Goal: Task Accomplishment & Management: Manage account settings

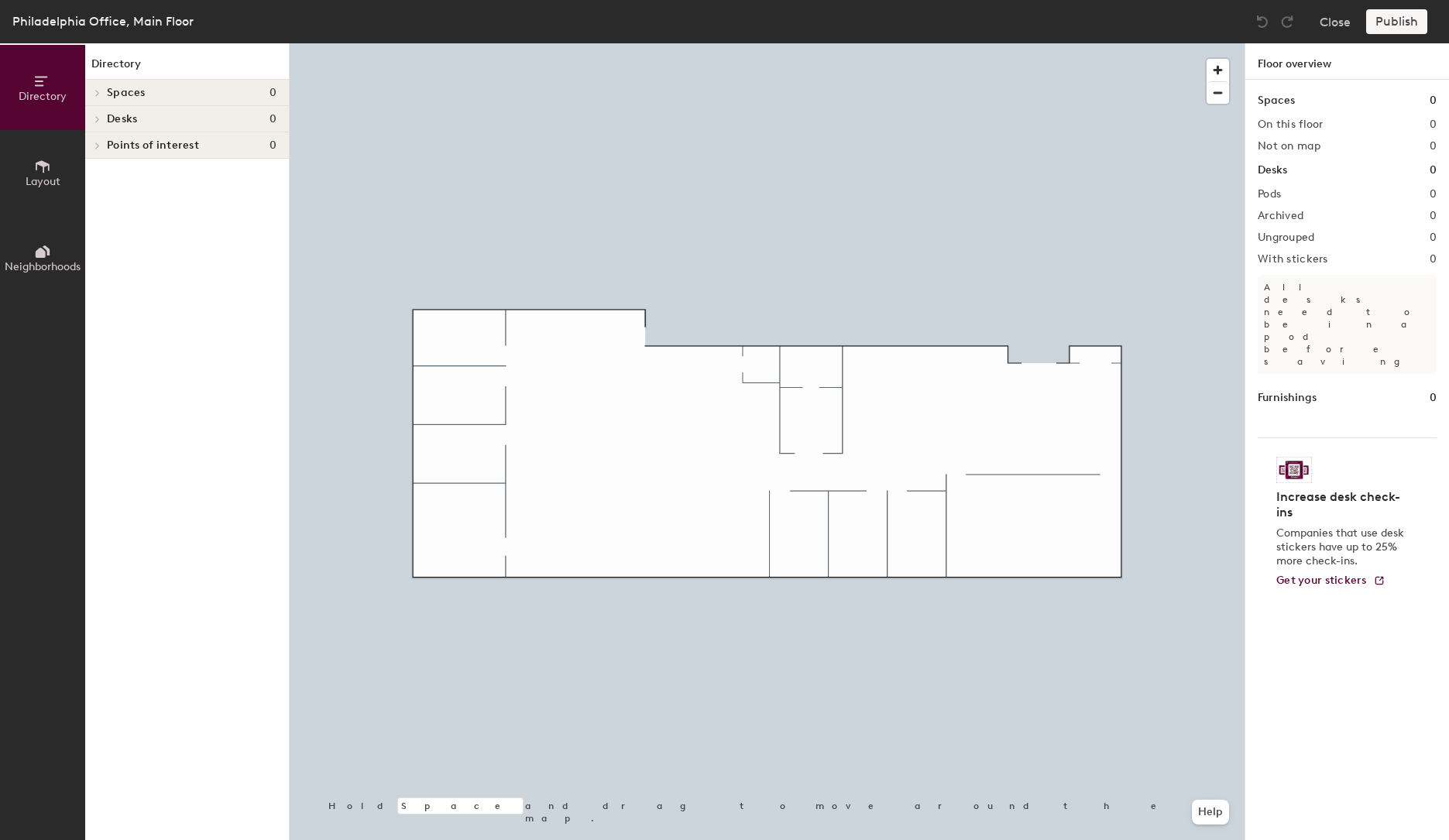
click at [42, 176] on span "Layout" at bounding box center [44, 182] width 35 height 13
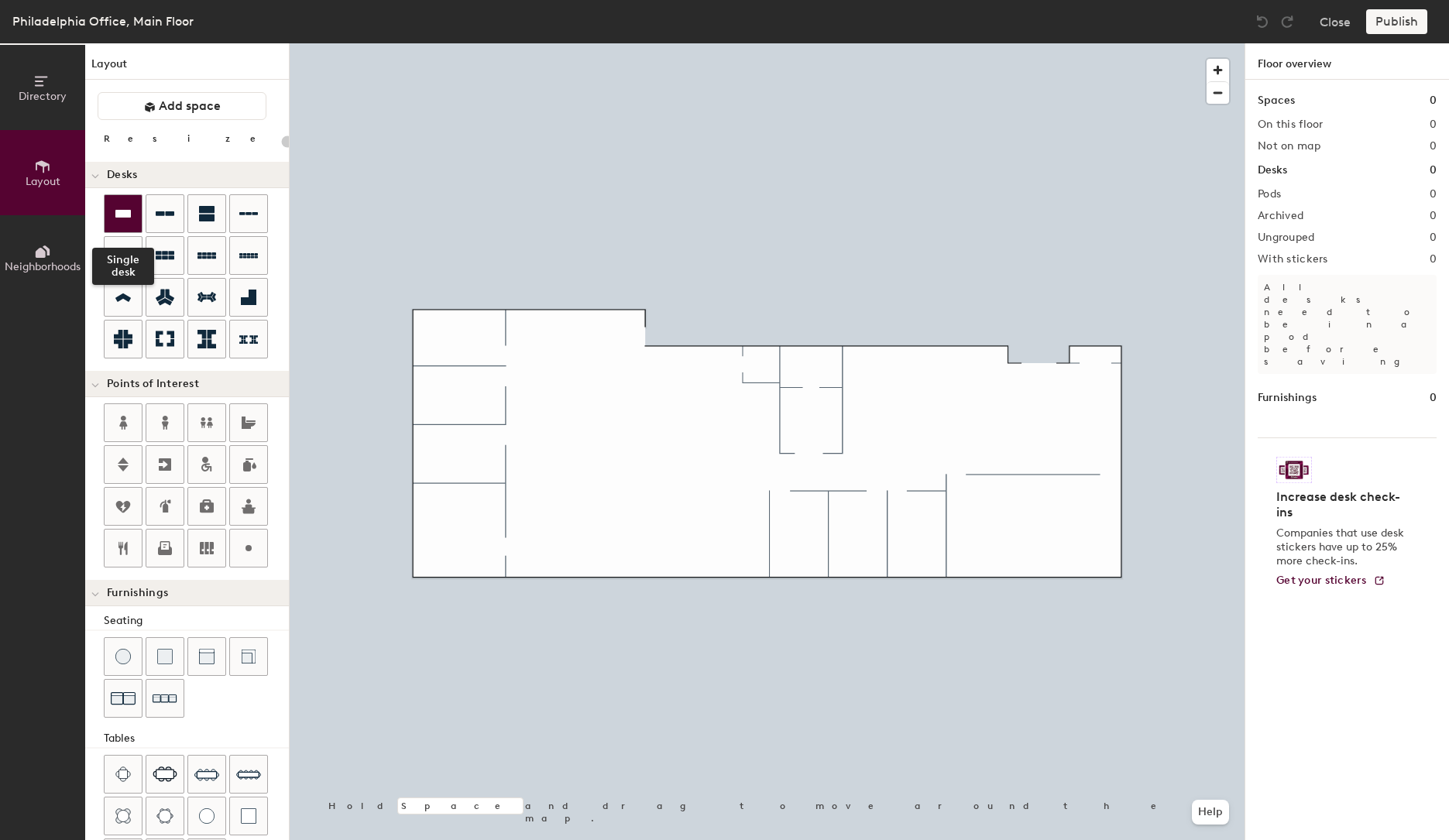
click at [120, 223] on icon at bounding box center [123, 213] width 19 height 19
click at [120, 214] on icon at bounding box center [122, 213] width 16 height 7
click at [124, 212] on icon at bounding box center [122, 213] width 16 height 7
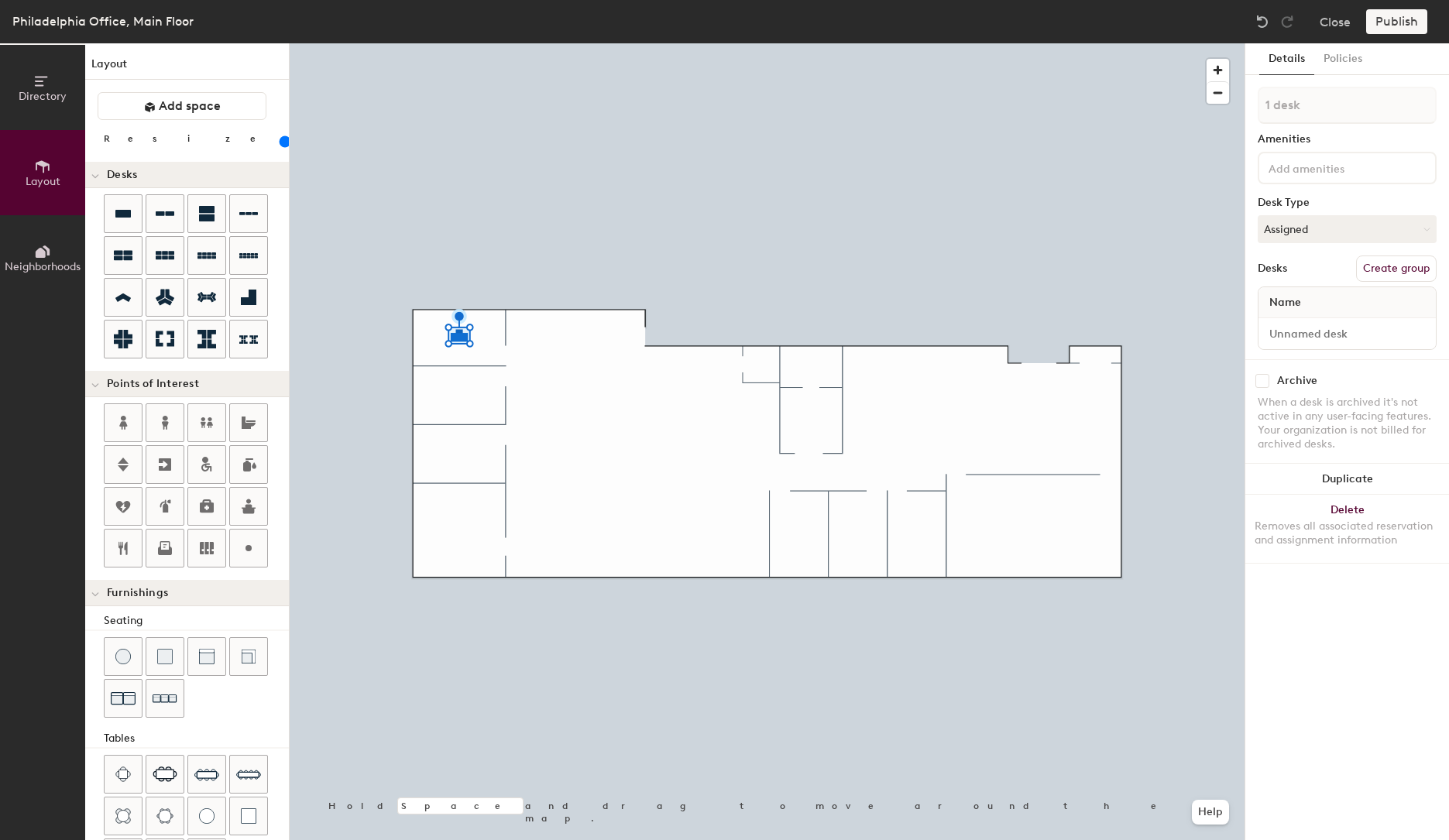
drag, startPoint x: 161, startPoint y: 143, endPoint x: 171, endPoint y: 144, distance: 10.0
click at [281, 144] on input "range" at bounding box center [281, 141] width 0 height 12
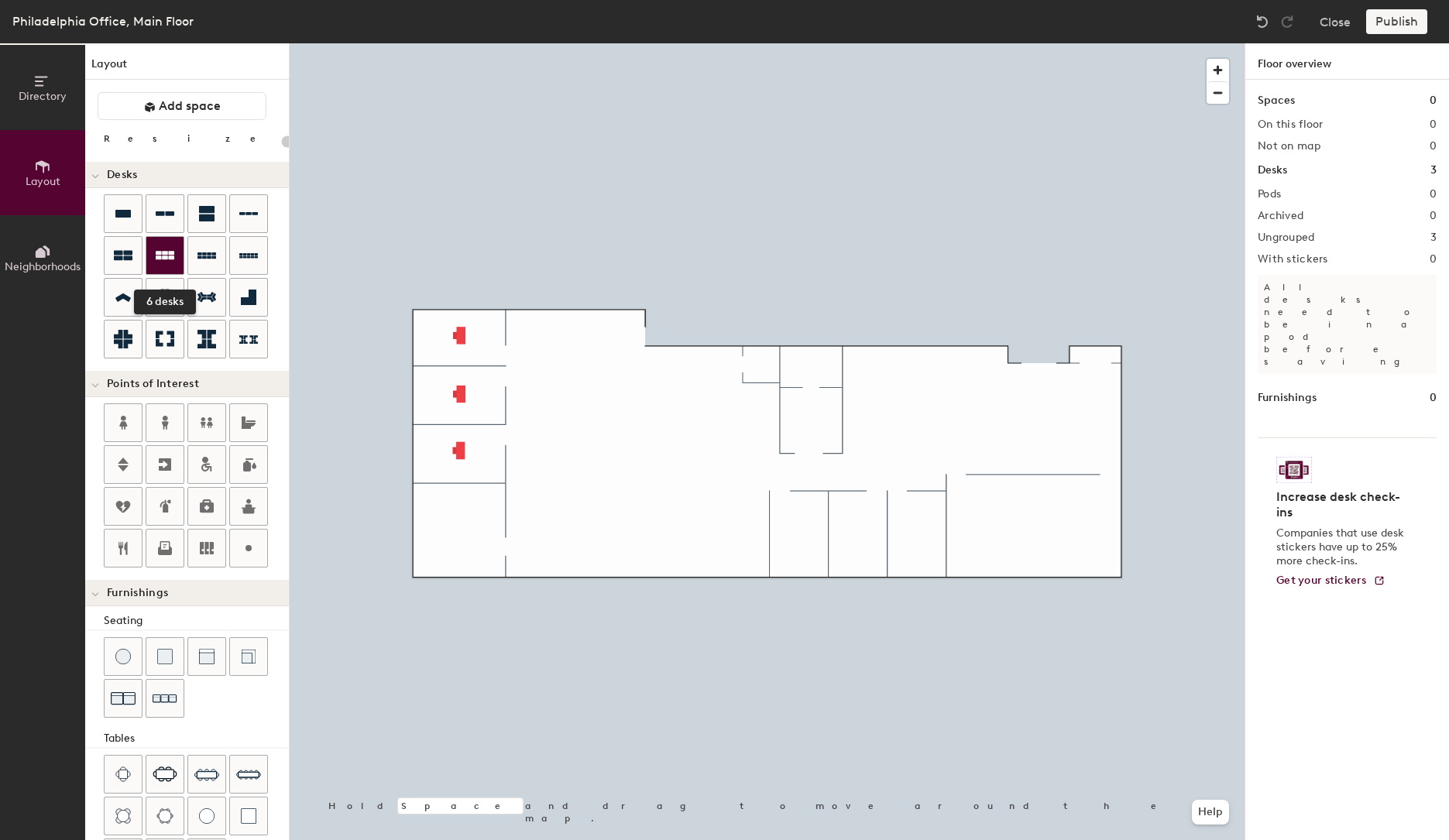
click at [160, 261] on icon at bounding box center [165, 256] width 19 height 19
type input "140"
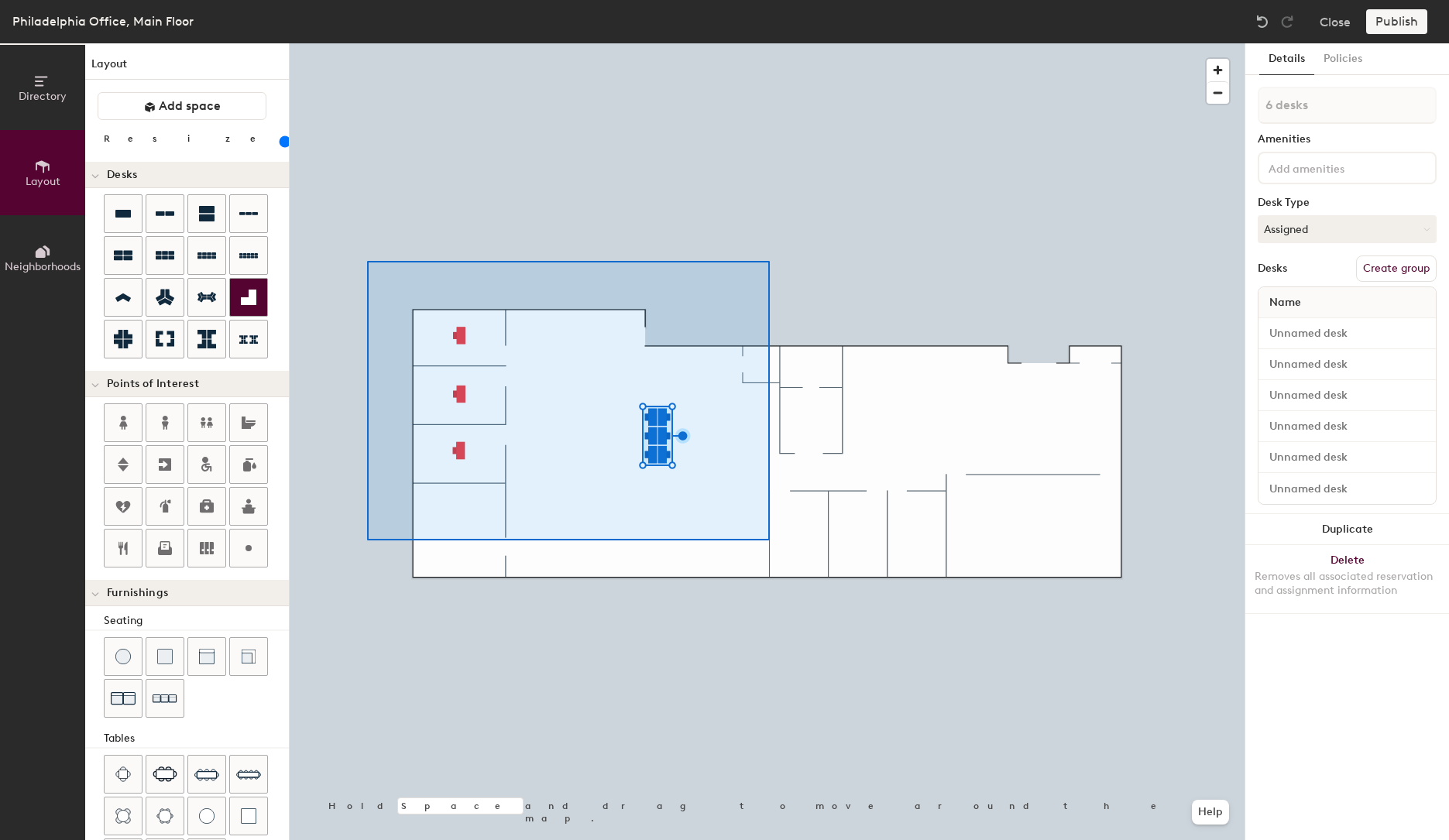
type input "9 desks"
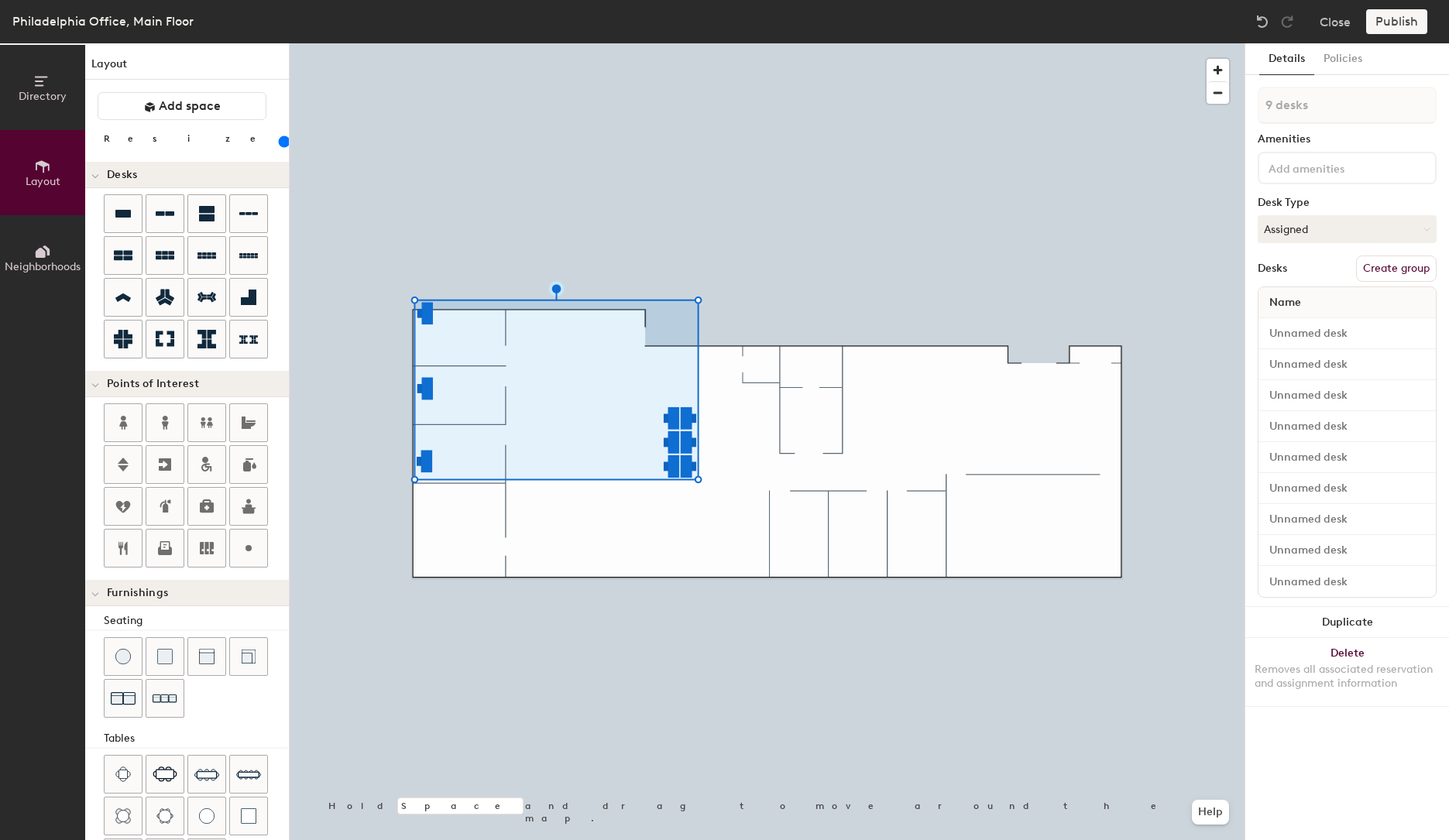
click at [281, 144] on input "range" at bounding box center [281, 141] width 0 height 12
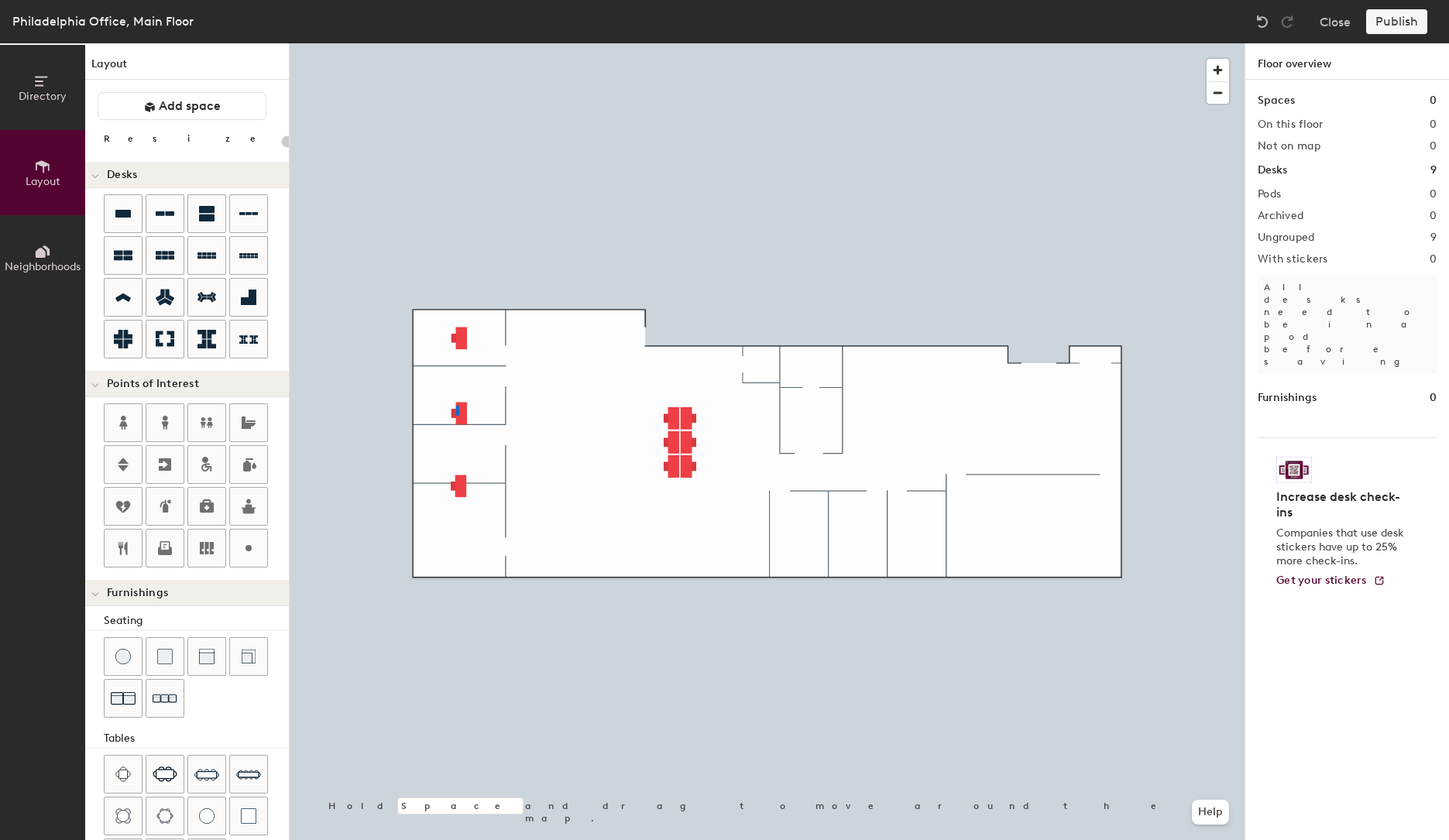
click at [456, 44] on div at bounding box center [767, 44] width 955 height 0
type input "180"
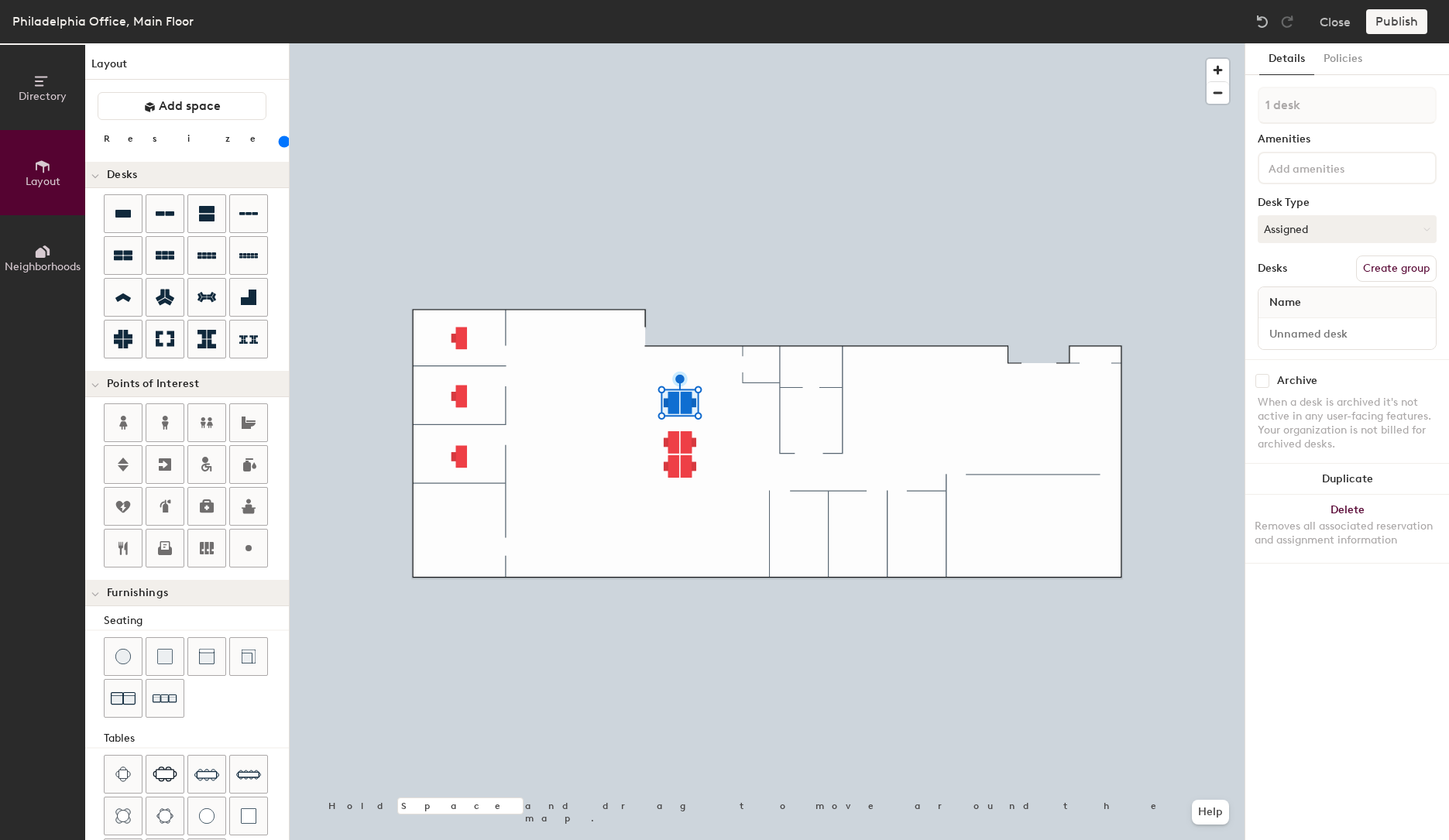
type input "2 desks"
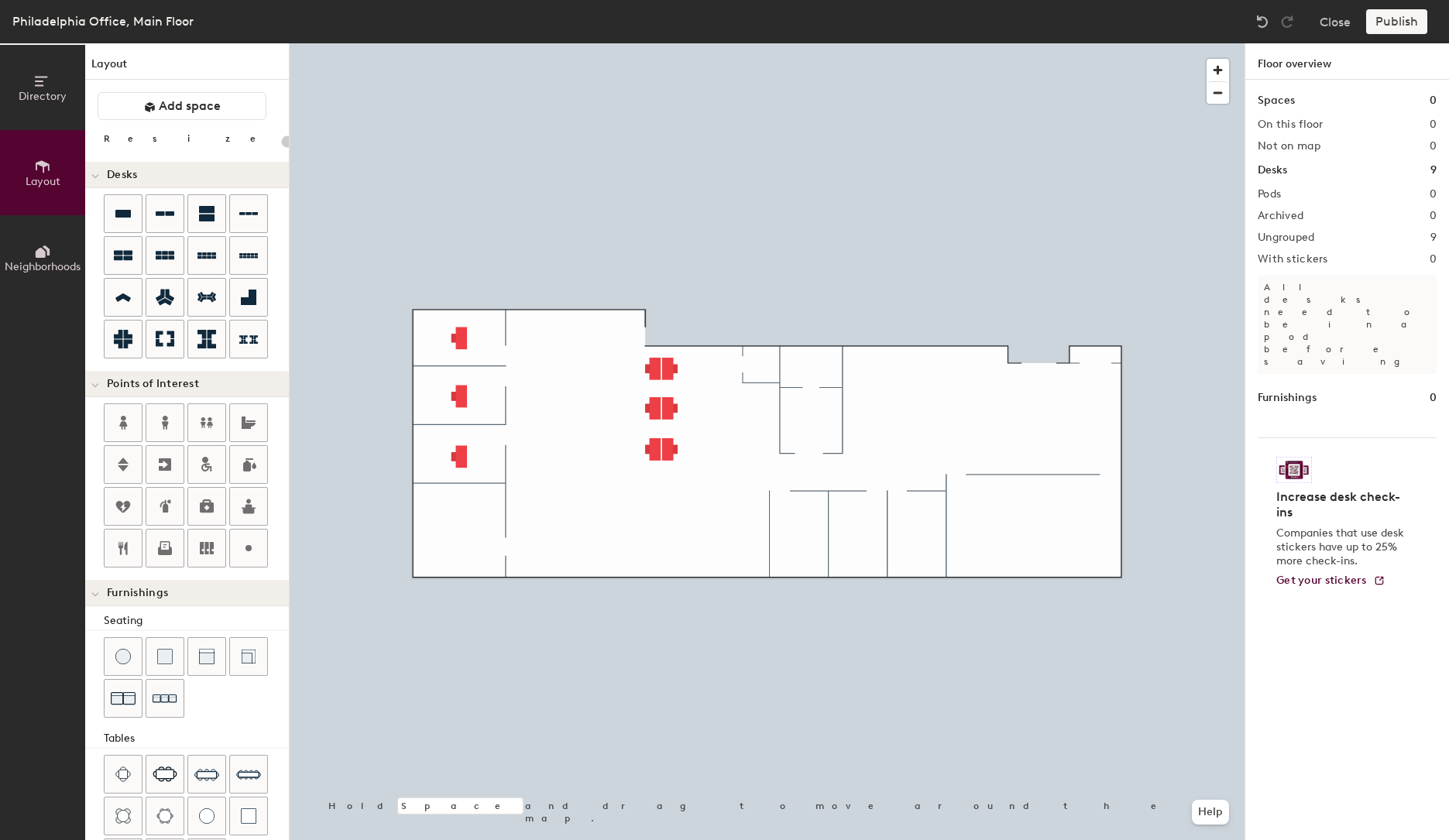
type input "180"
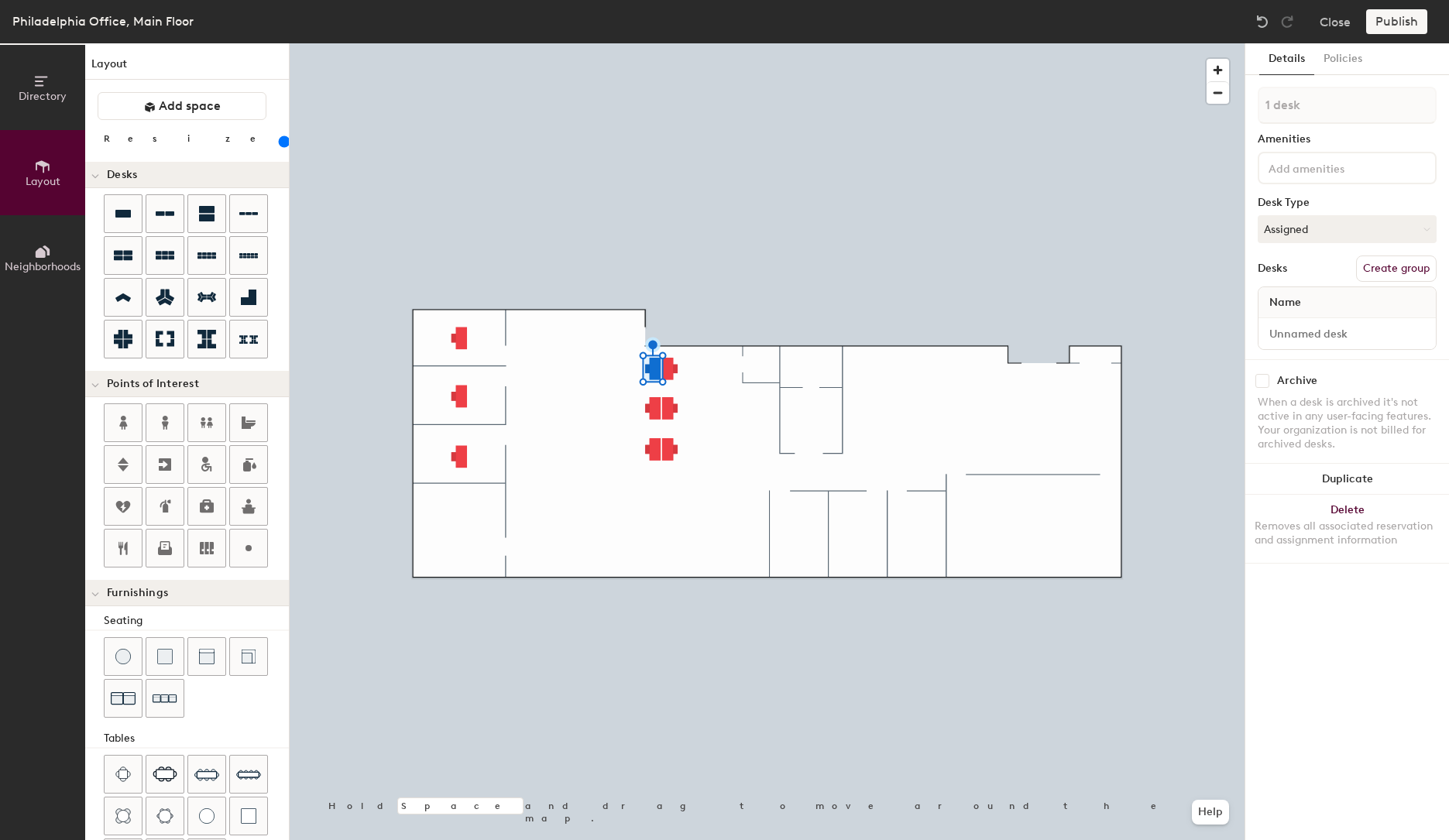
type input "2 desks"
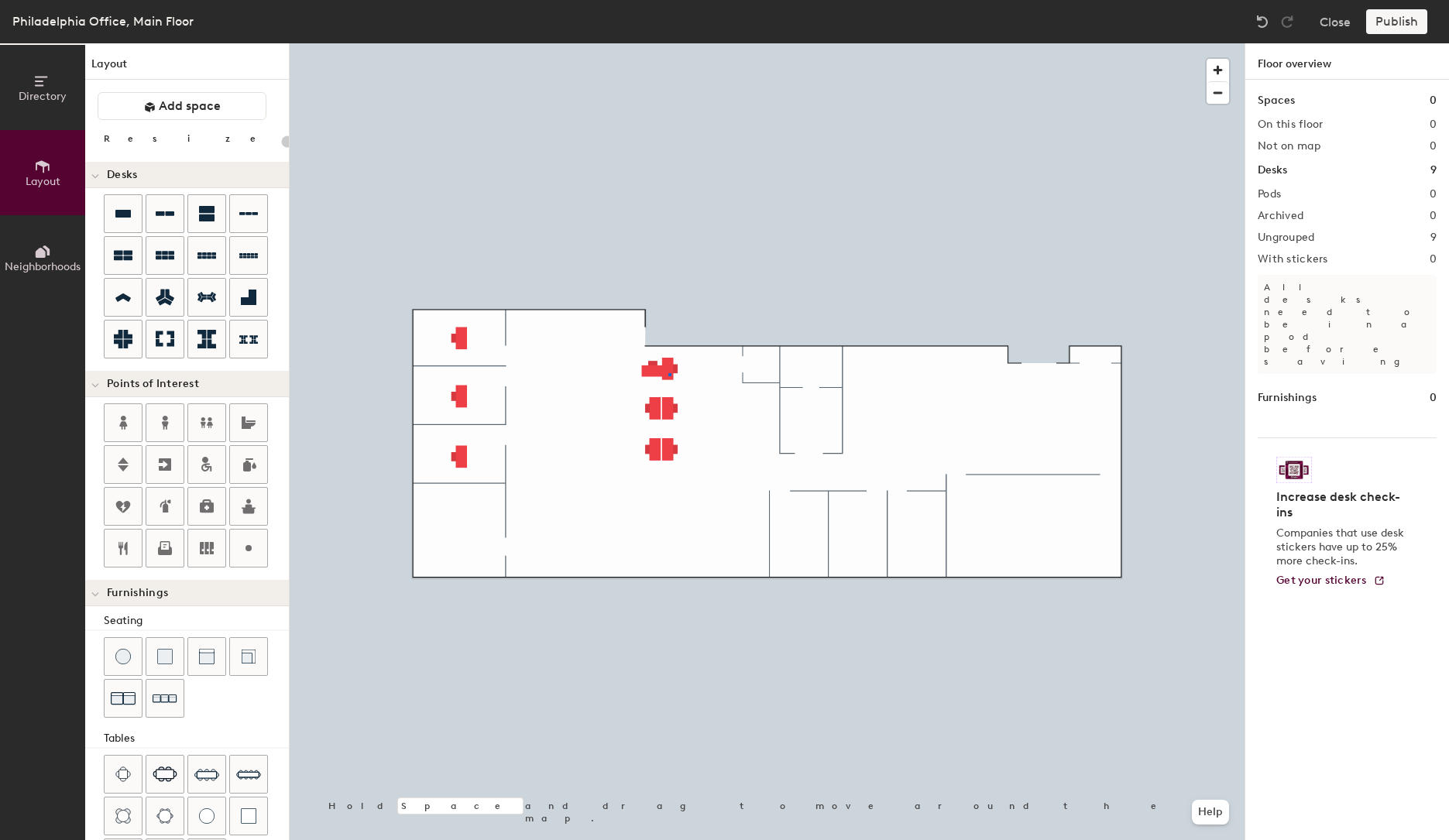
click at [669, 44] on div at bounding box center [767, 44] width 955 height 0
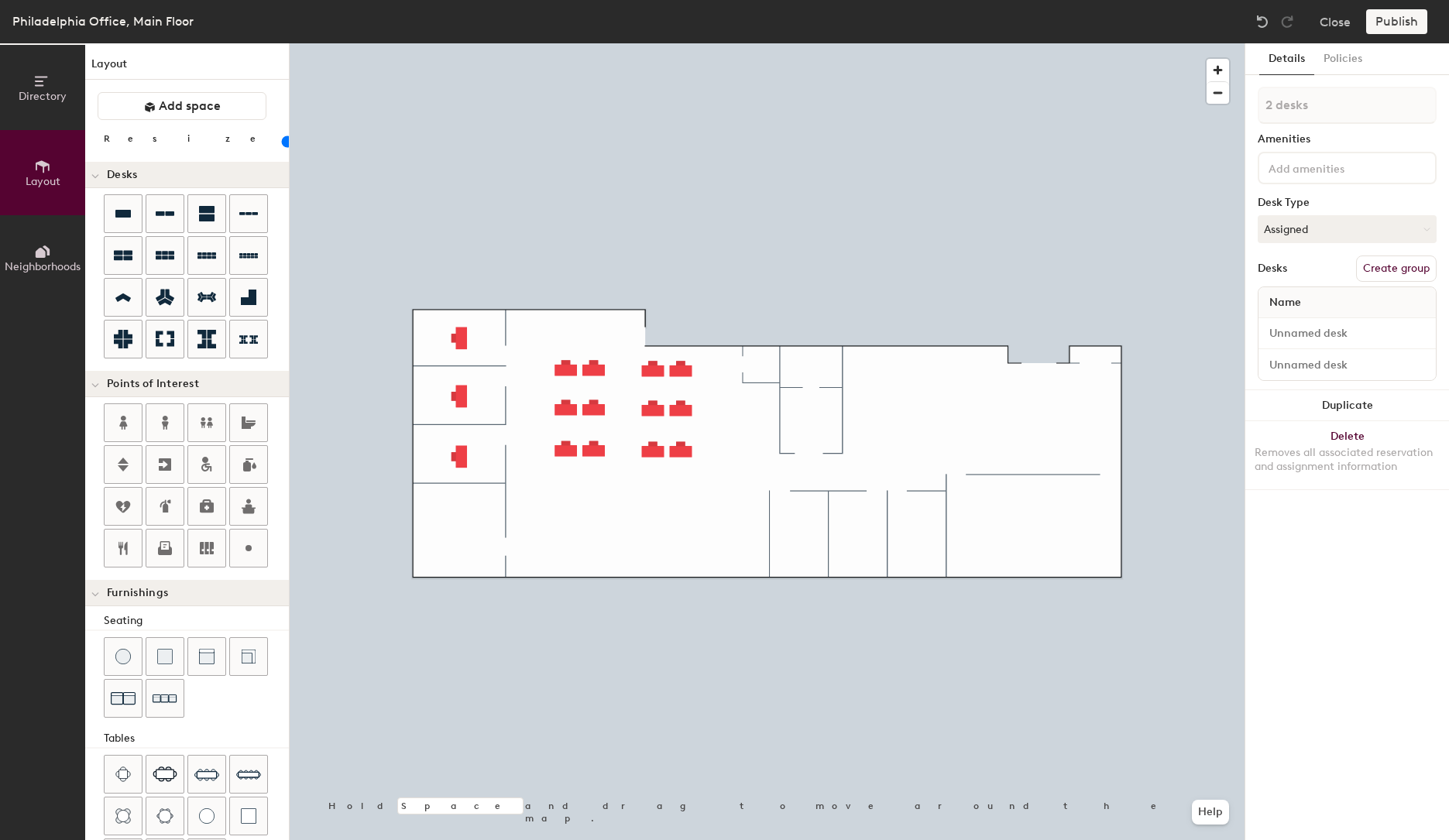
type input "180"
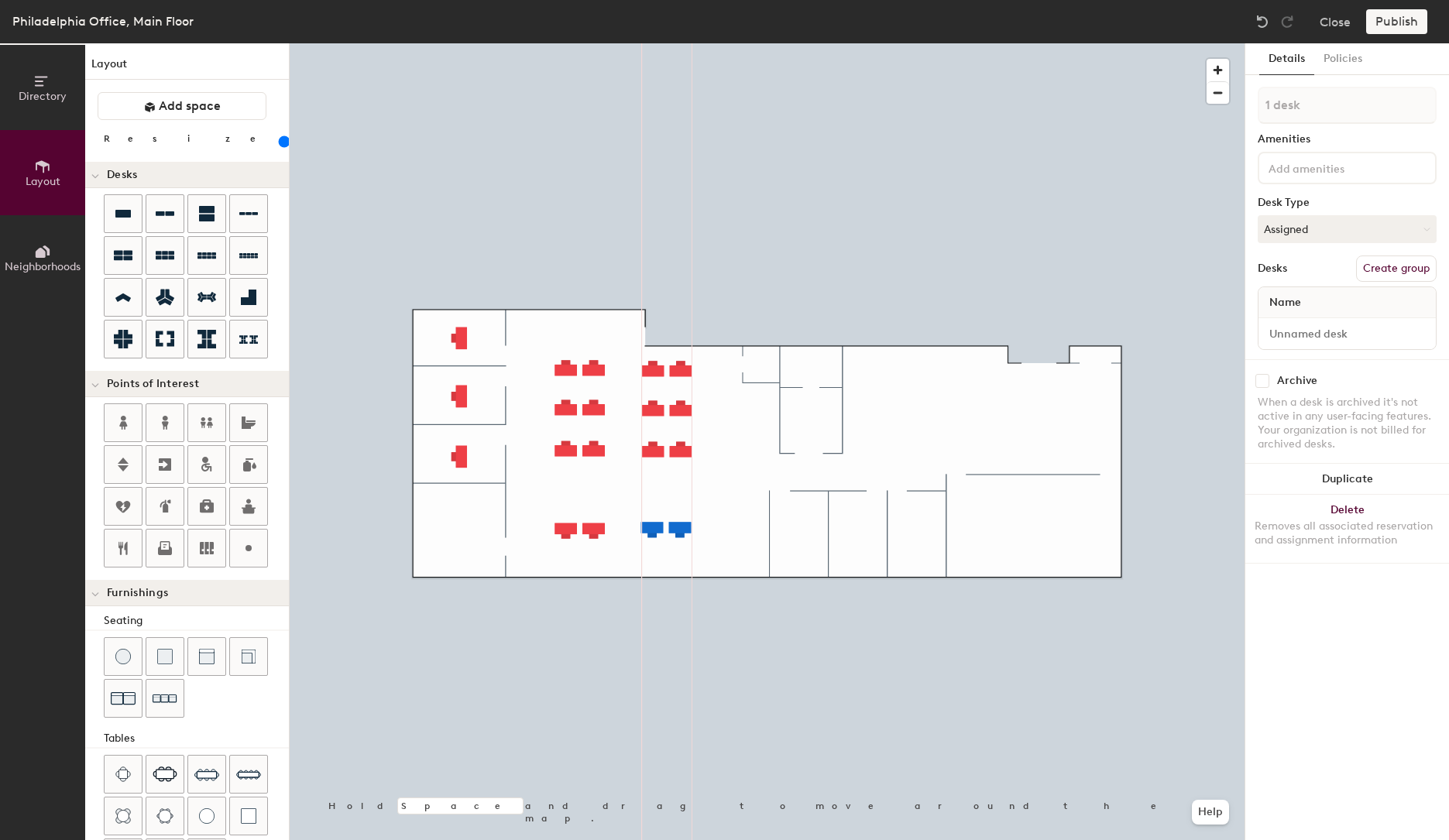
type input "1 desk"
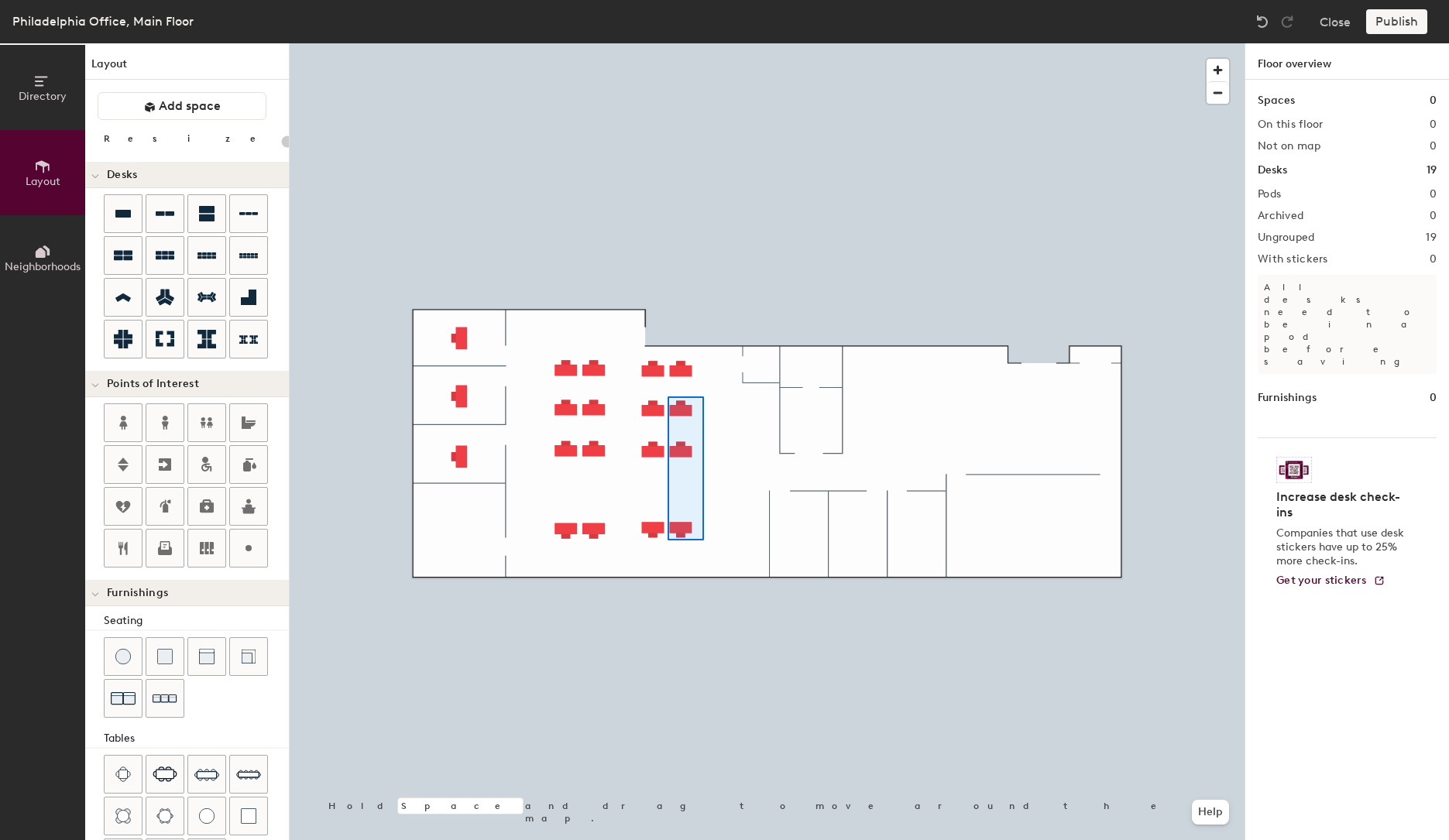
type input "180"
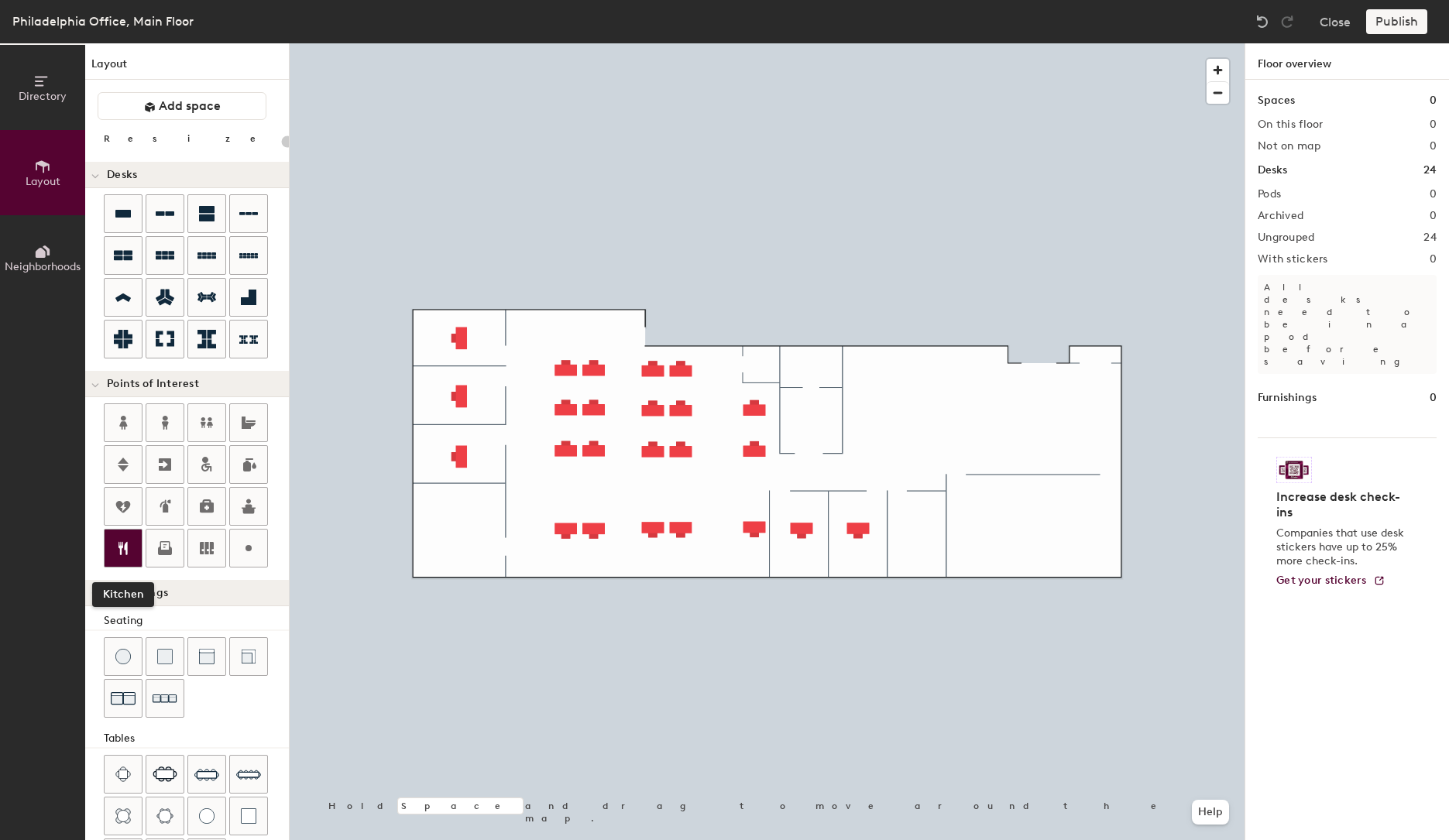
click at [123, 544] on icon at bounding box center [123, 548] width 19 height 19
click at [160, 775] on img at bounding box center [165, 774] width 25 height 16
click at [250, 774] on img at bounding box center [249, 774] width 25 height 25
click at [160, 777] on img at bounding box center [165, 774] width 25 height 16
click at [117, 811] on img at bounding box center [122, 816] width 16 height 16
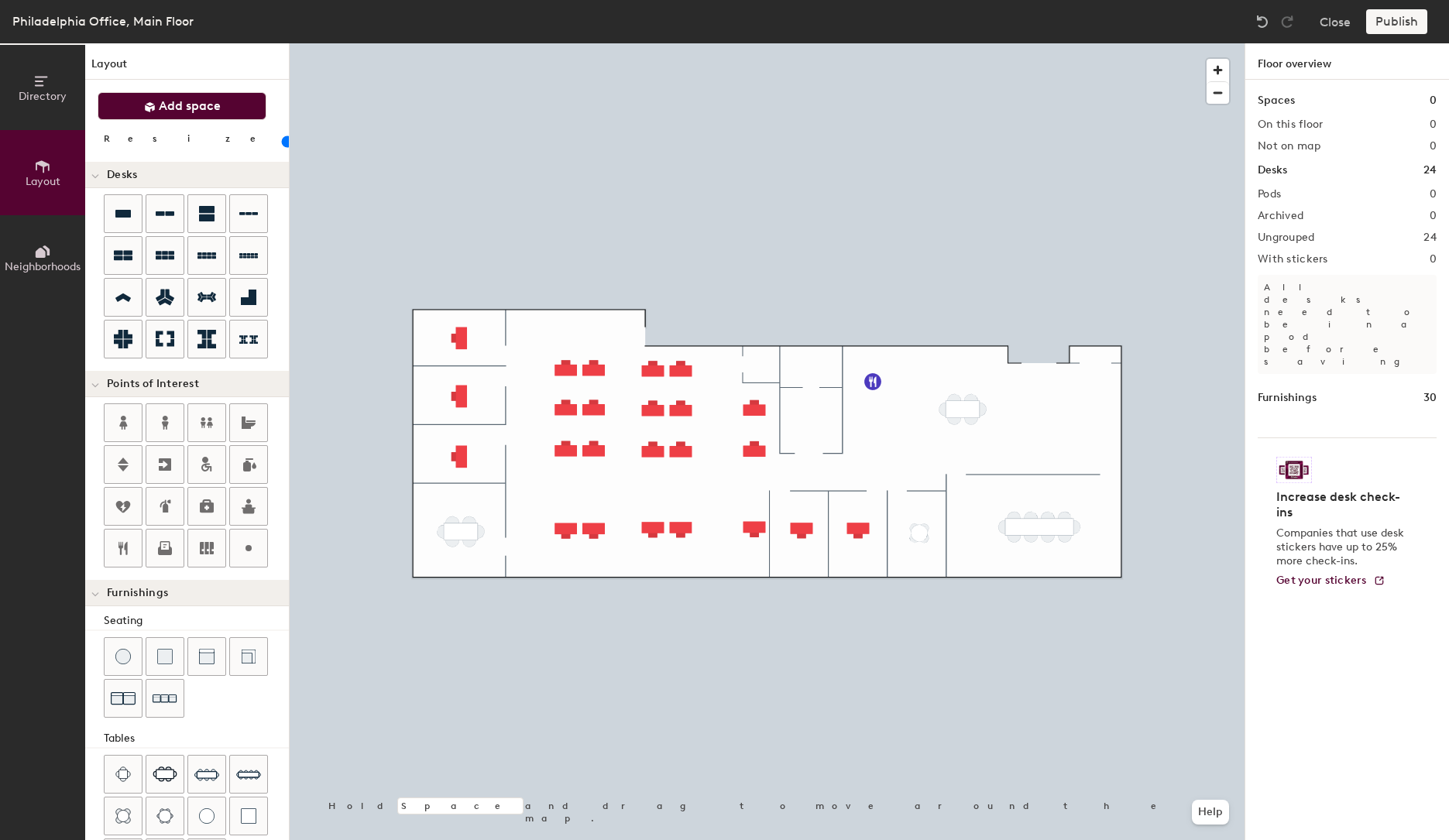
click at [181, 104] on span "Add space" at bounding box center [189, 106] width 62 height 16
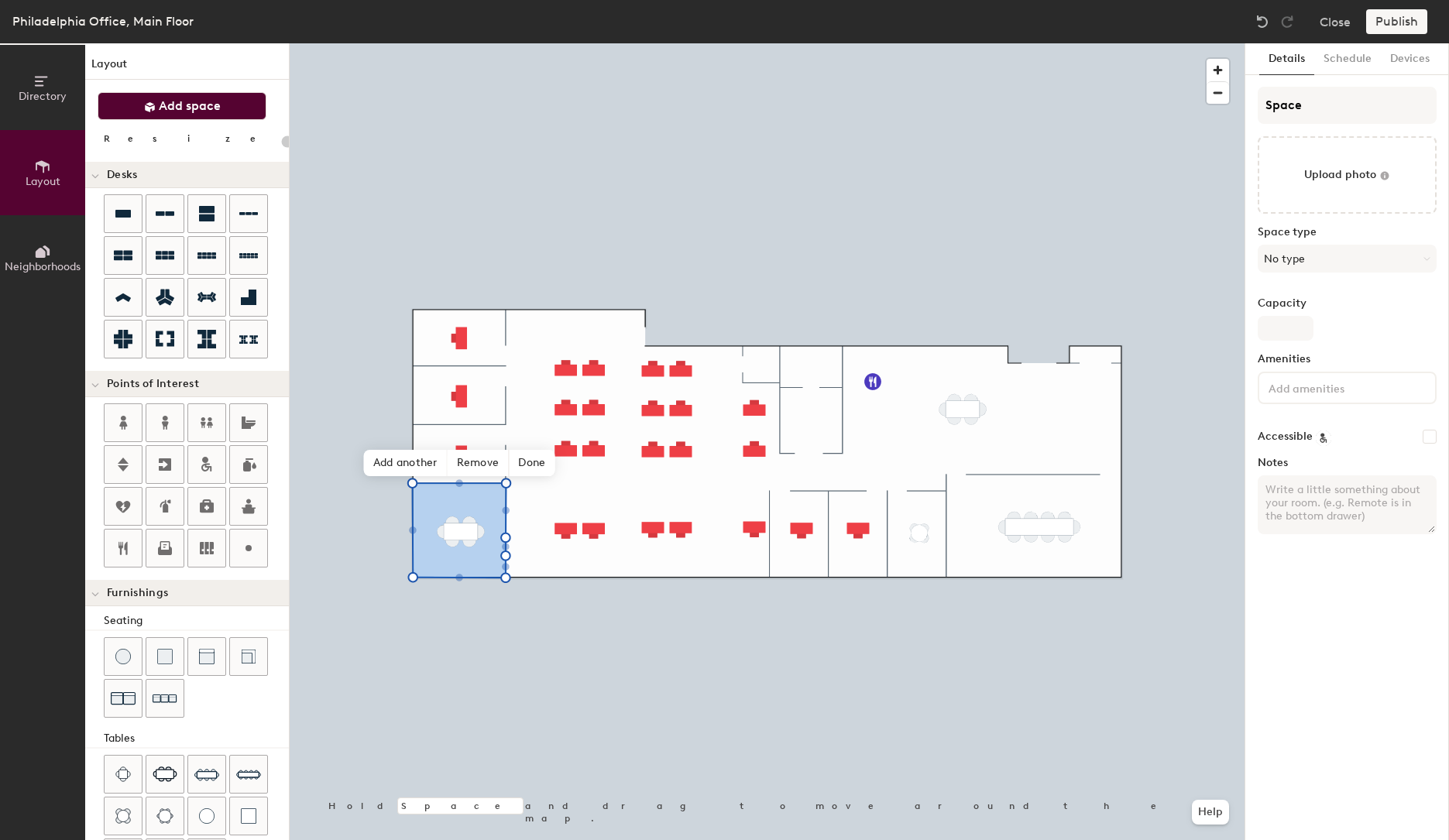
click at [213, 108] on span "Add space" at bounding box center [189, 106] width 62 height 16
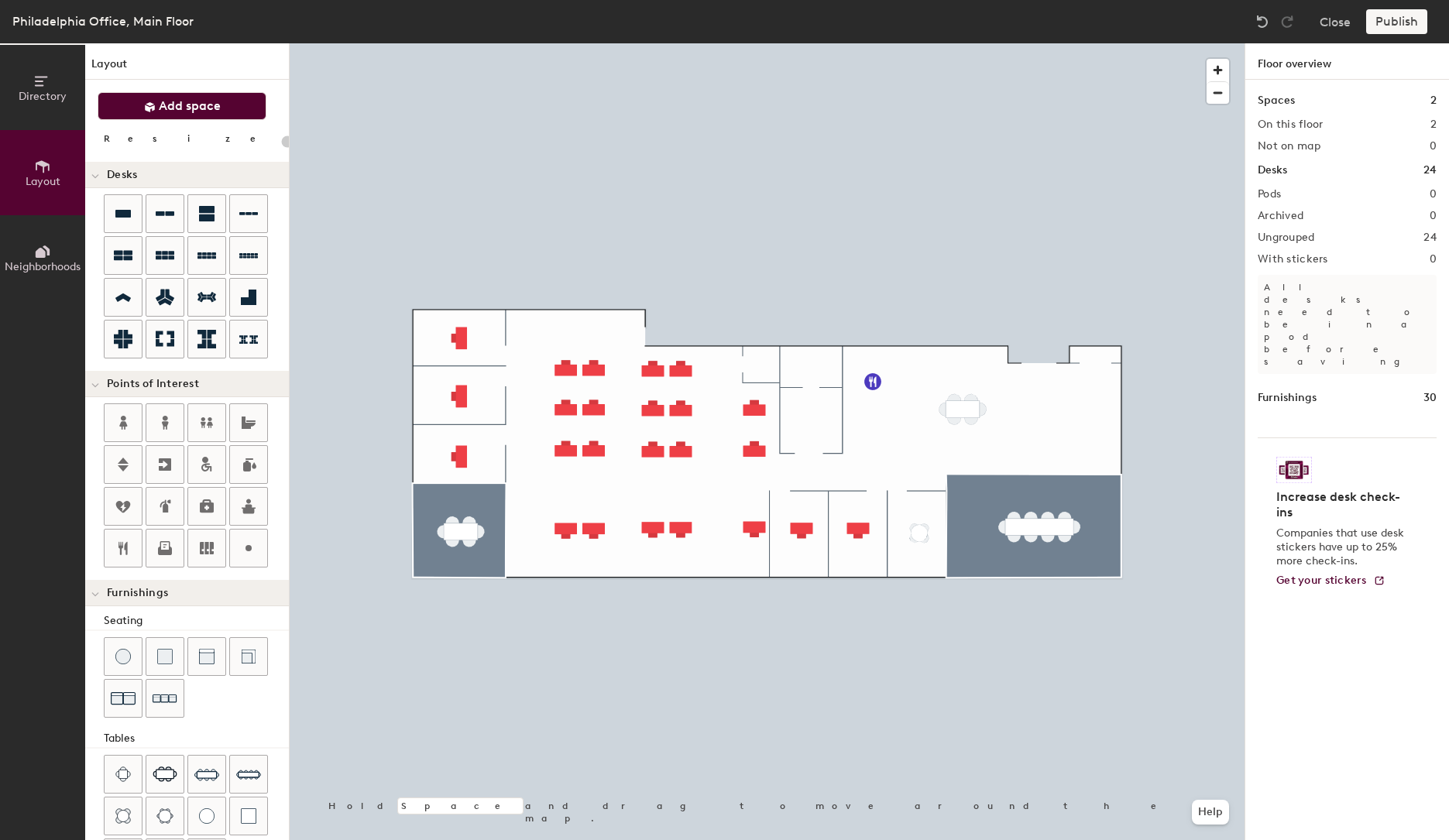
click at [209, 110] on span "Add space" at bounding box center [189, 106] width 62 height 16
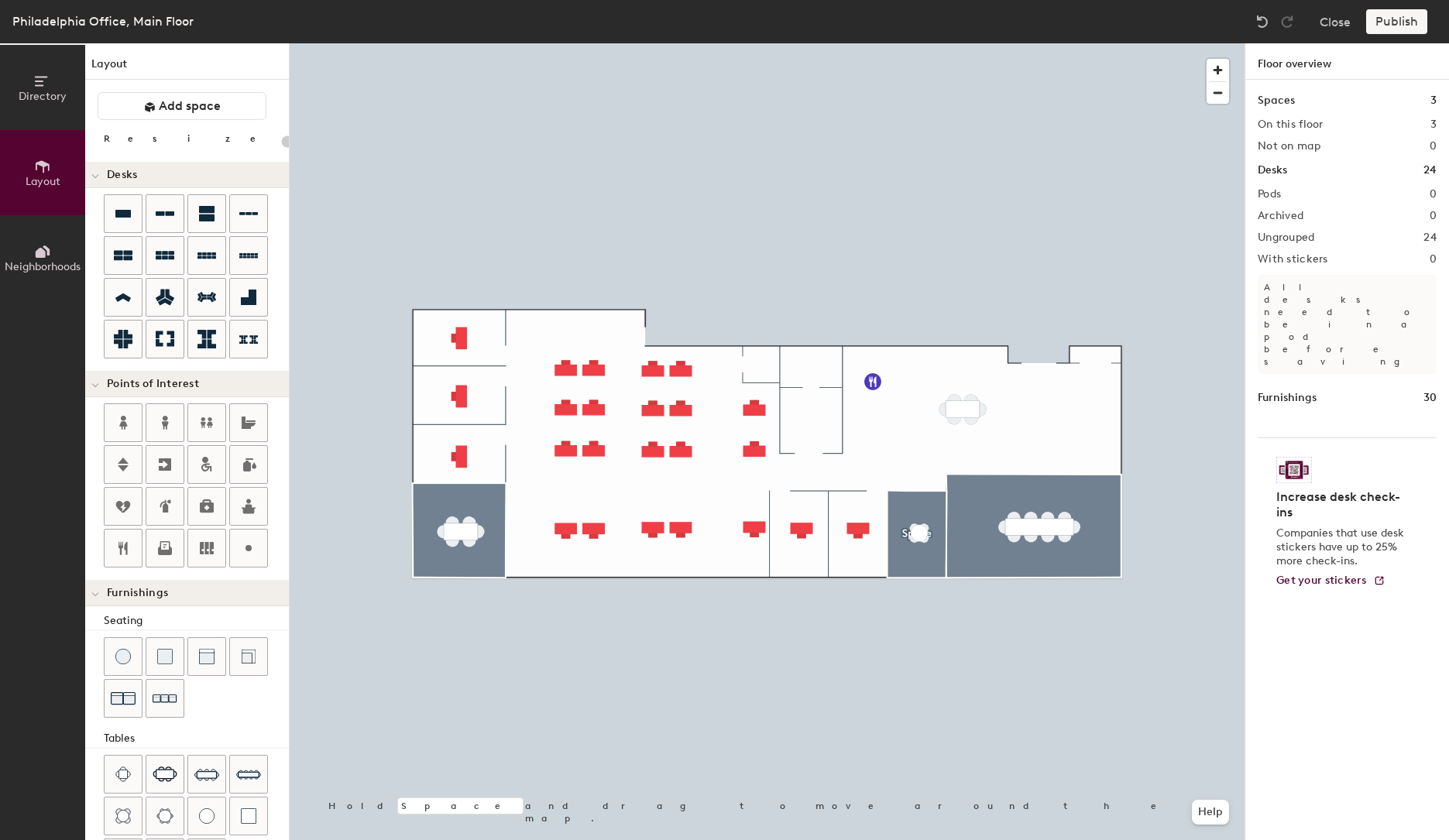
type input "180"
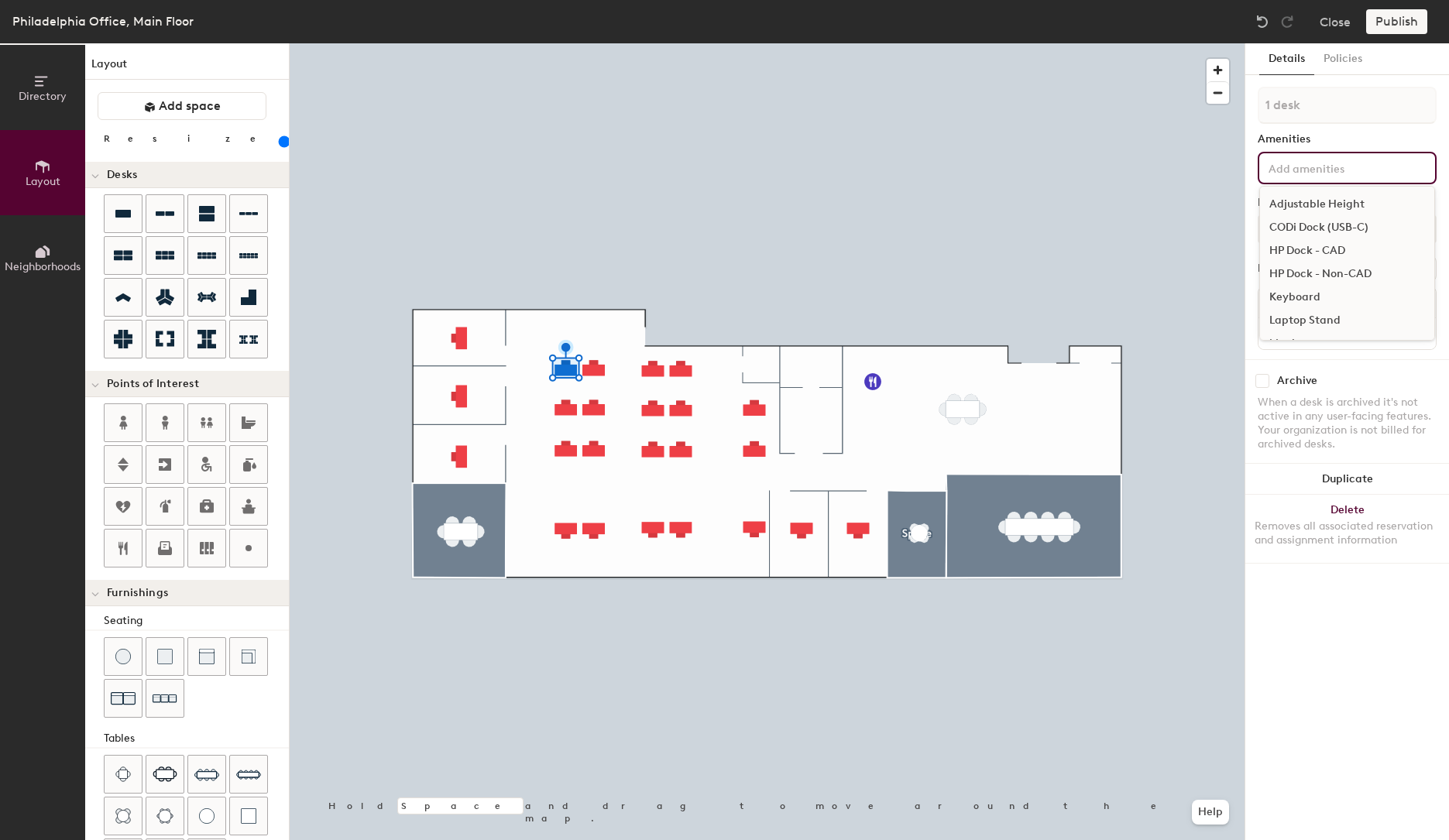
click at [1375, 160] on input at bounding box center [1335, 167] width 139 height 19
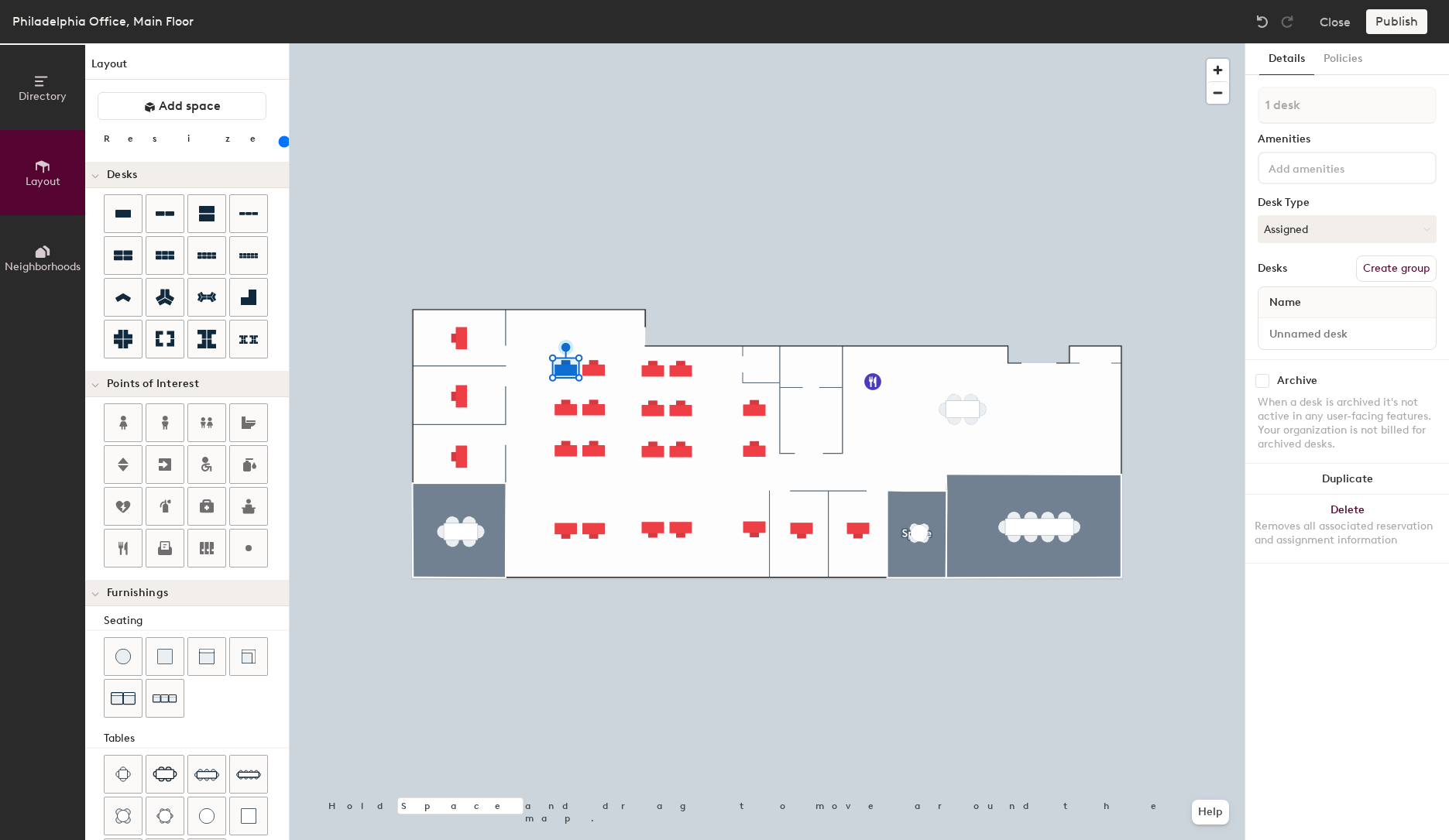
click at [1324, 134] on div "Amenities" at bounding box center [1347, 139] width 179 height 12
click at [1316, 589] on div "Details Policies 1 desk Amenities Desk Type Assigned Desks Create group Name Ar…" at bounding box center [1348, 441] width 204 height 796
click at [1290, 303] on span "Name" at bounding box center [1285, 302] width 47 height 28
click at [1291, 336] on input at bounding box center [1347, 333] width 172 height 21
click at [1210, 332] on div "Directory Layout Neighborhoods Layout Add space Resize Desks Points of Interest…" at bounding box center [724, 441] width 1449 height 796
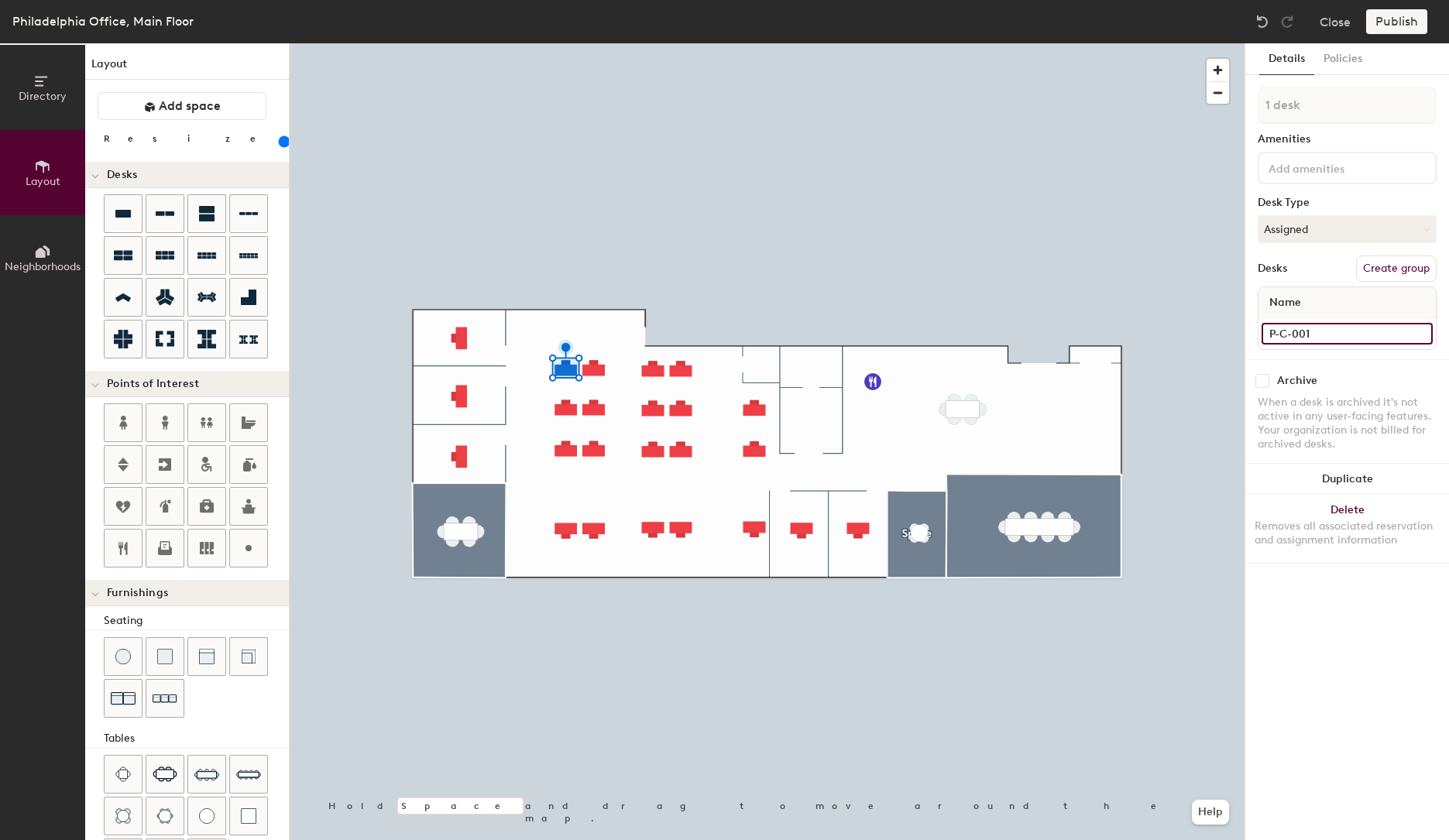
click at [1306, 336] on input "P-C-001" at bounding box center [1347, 333] width 172 height 21
click at [1242, 330] on div "Directory Layout Neighborhoods Layout Add space Resize Desks Points of Interest…" at bounding box center [724, 441] width 1449 height 796
type input "P-C-001"
click at [1289, 336] on input at bounding box center [1347, 333] width 172 height 21
paste input "P-C-00"
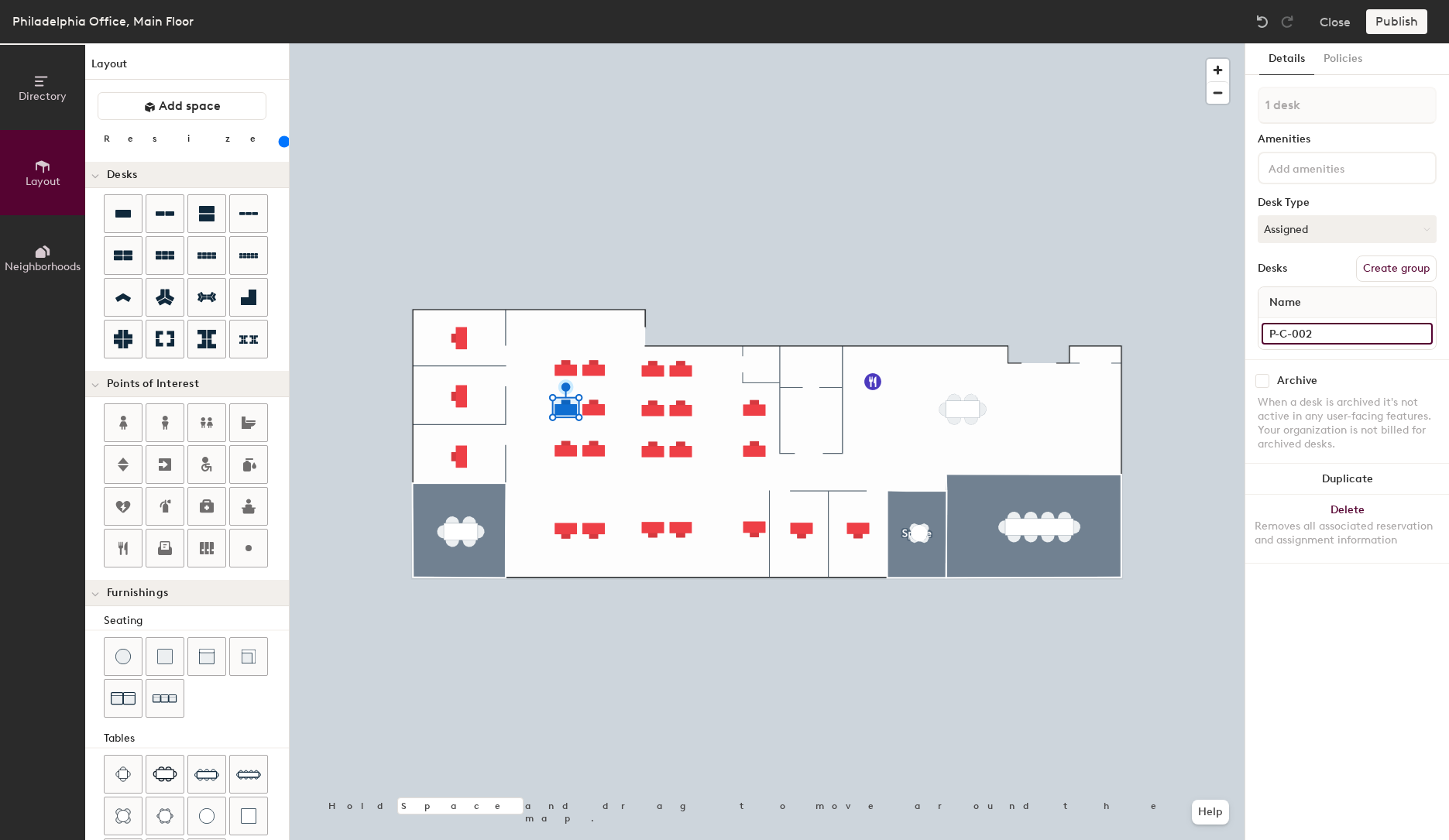
type input "P-C-002"
click at [1306, 340] on input at bounding box center [1347, 333] width 172 height 21
paste input "P-C-00"
type input "P-C-003"
click at [1350, 337] on input at bounding box center [1347, 333] width 172 height 21
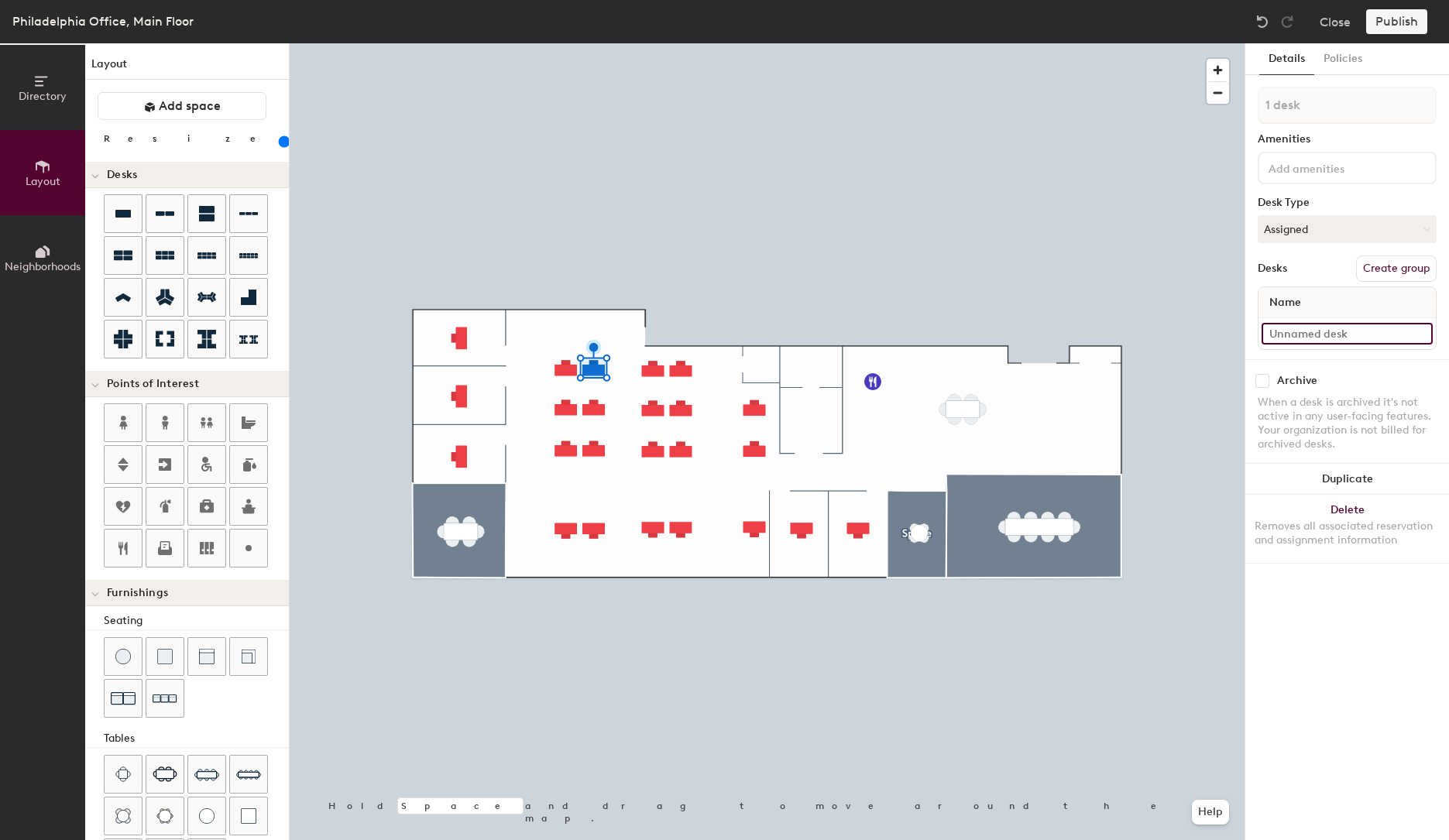
click at [1350, 337] on input at bounding box center [1347, 333] width 172 height 21
click at [571, 44] on div at bounding box center [767, 44] width 955 height 0
click at [1321, 332] on input "P-C-003" at bounding box center [1347, 333] width 172 height 21
click at [1306, 332] on input "P-C-003" at bounding box center [1347, 333] width 172 height 21
drag, startPoint x: 1308, startPoint y: 334, endPoint x: 1262, endPoint y: 335, distance: 46.0
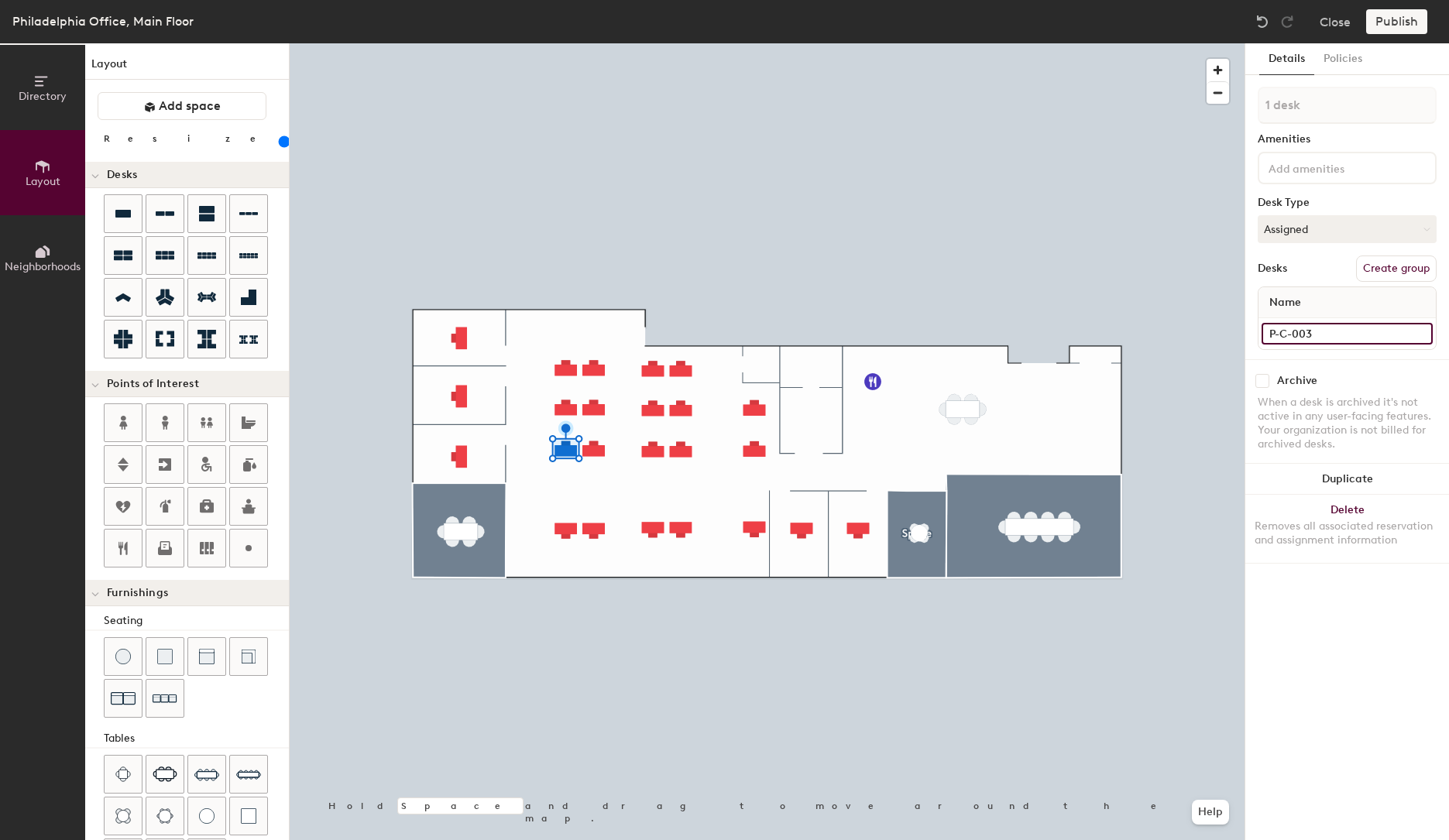
click at [1263, 334] on input "P-C-003" at bounding box center [1347, 333] width 172 height 21
click at [1327, 338] on input at bounding box center [1347, 333] width 172 height 21
paste input "P-C-003"
type input "P-C-004"
click at [1306, 336] on input at bounding box center [1347, 333] width 172 height 21
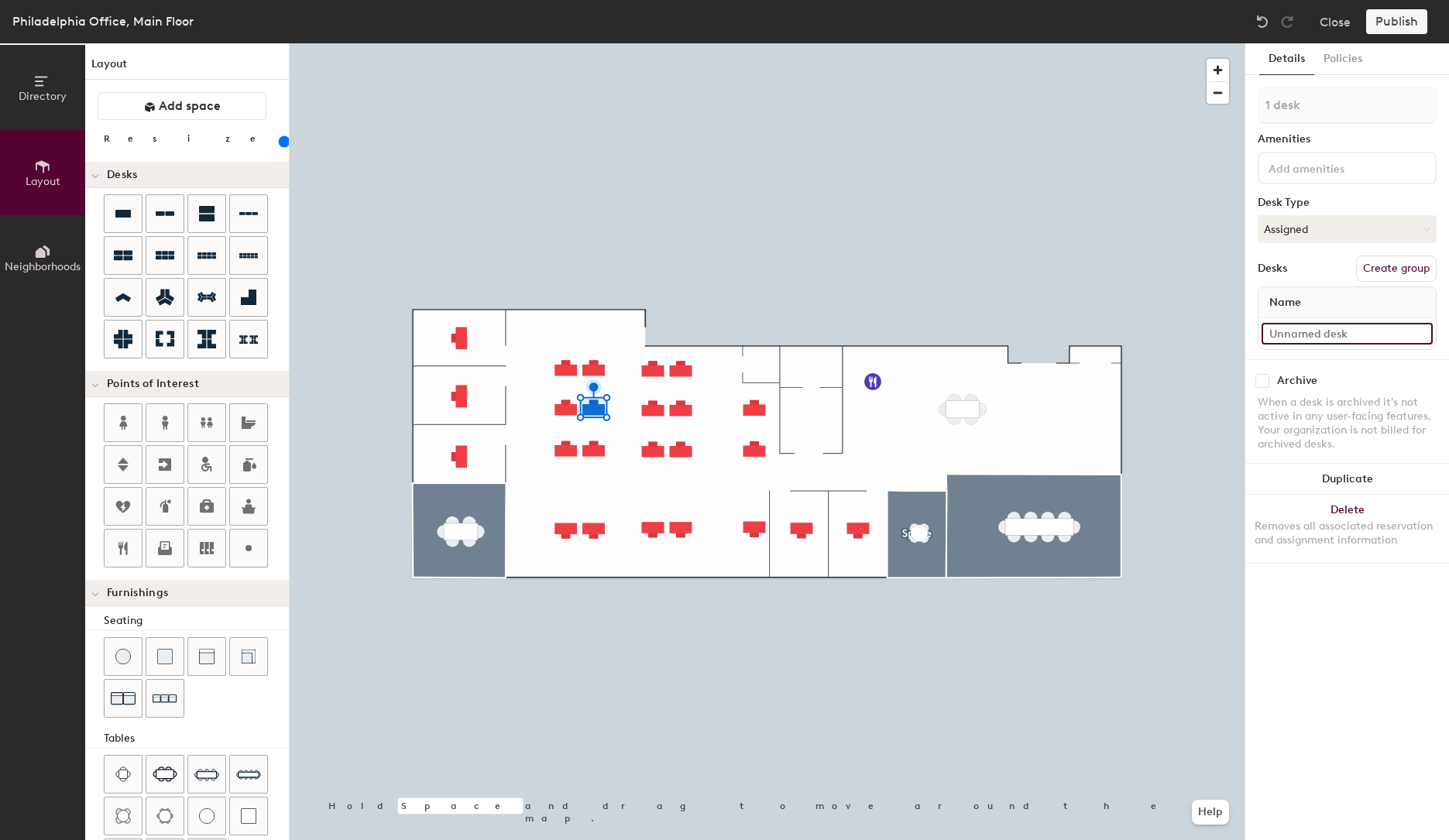
paste input "P-C-00"
type input "P-C-005"
click at [1318, 331] on input at bounding box center [1347, 333] width 172 height 21
paste input "P-C-00"
type input "P-C-006"
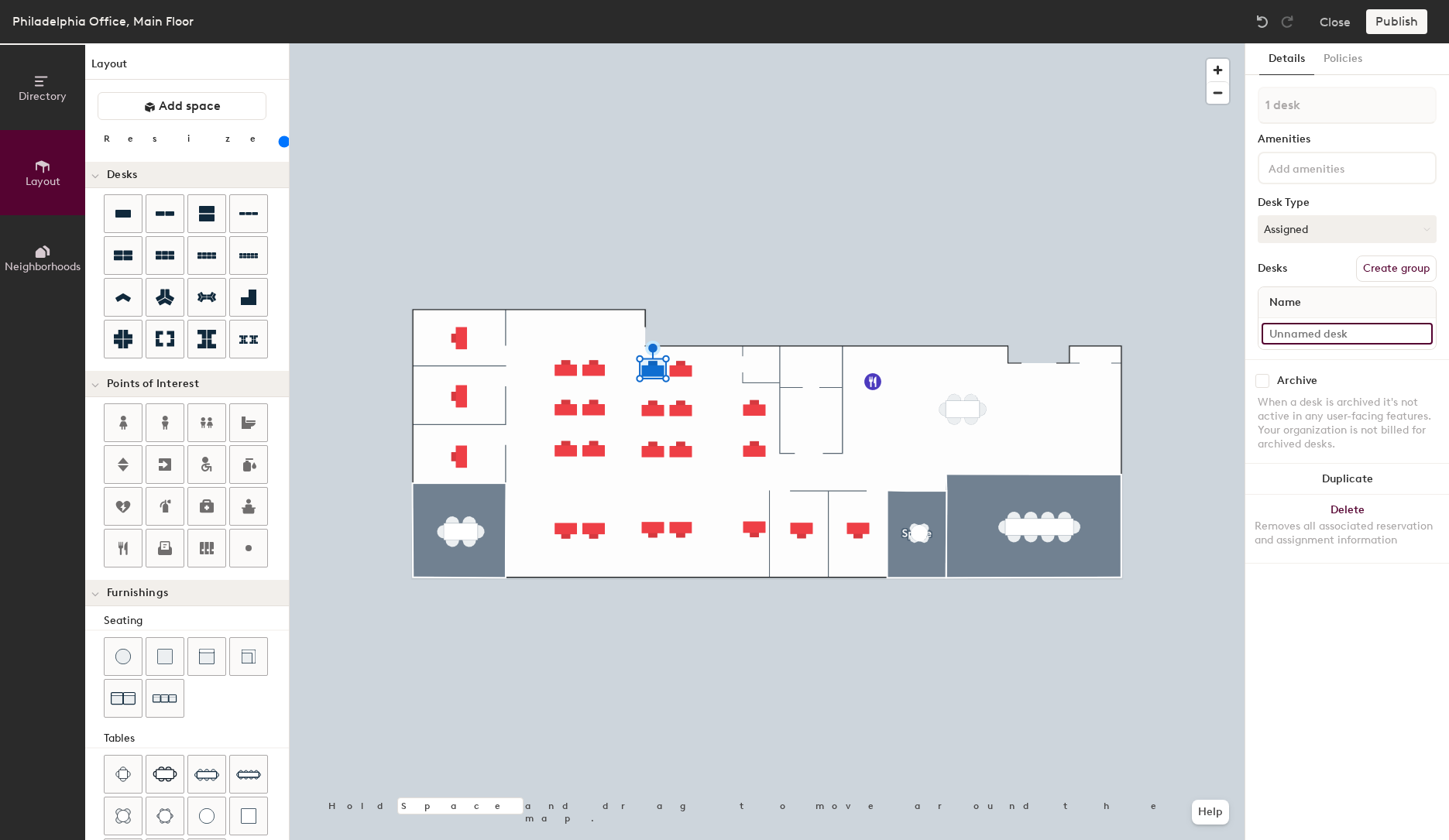
click at [1293, 325] on input at bounding box center [1347, 333] width 172 height 21
paste input "P-C-00"
type input "P-C-00"
drag, startPoint x: 1361, startPoint y: 339, endPoint x: 1340, endPoint y: 337, distance: 21.1
click at [1361, 339] on input "P-C-00" at bounding box center [1347, 333] width 172 height 21
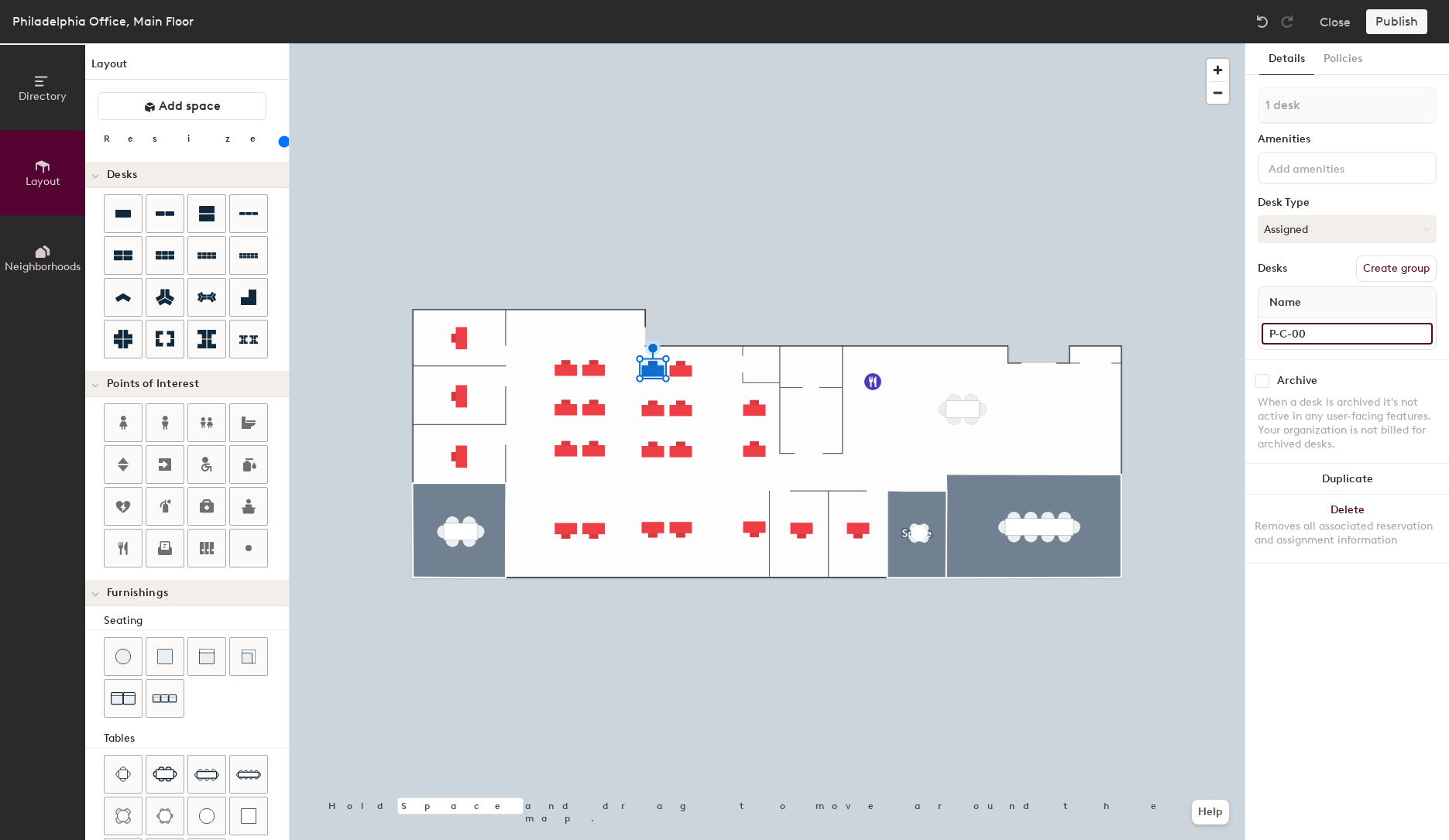
click at [1331, 336] on input "P-C-00" at bounding box center [1347, 333] width 172 height 21
type input "P-C-007"
click at [1316, 333] on input at bounding box center [1347, 333] width 172 height 21
paste input "P-C-00"
type input "P-C-008"
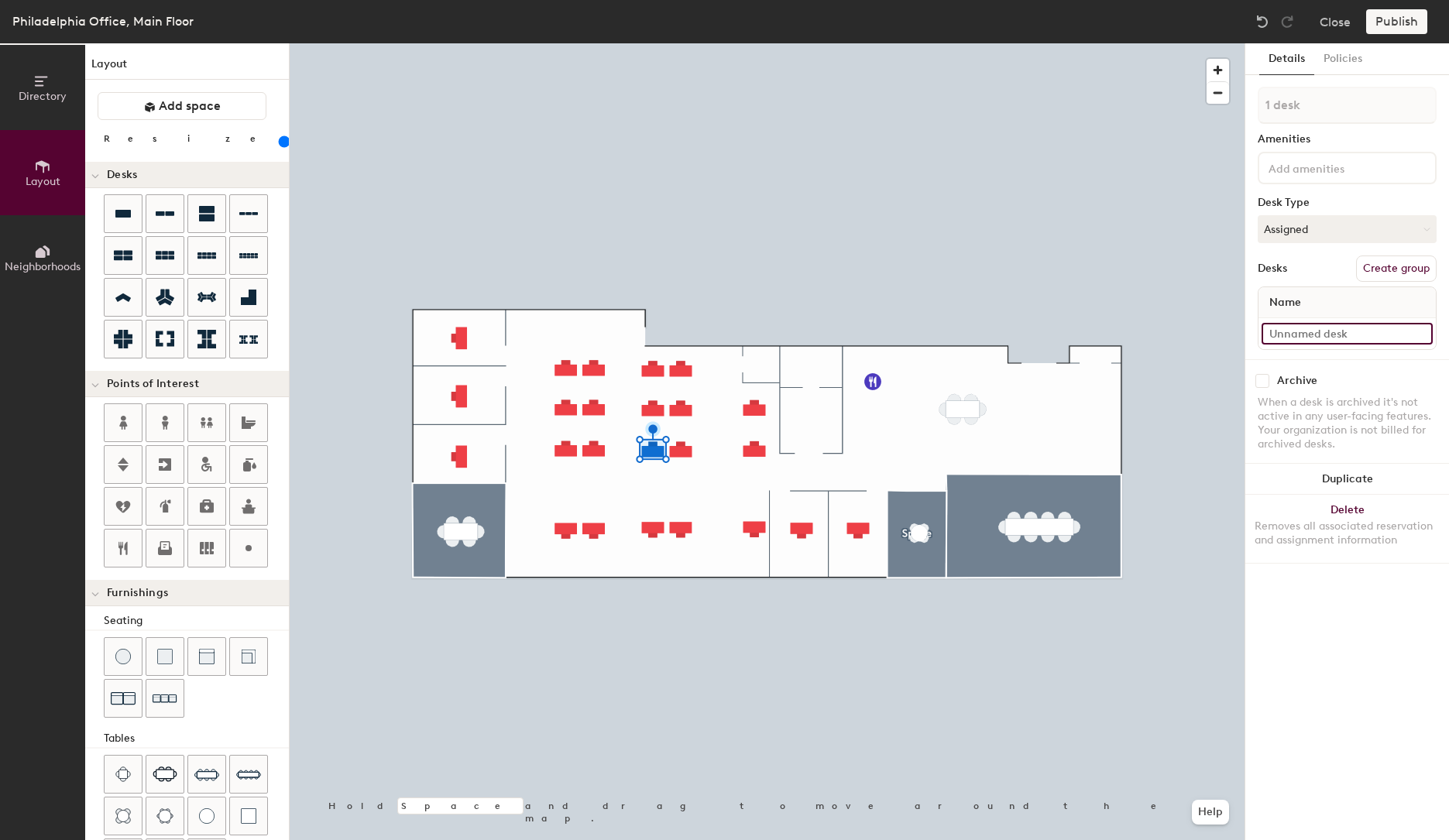
click at [1307, 331] on input at bounding box center [1347, 333] width 172 height 21
paste input "P-C-00"
type input "P-C-009"
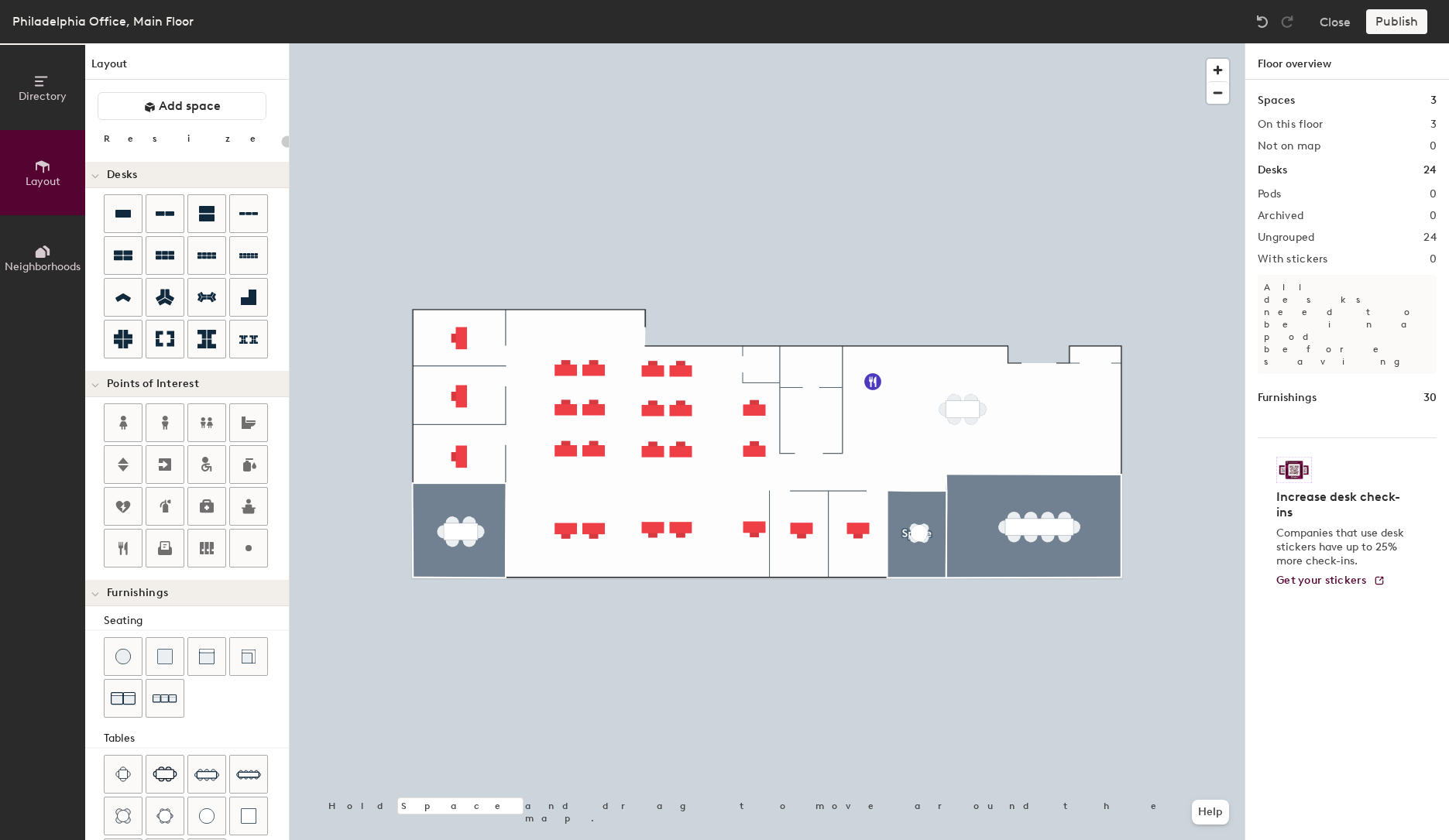
type input "180"
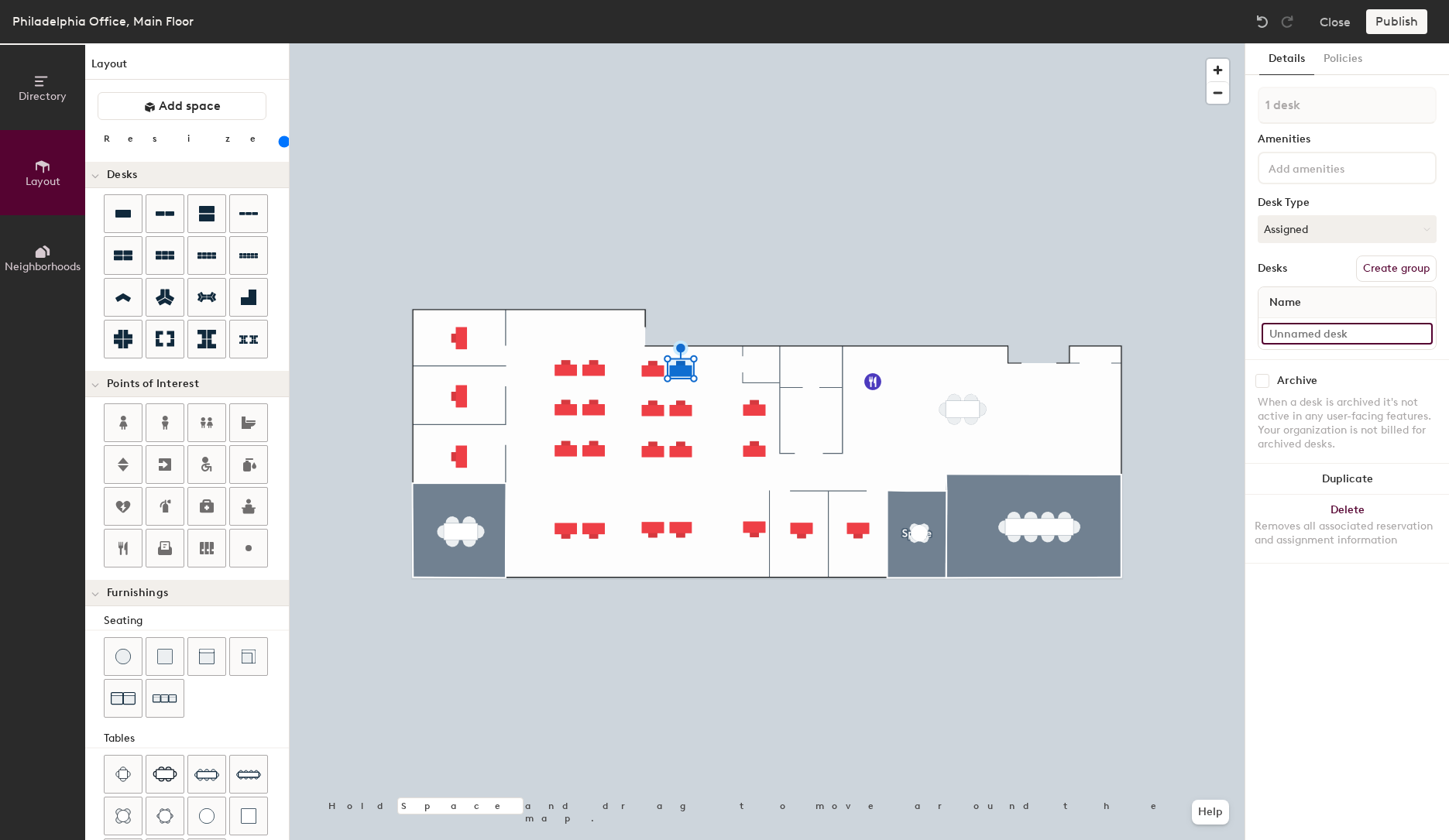
click at [1344, 333] on input at bounding box center [1347, 333] width 172 height 21
paste input "P-C-00"
type input "P-C-010"
click at [1331, 340] on input at bounding box center [1347, 333] width 172 height 21
paste input "P-C-0"
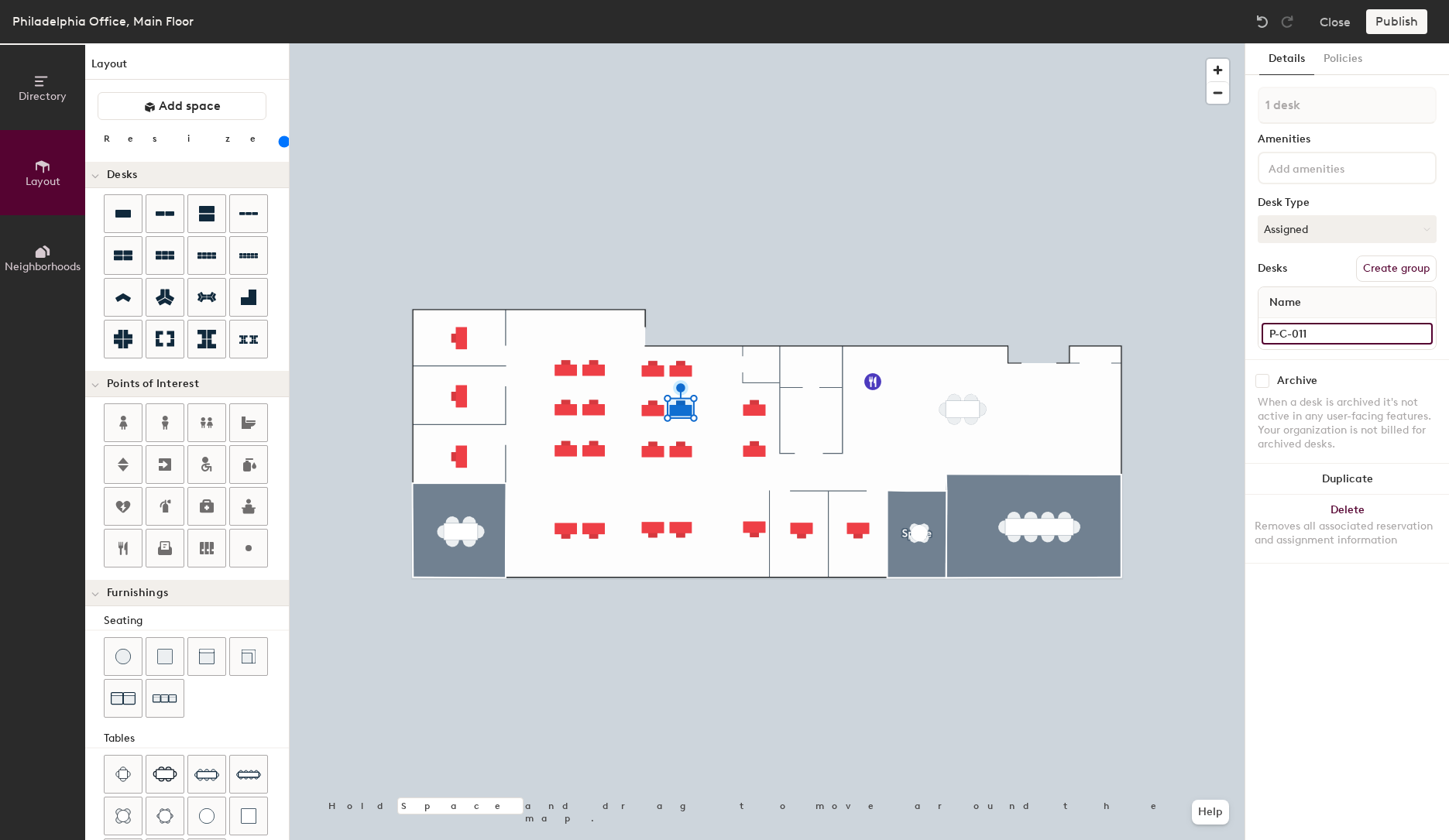
type input "P-C-011"
click at [1355, 331] on input at bounding box center [1347, 333] width 172 height 21
paste input "P-C-0"
type input "P-C-012"
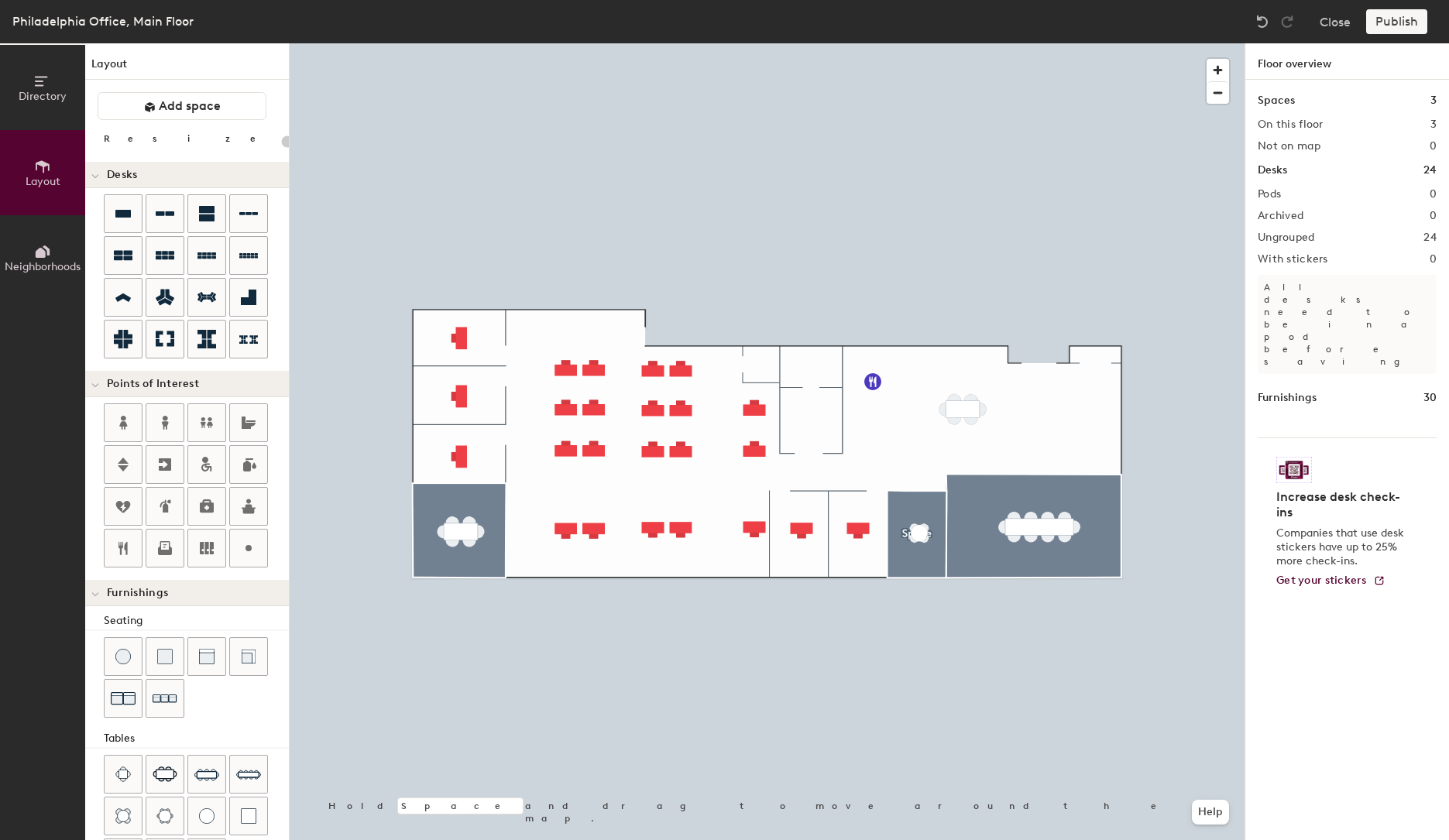
type input "180"
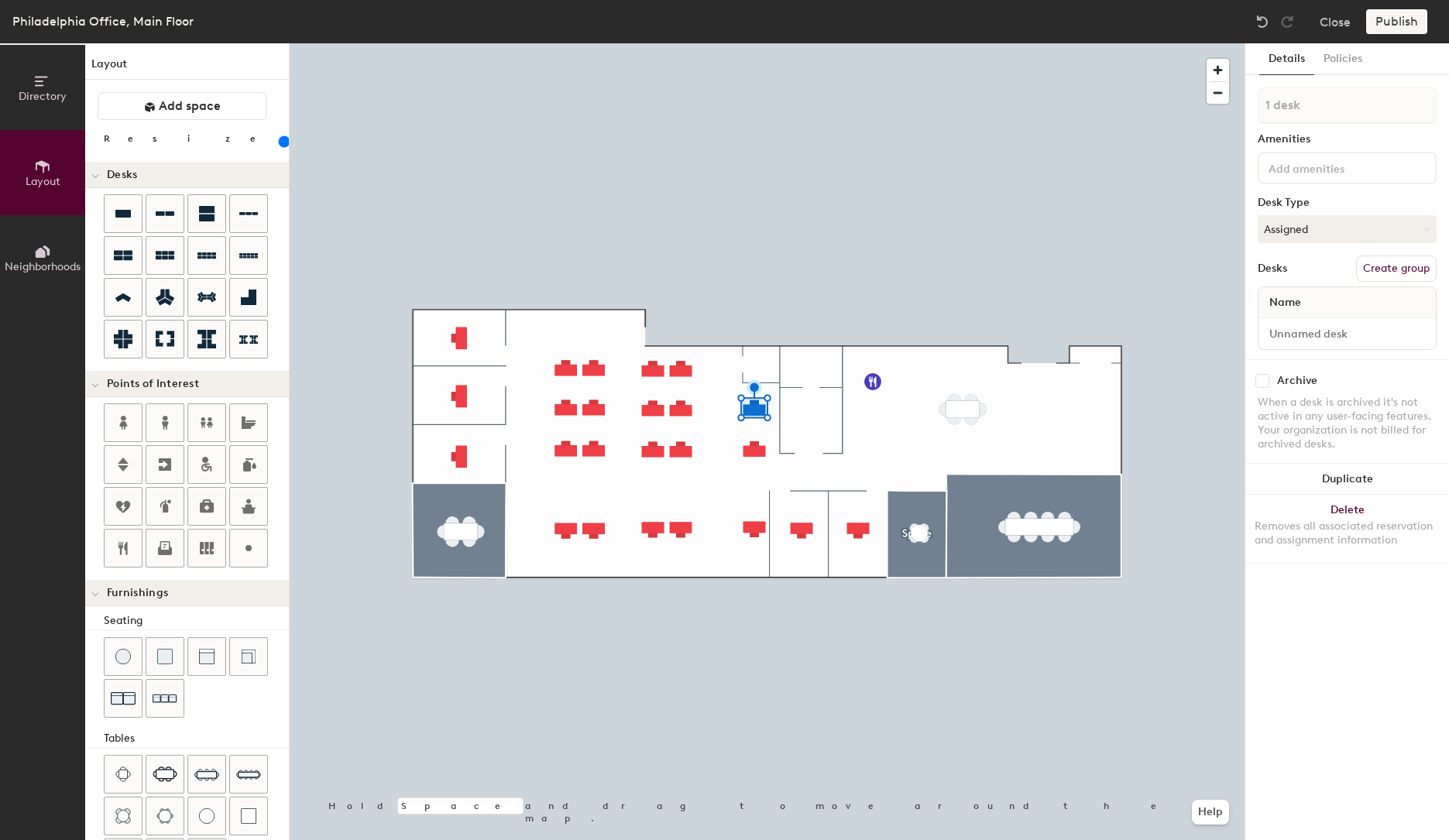
click at [1255, 350] on div "Details Policies 1 desk Amenities Desk Type Assigned Desks Create group Name Ar…" at bounding box center [1348, 441] width 204 height 796
click at [1287, 338] on input at bounding box center [1347, 333] width 172 height 21
paste input "P-C-0"
type input "P-C-013"
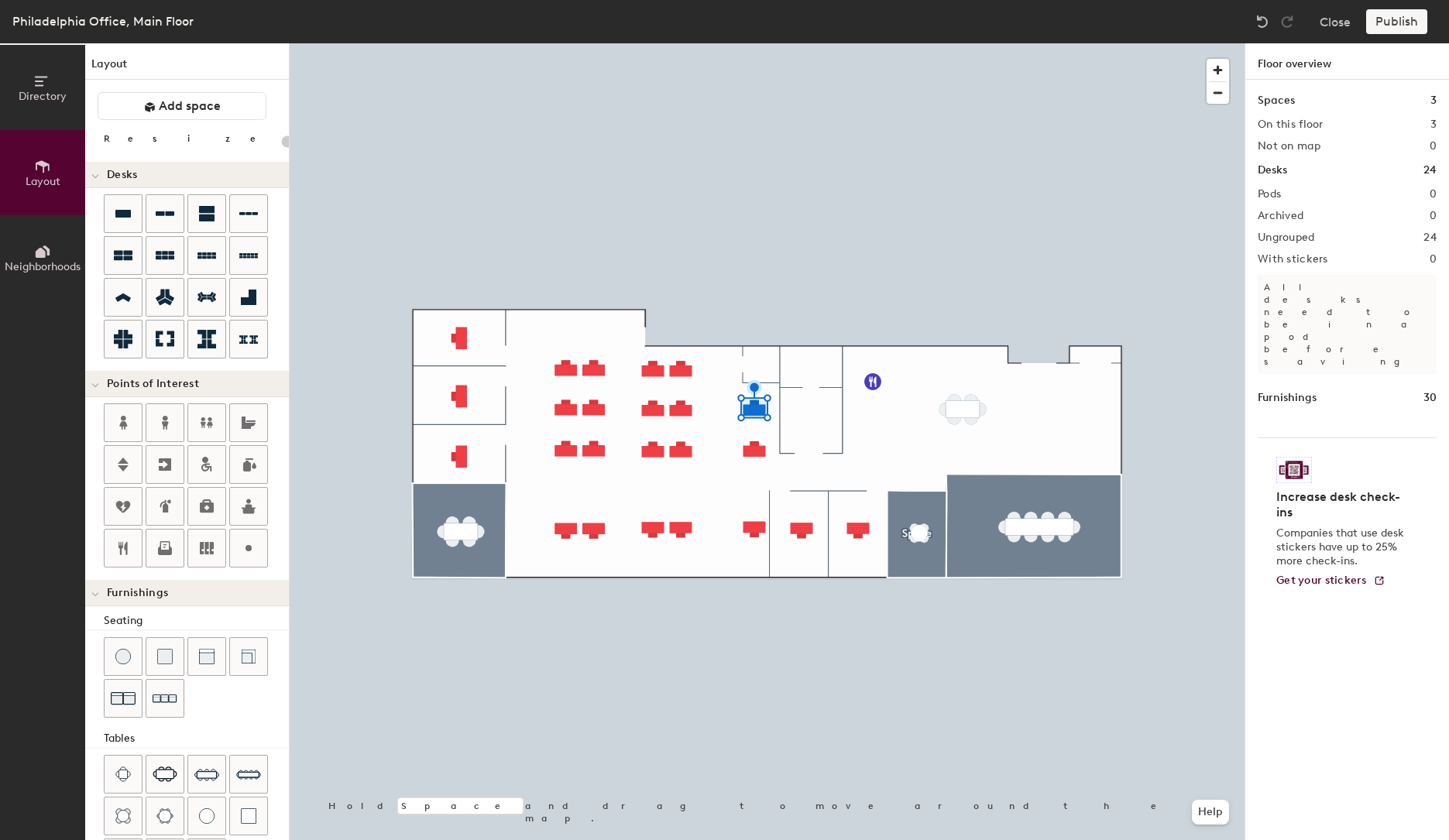
type input "180"
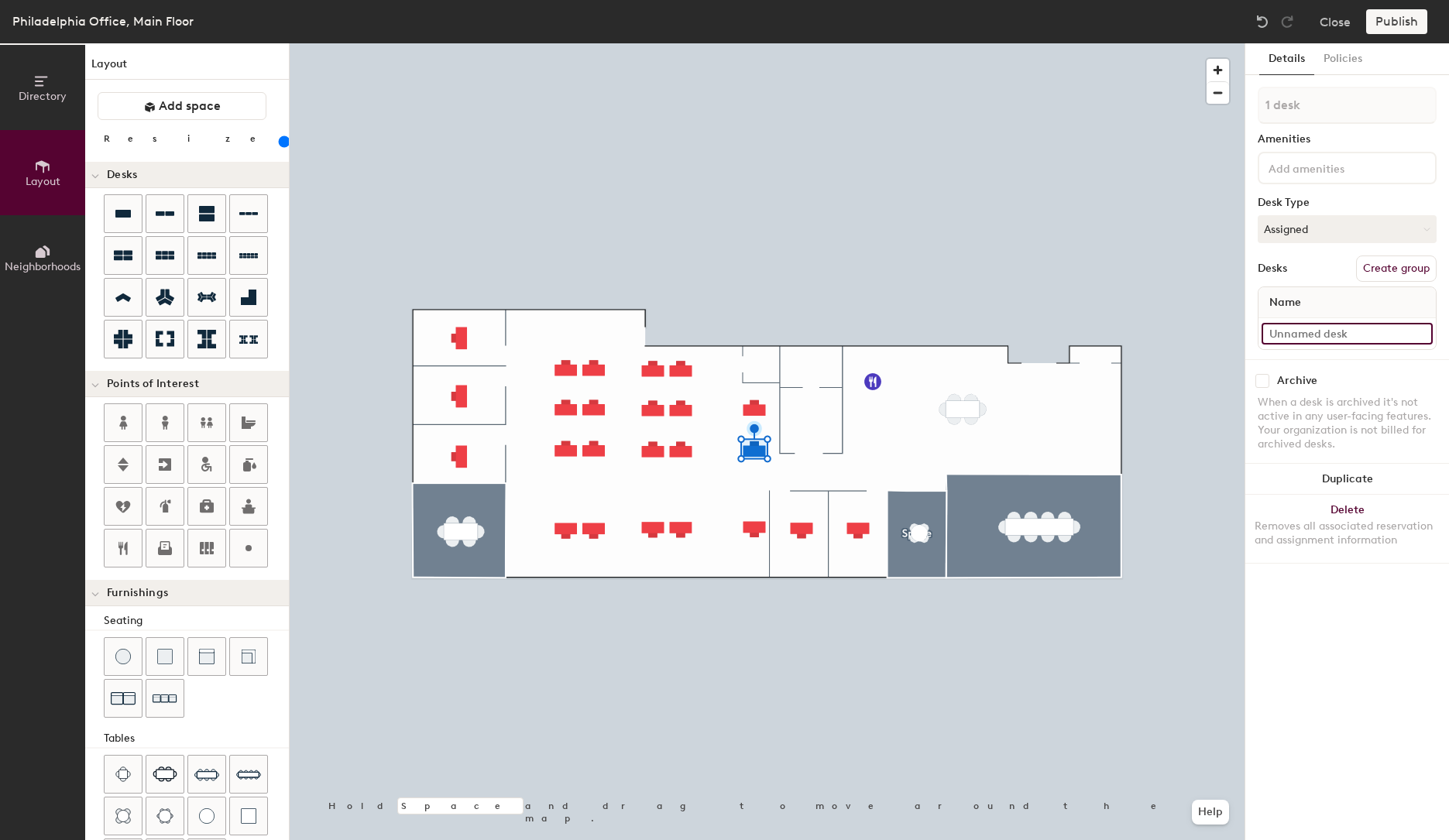
click at [1314, 332] on input at bounding box center [1347, 333] width 172 height 21
paste input "P-C-0"
type input "P-C-014"
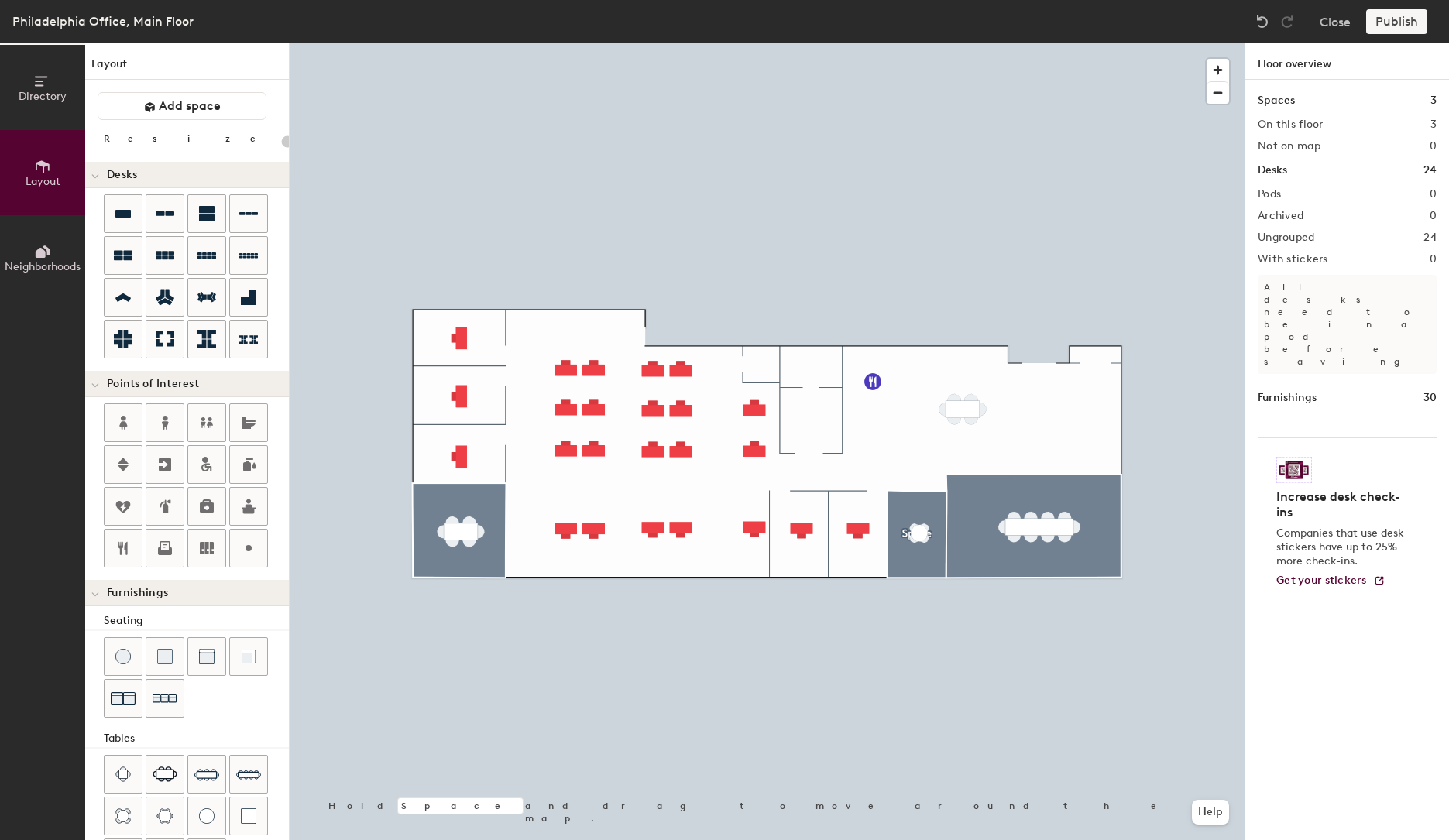
type input "180"
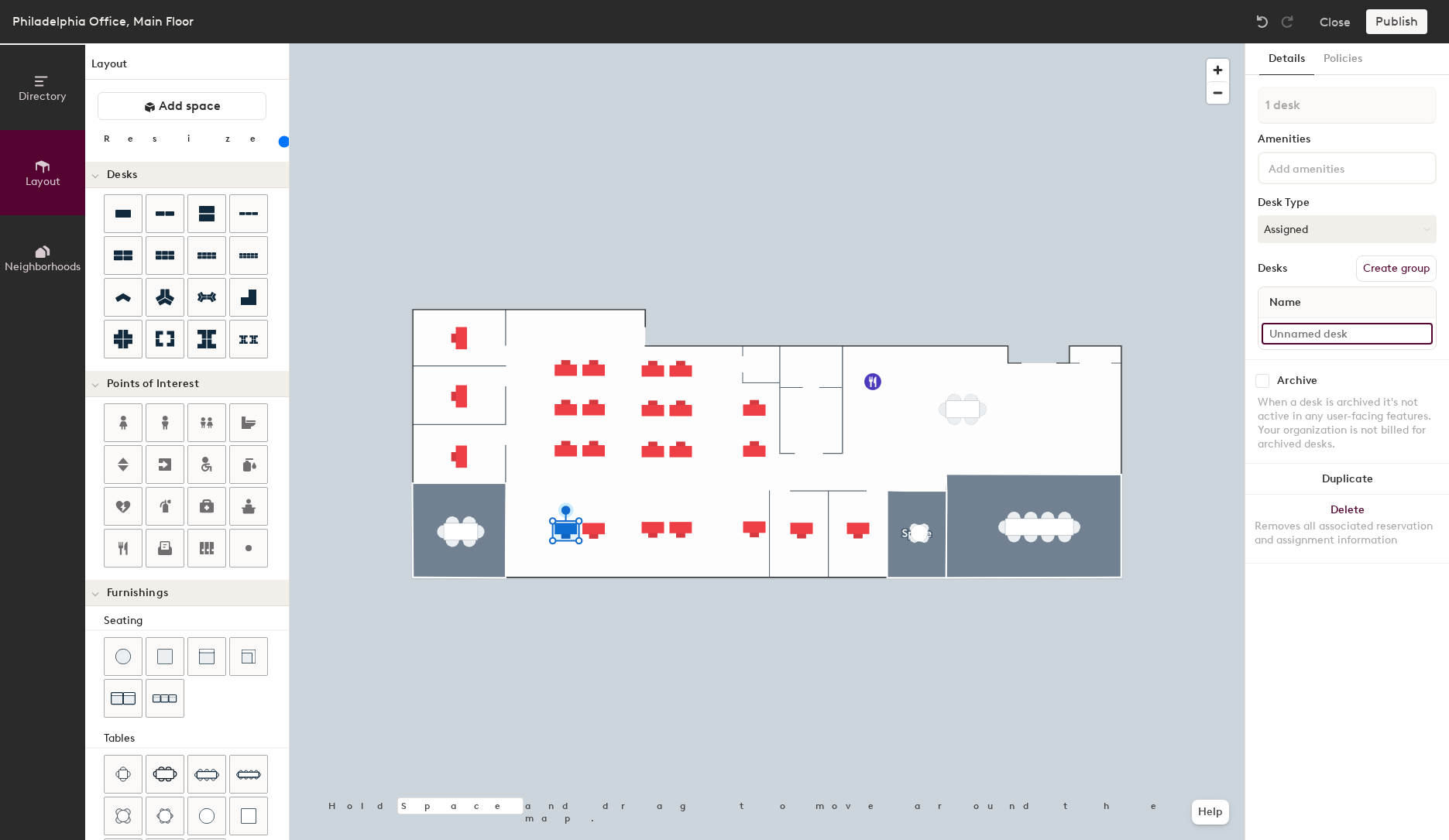
click at [1344, 325] on input at bounding box center [1347, 333] width 172 height 21
paste input "P-C-0"
type input "P-C-015"
click at [1317, 330] on input at bounding box center [1347, 333] width 172 height 21
paste input "P-C-0"
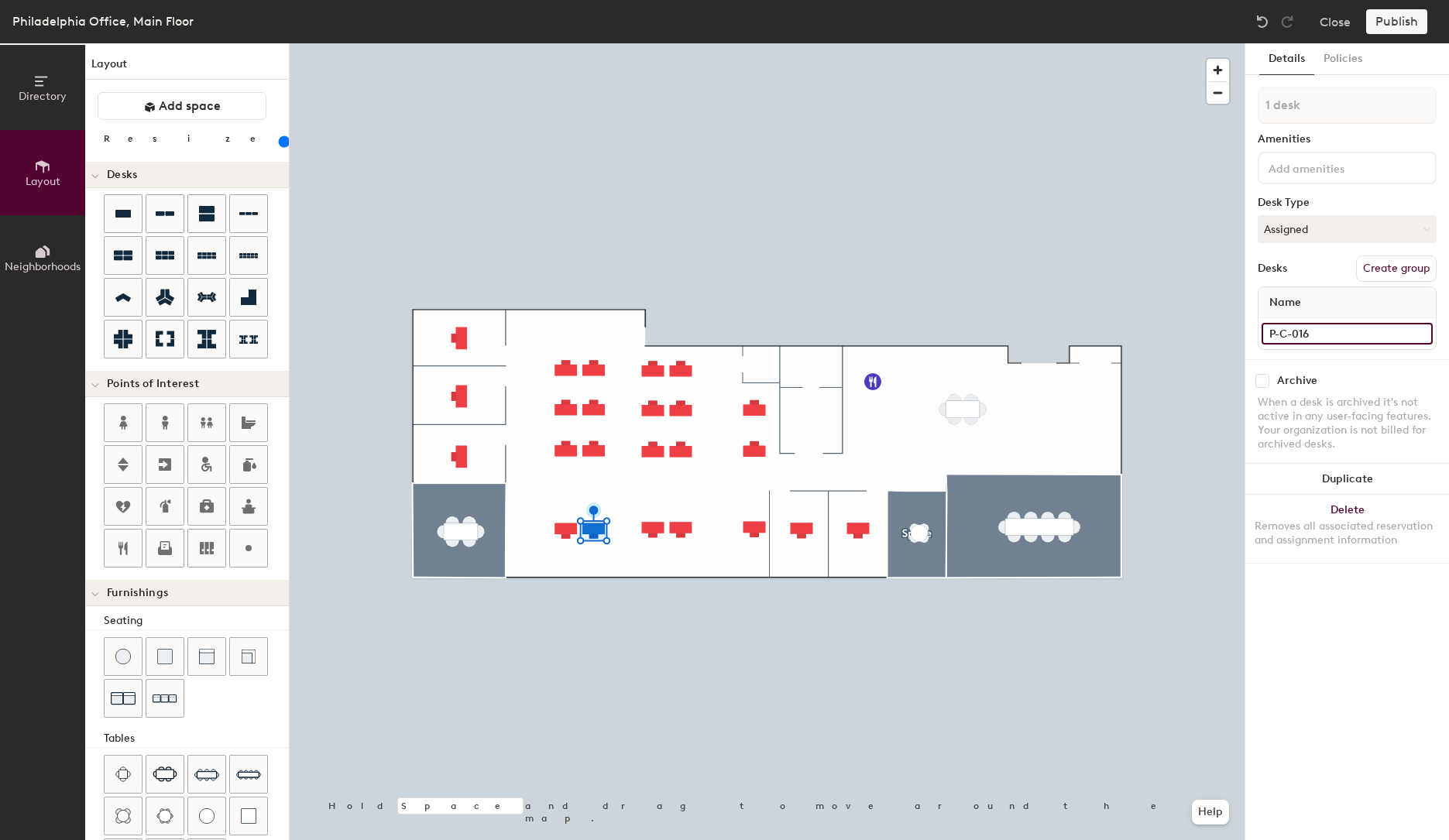
type input "P-C-016"
click at [1310, 333] on input at bounding box center [1347, 333] width 172 height 21
paste input "P-C-0"
type input "P-C-017"
click at [1331, 333] on input at bounding box center [1347, 333] width 172 height 21
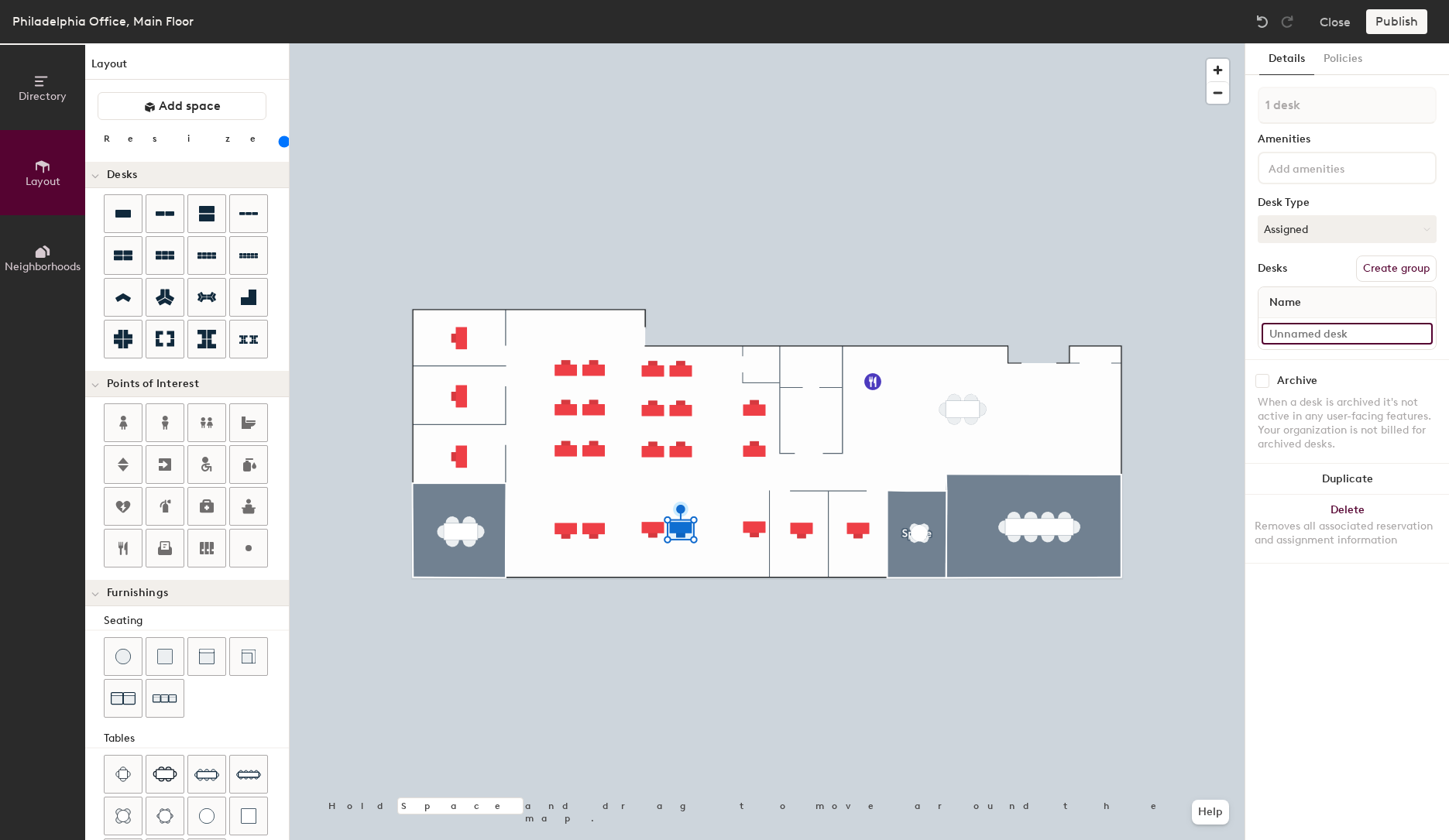
paste input "P-C-0"
type input "P-C-018"
click at [1342, 336] on input at bounding box center [1347, 333] width 172 height 21
paste input "P-C-0"
type input "P-C-019"
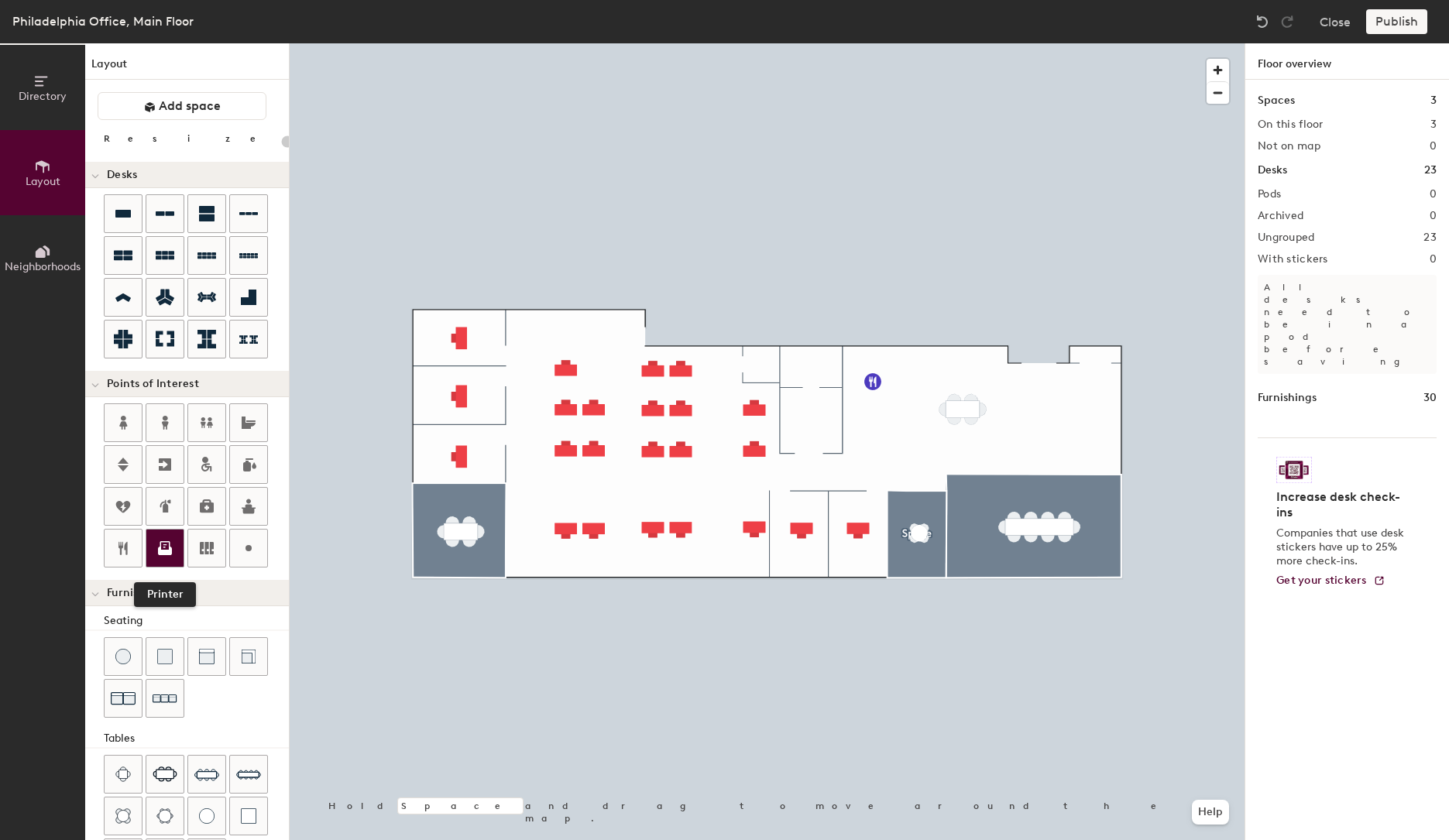
click at [167, 545] on icon at bounding box center [165, 546] width 10 height 9
type input "180"
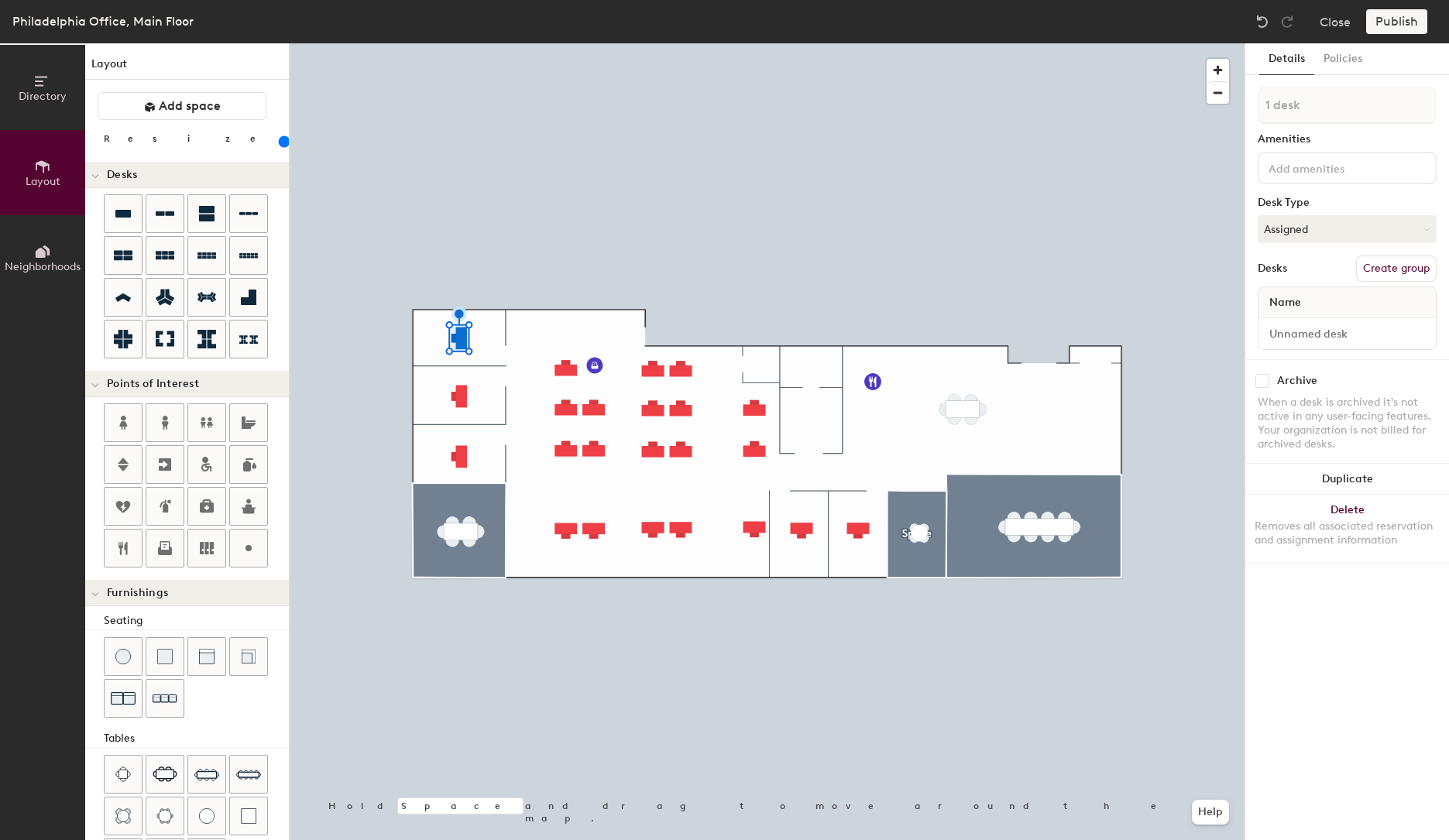
click at [1317, 345] on div at bounding box center [1347, 333] width 177 height 31
click at [1315, 338] on input at bounding box center [1347, 333] width 172 height 21
paste input "P-C-0"
click at [1287, 332] on input "P-C-0" at bounding box center [1347, 333] width 172 height 21
click at [1288, 337] on input "P-C-0" at bounding box center [1347, 333] width 172 height 21
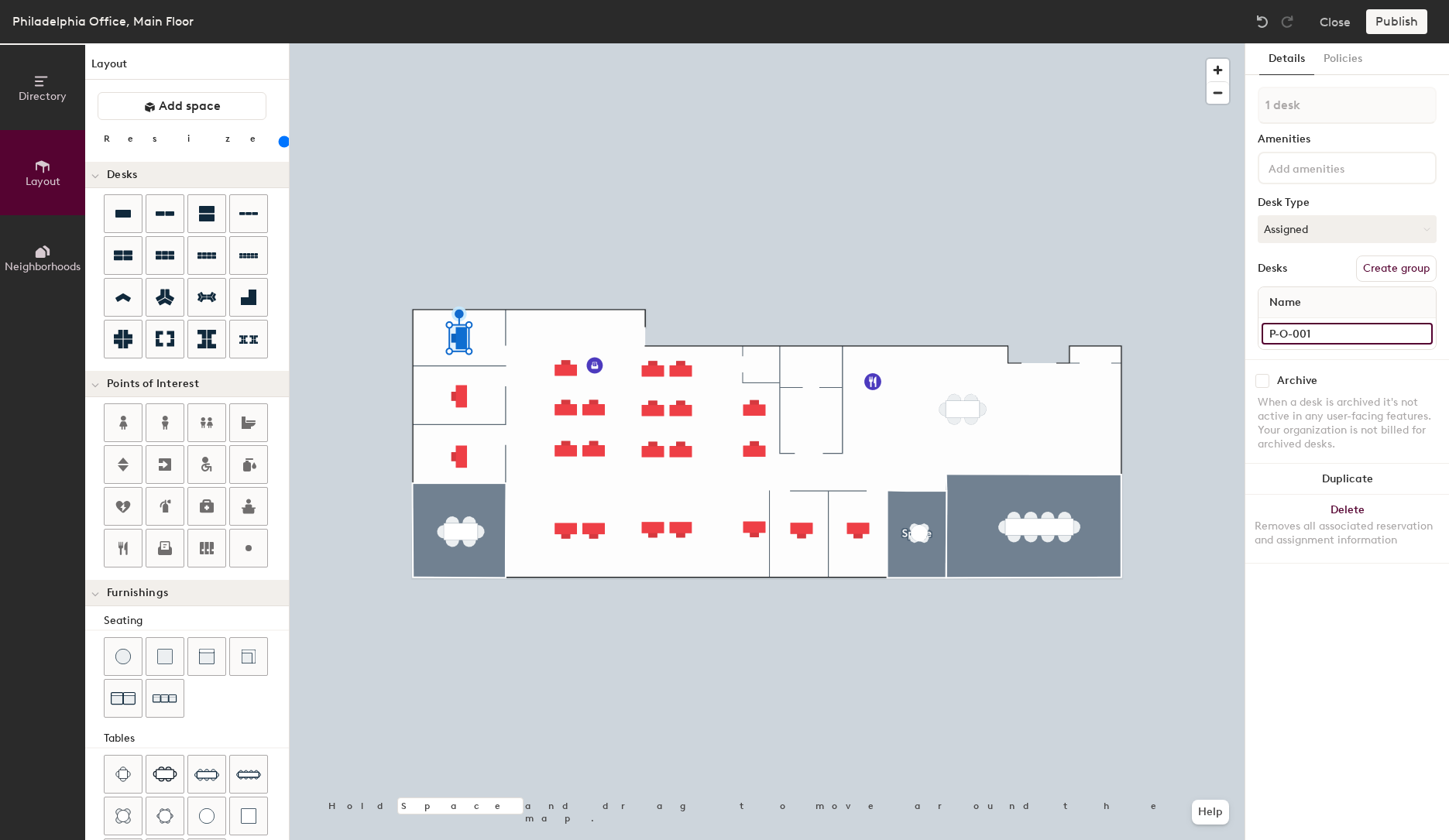
type input "P-O-001"
click at [1346, 341] on input at bounding box center [1347, 333] width 172 height 21
paste input "P-O-0"
type input "P-O-002"
click at [1317, 339] on input at bounding box center [1347, 333] width 172 height 21
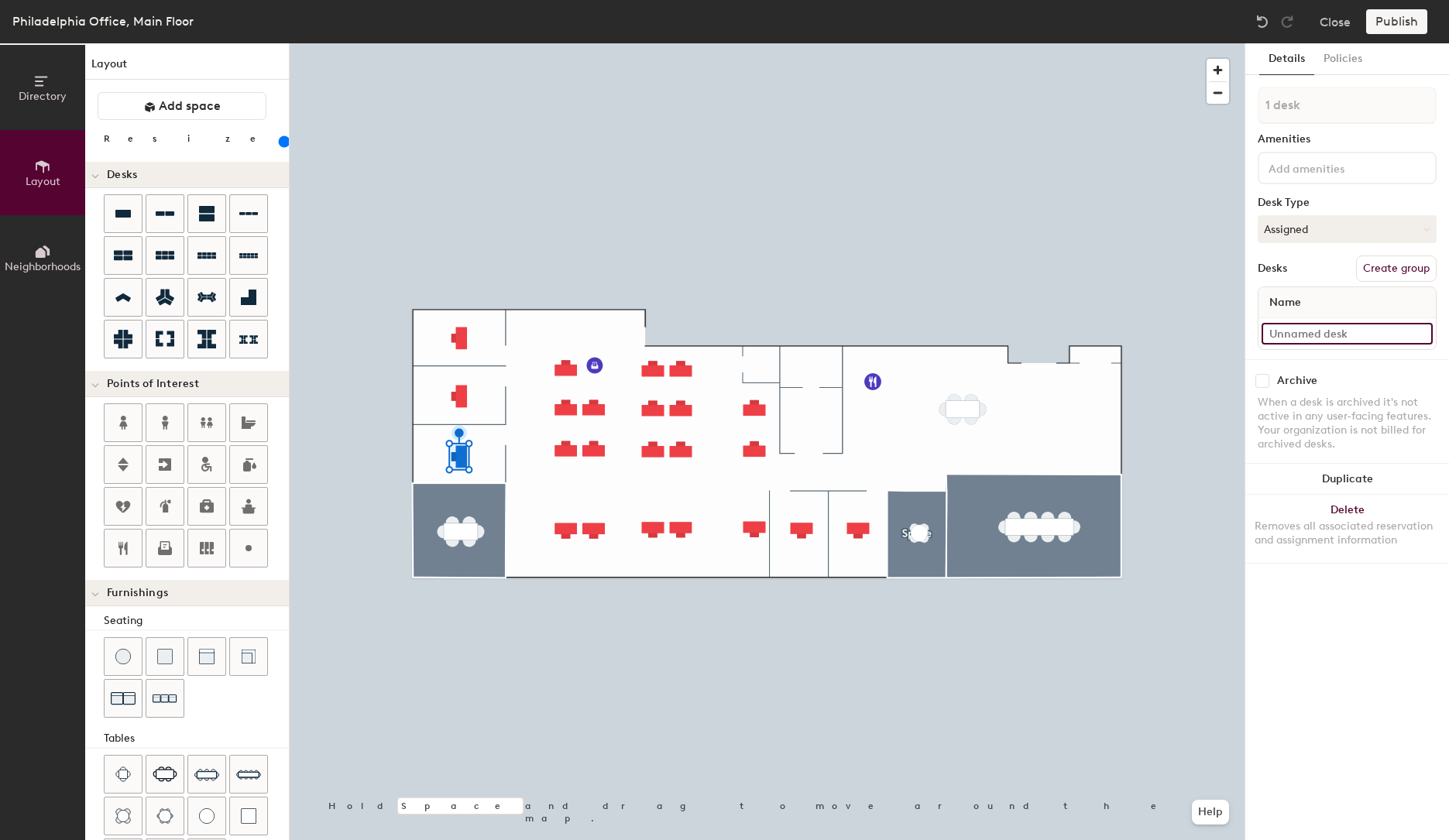
paste input "P-O-0"
type input "P-O-003"
click at [1322, 329] on input at bounding box center [1347, 333] width 172 height 21
paste input "P-O-0"
type input "P-O-004"
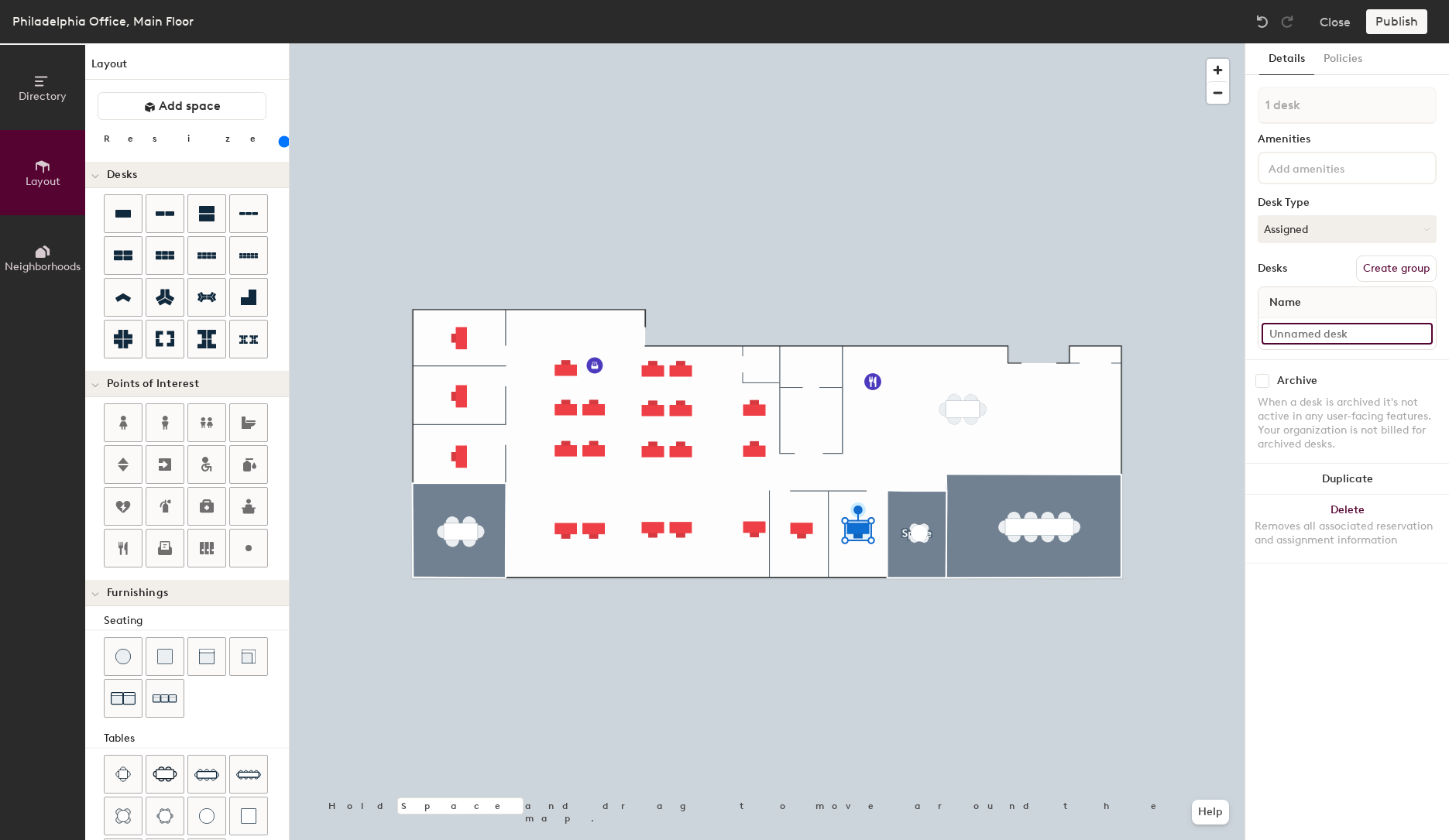
click at [1332, 339] on input at bounding box center [1347, 333] width 172 height 21
paste input "P-O-0"
type input "P-O-005"
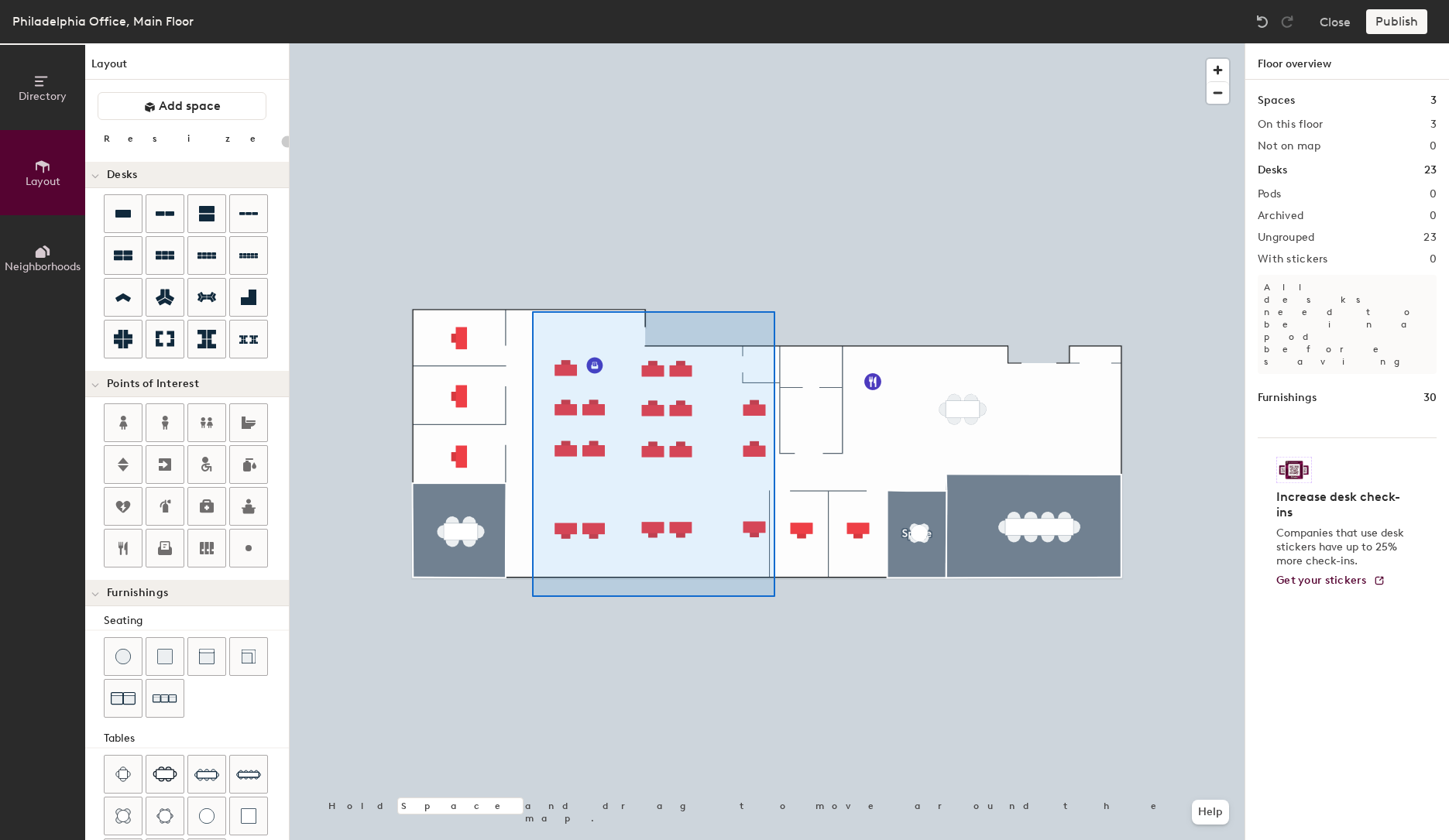
type input "180"
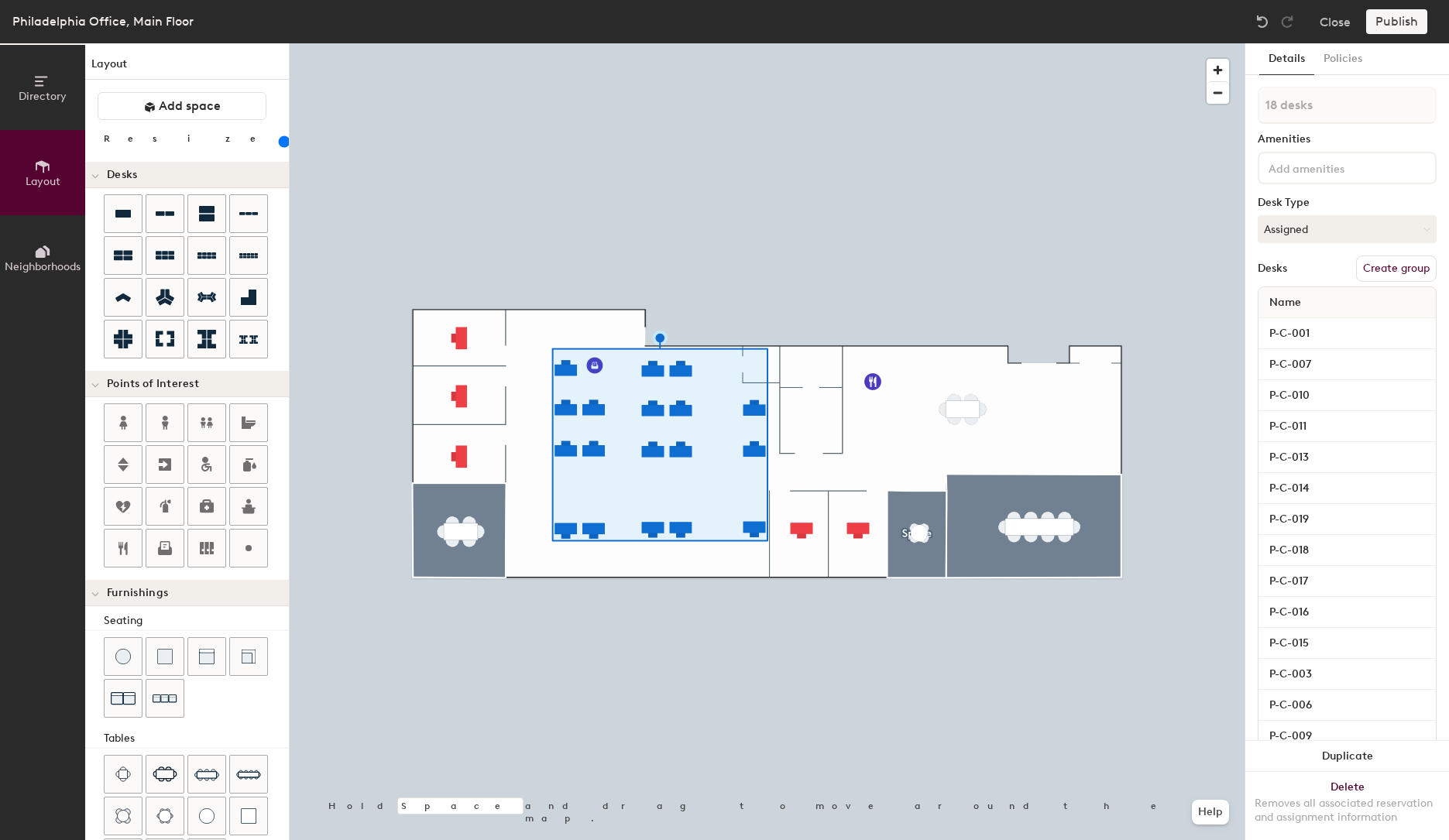
click at [1375, 270] on button "Create group" at bounding box center [1396, 269] width 81 height 26
type input "Cubicles"
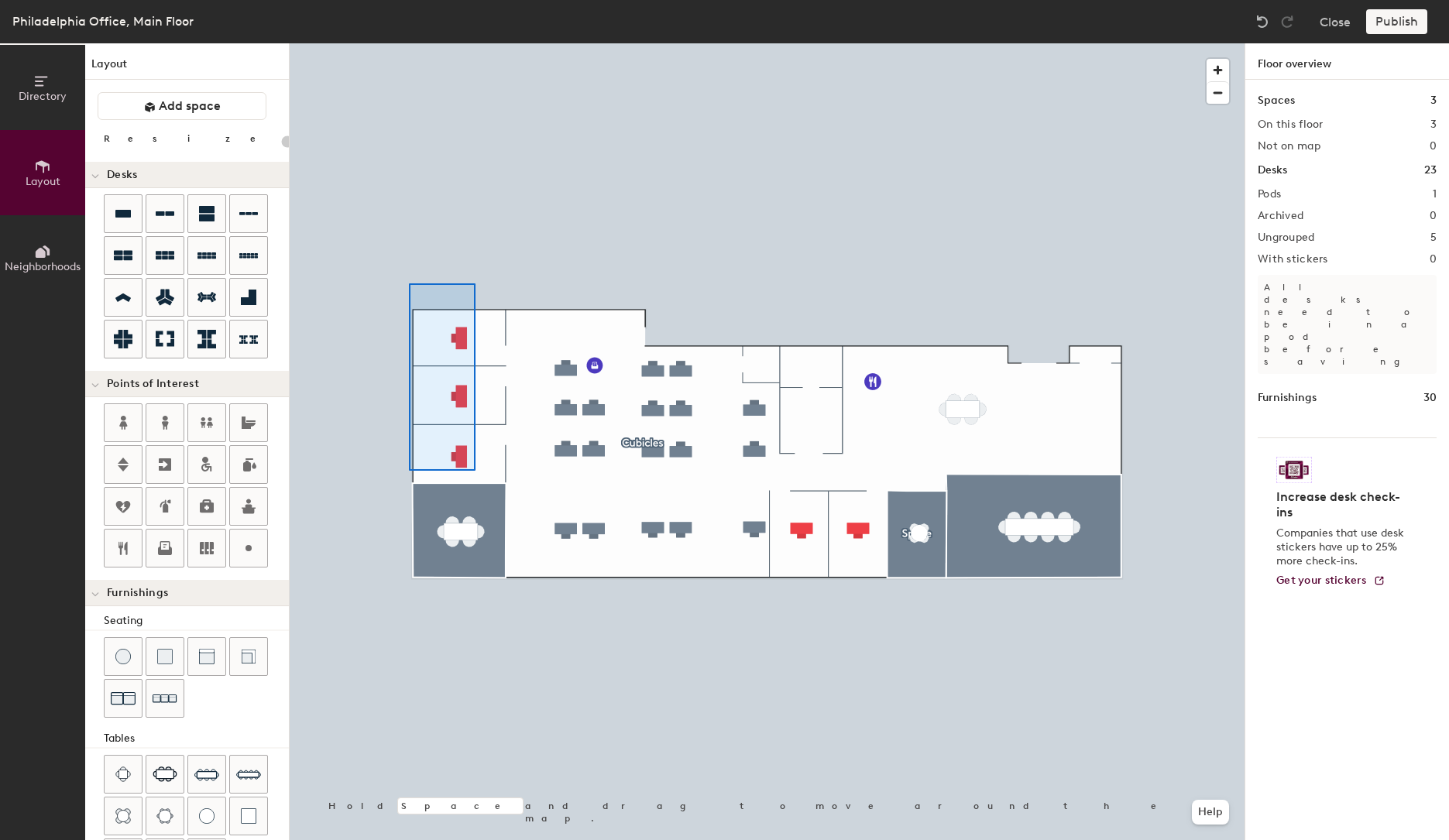
type input "180"
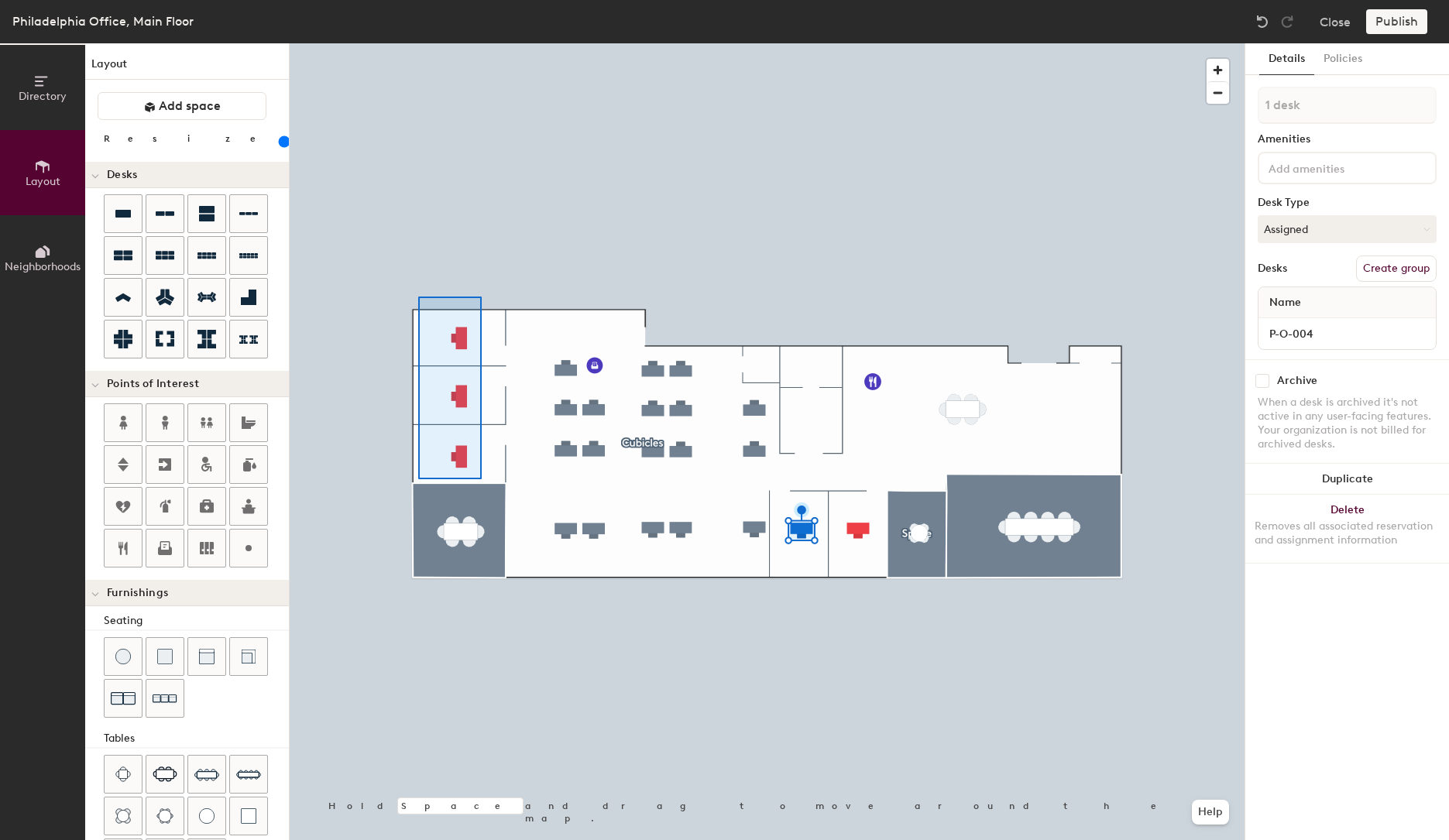
type input "3 desks"
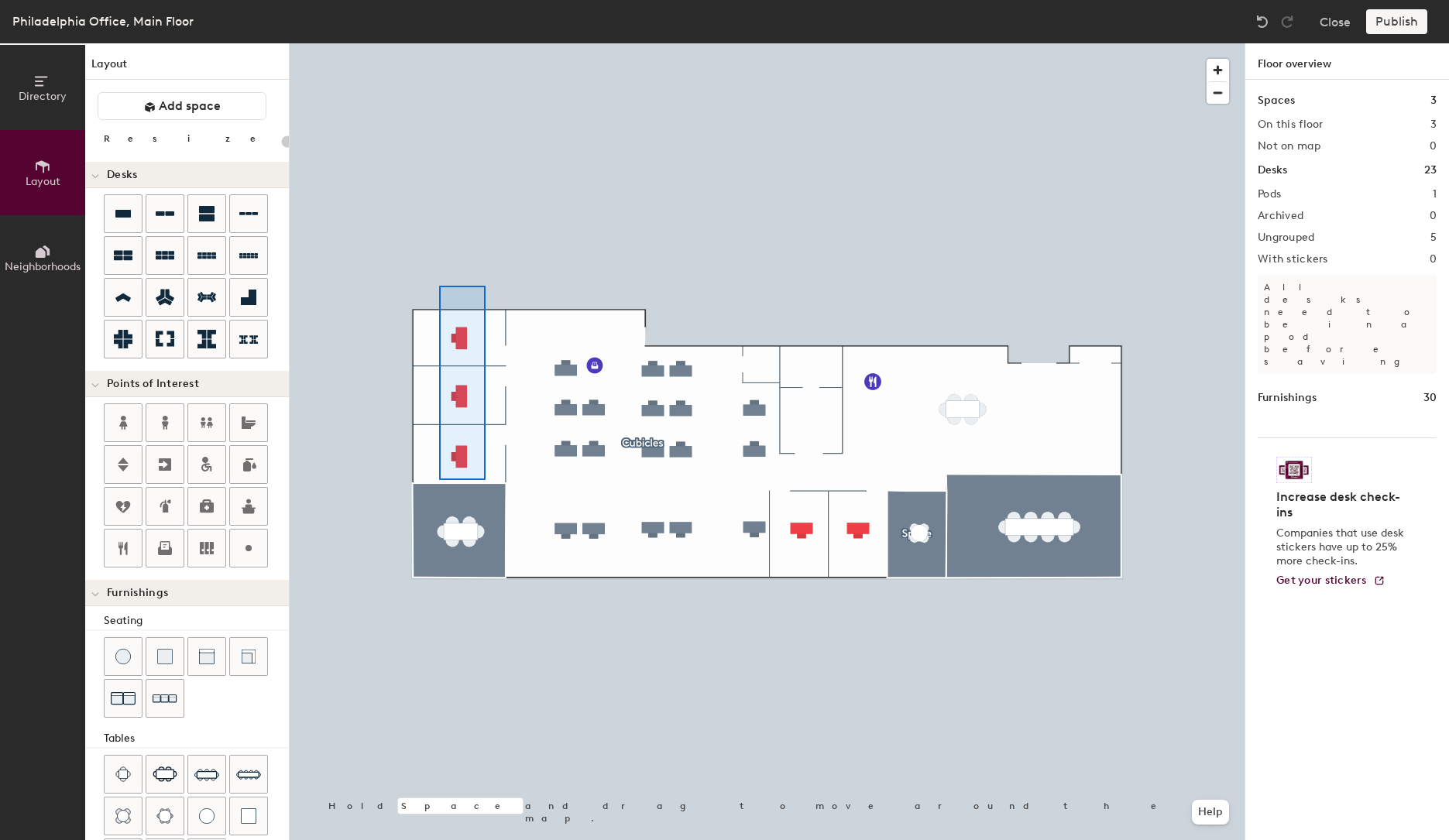
type input "180"
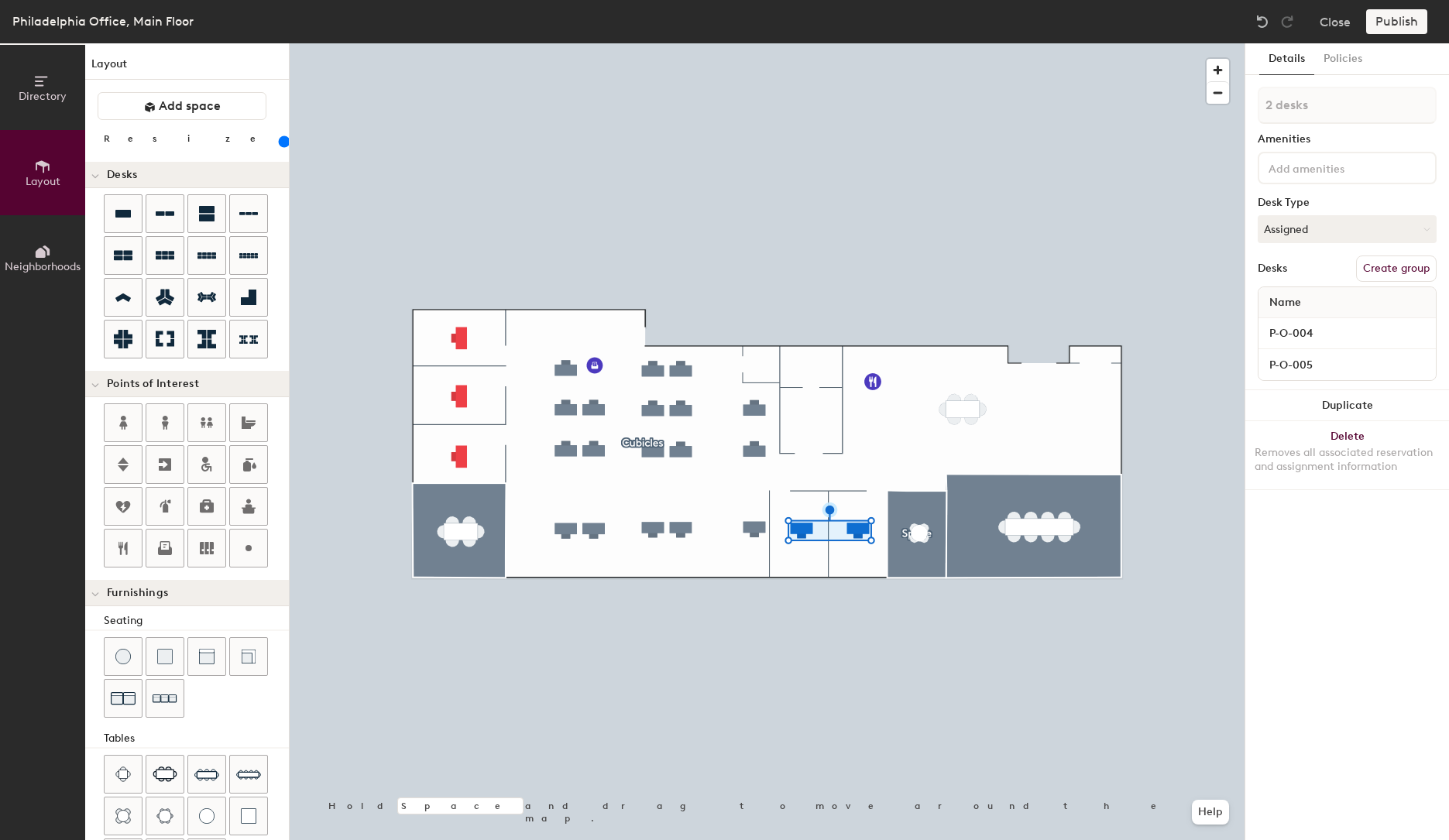
type input "3 desks"
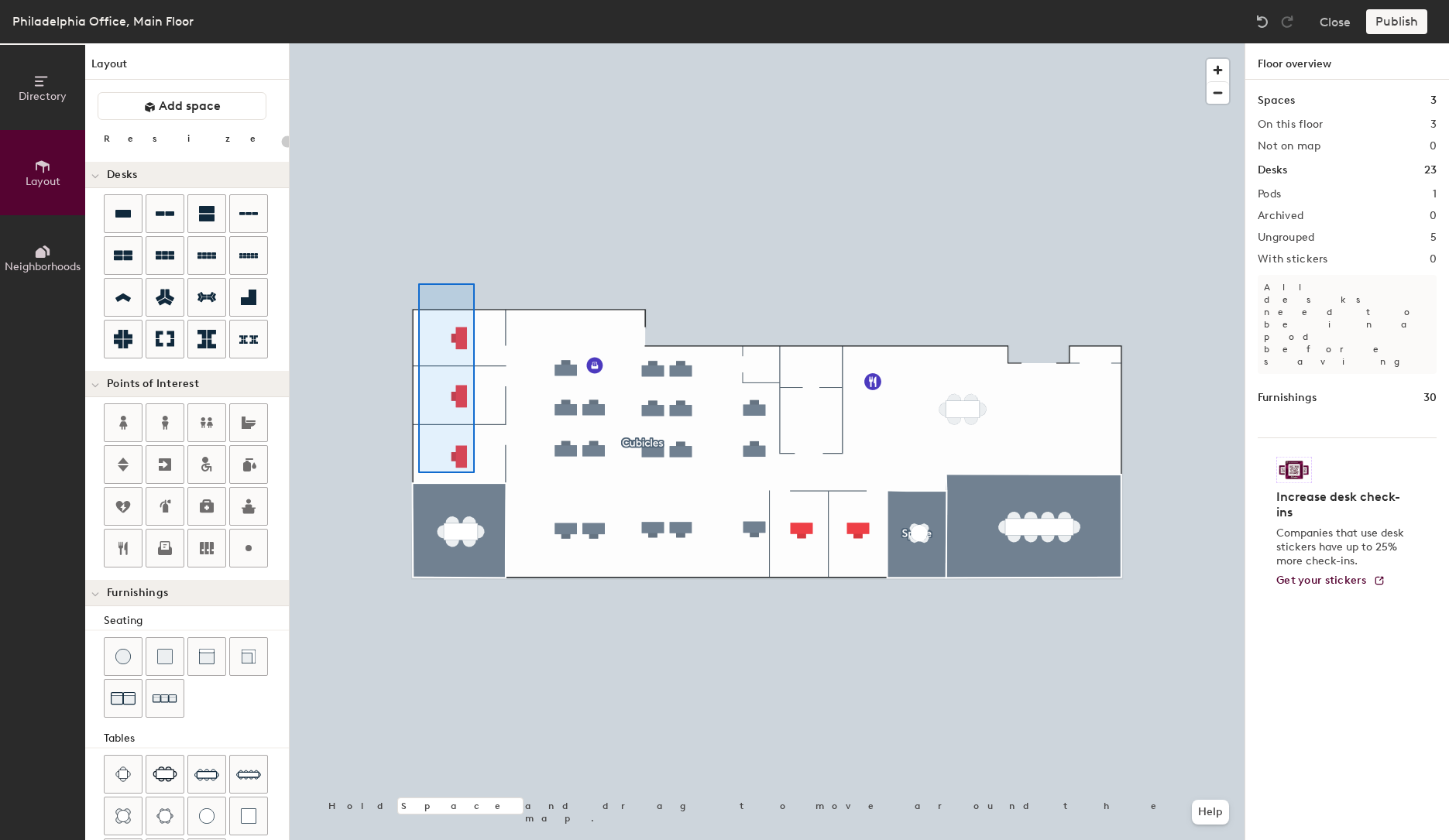
type input "180"
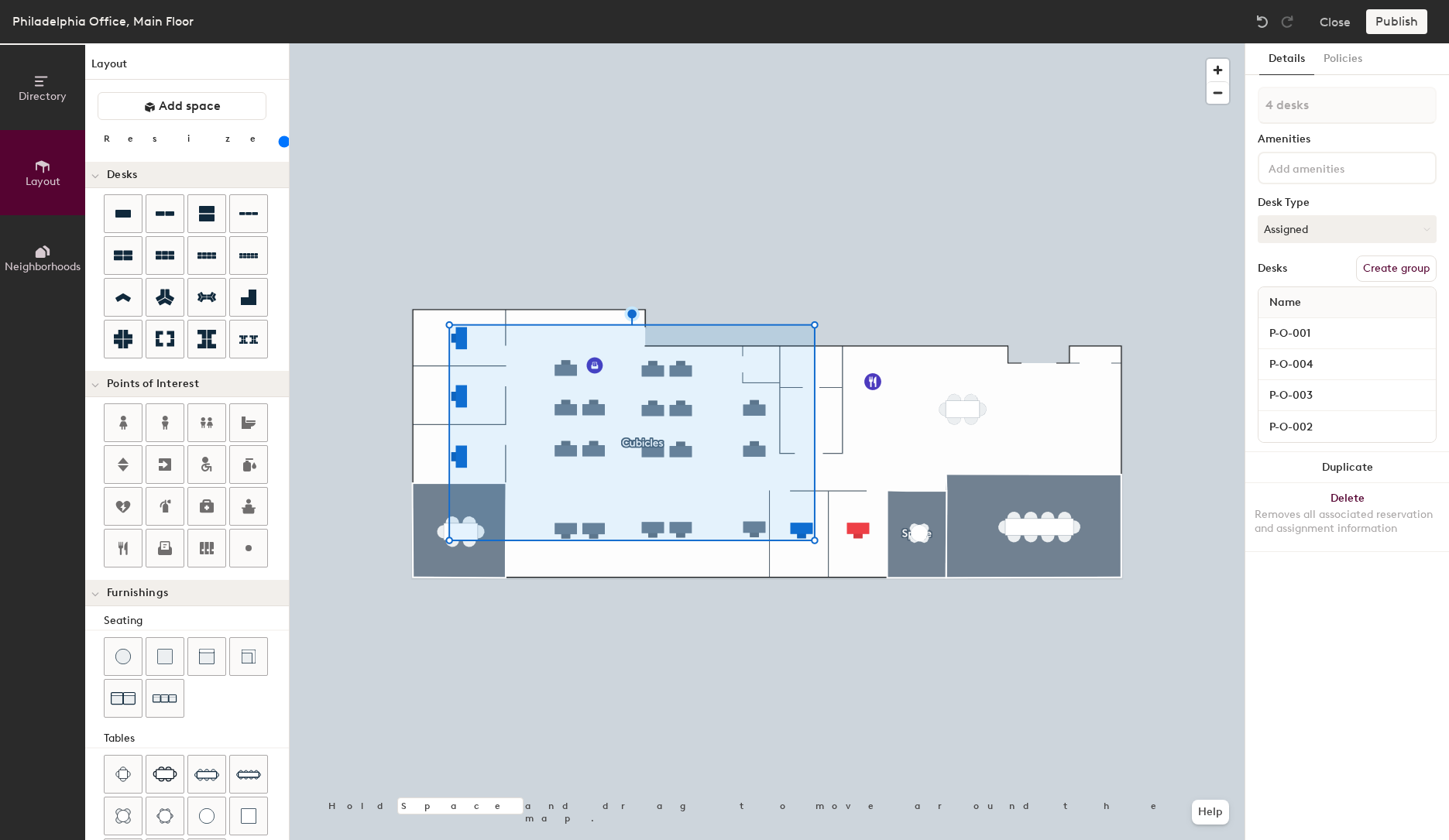
type input "5 desks"
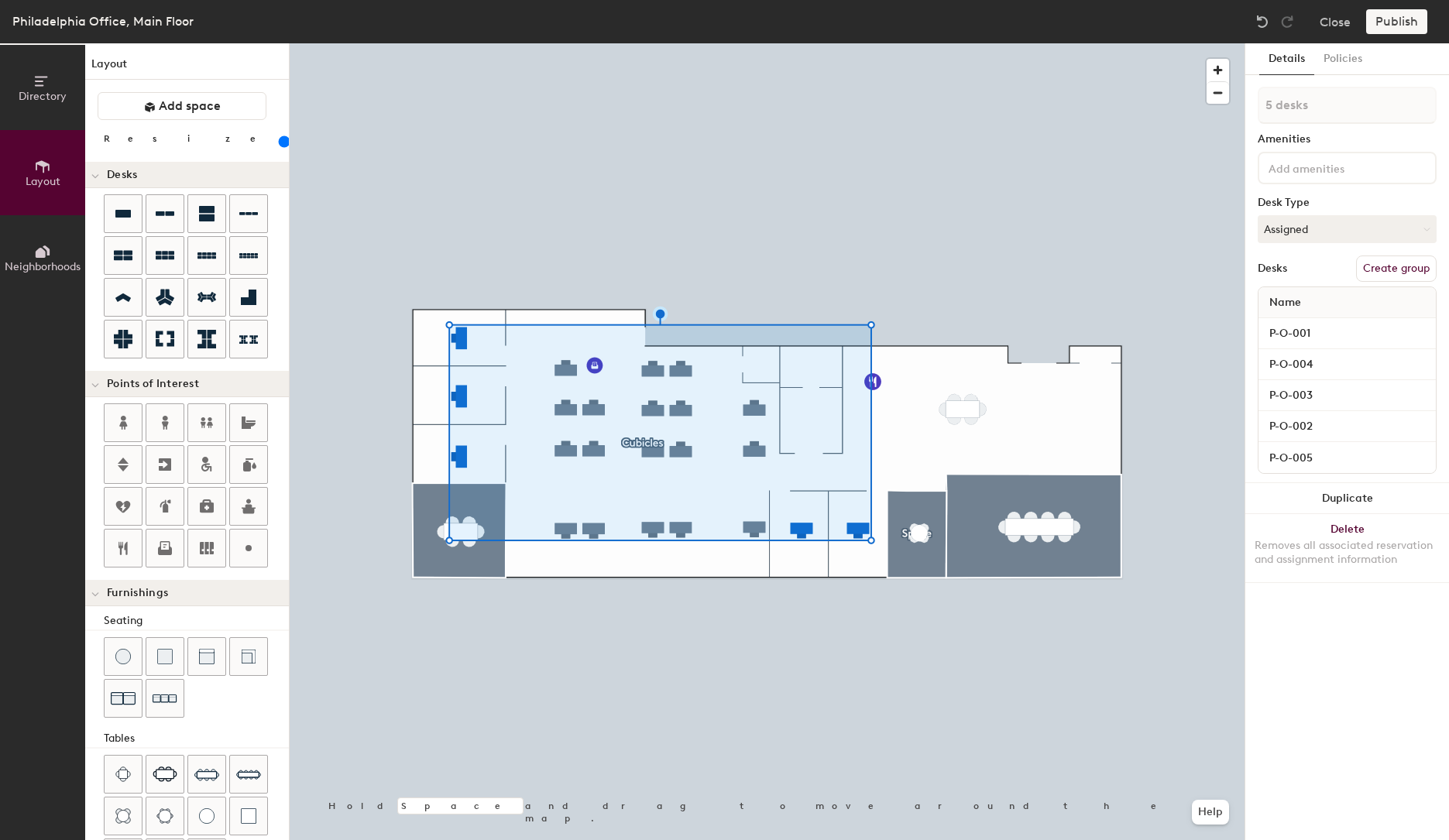
click at [1392, 270] on button "Create group" at bounding box center [1396, 269] width 81 height 26
type input "Offices"
click at [1402, 274] on button "Ungroup" at bounding box center [1408, 269] width 57 height 26
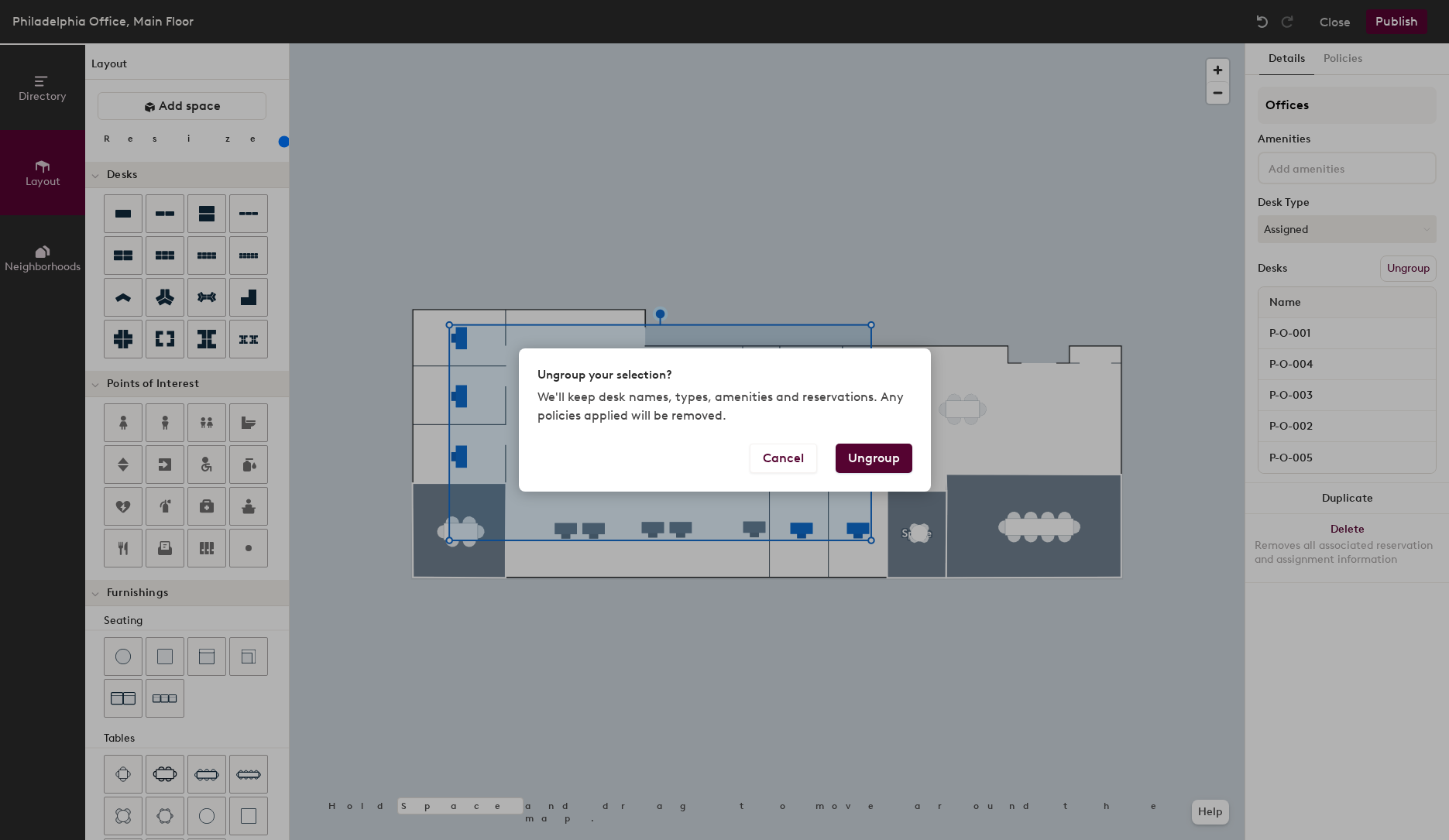
click at [868, 458] on button "Ungroup" at bounding box center [874, 458] width 77 height 30
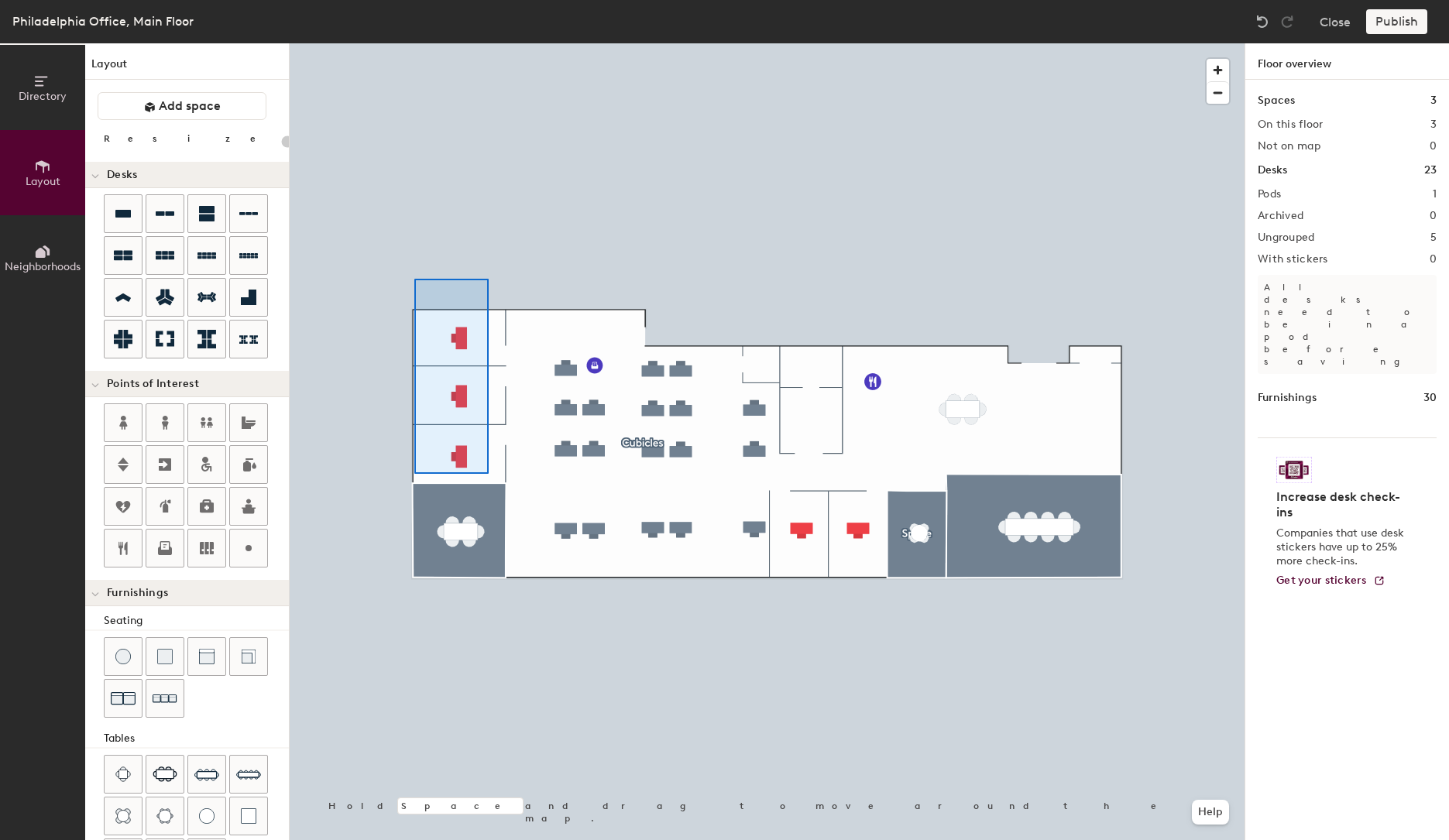
type input "180"
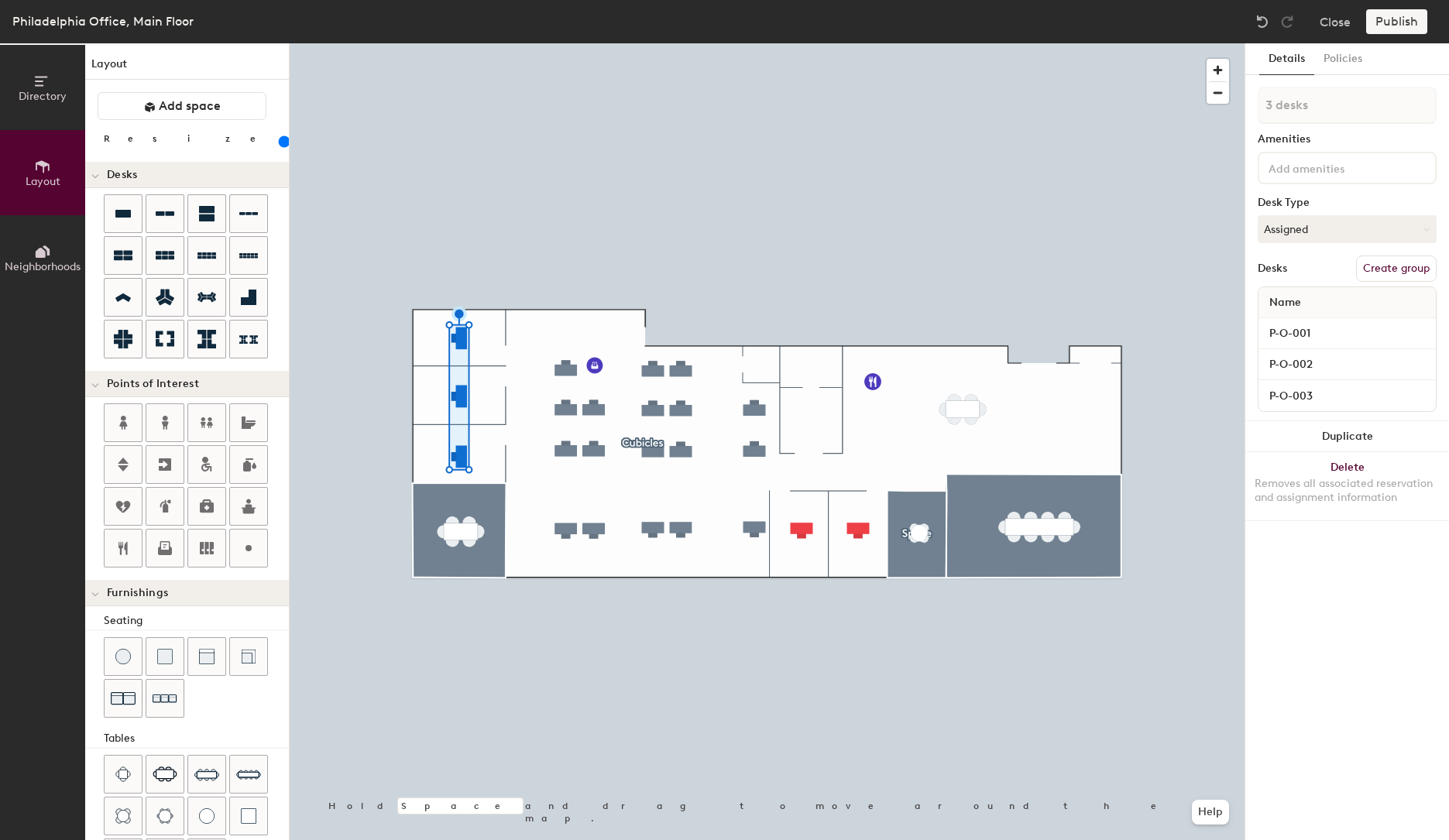
click at [1389, 263] on button "Create group" at bounding box center [1396, 269] width 81 height 26
type input "Offices 1"
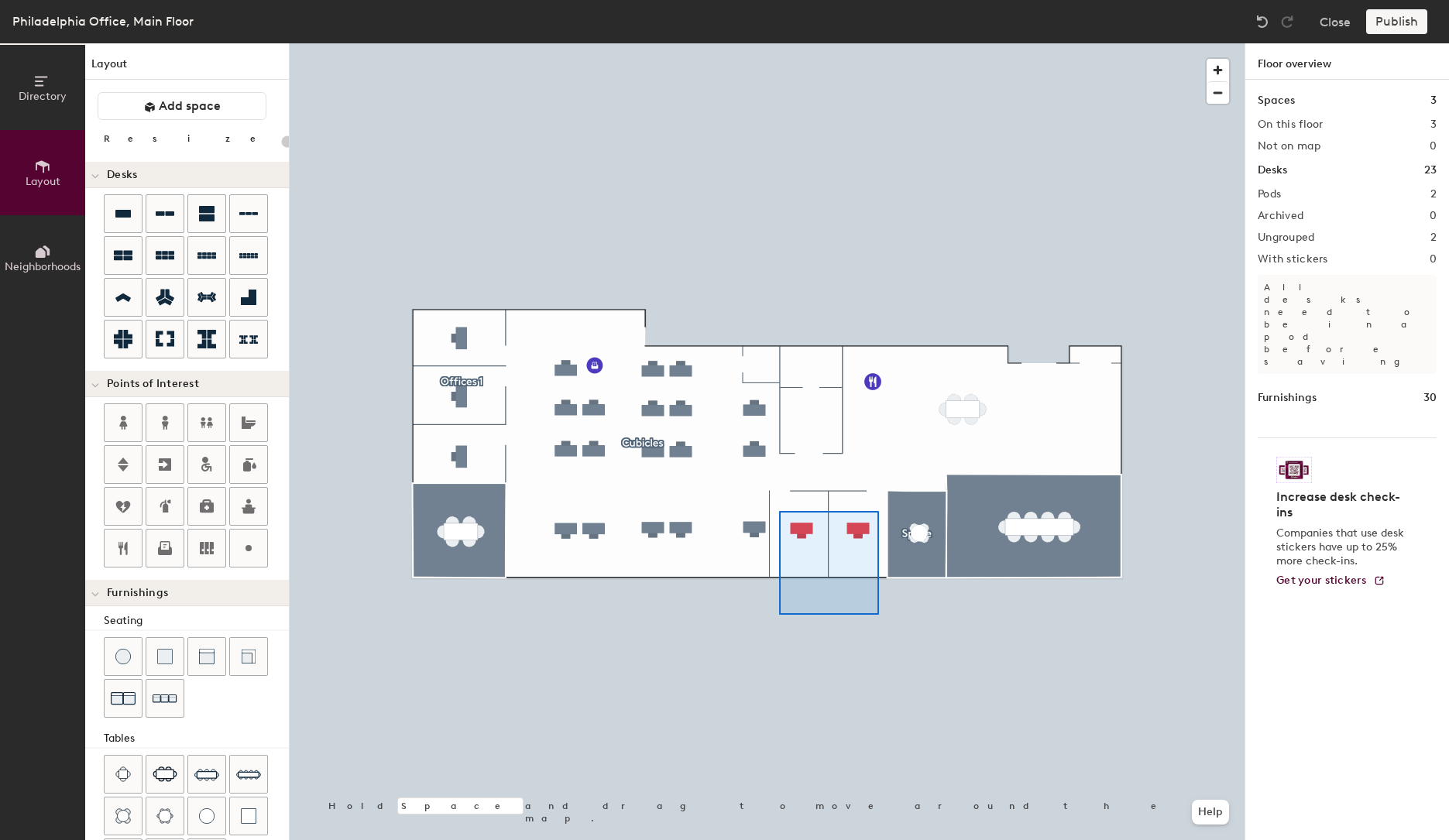
type input "180"
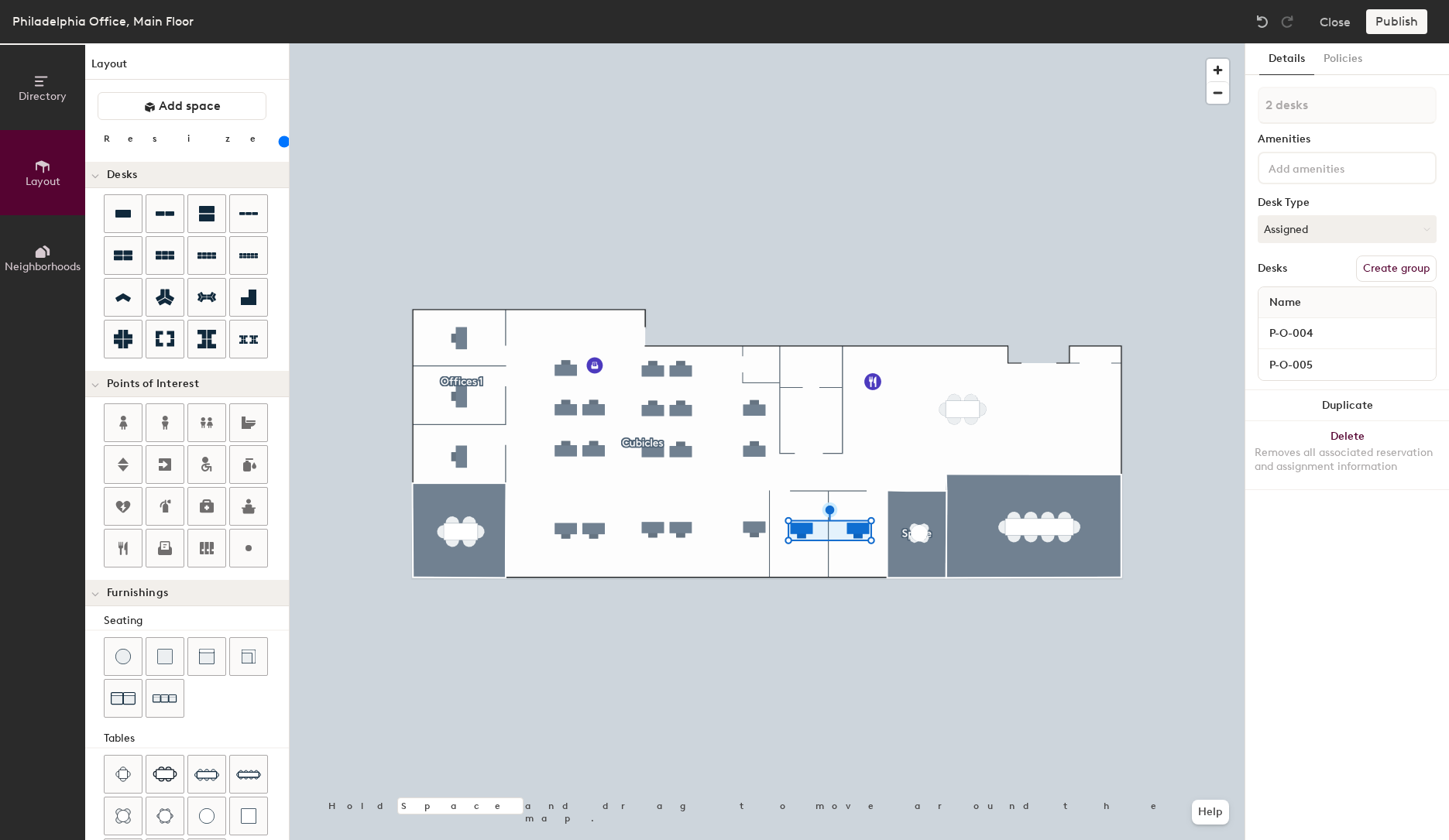
click at [1403, 265] on button "Create group" at bounding box center [1396, 269] width 81 height 26
type input "Offices 2"
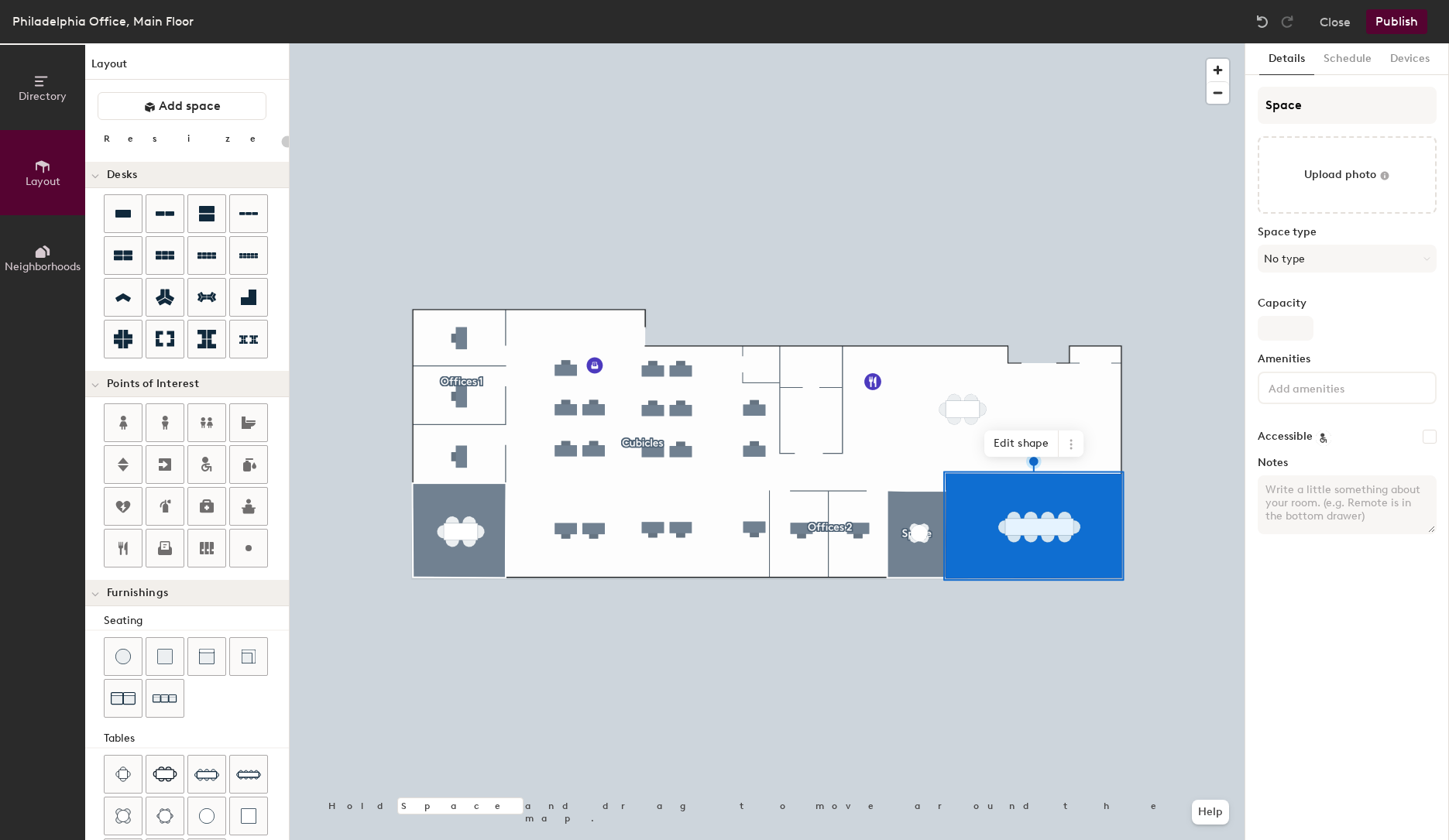
type input "20"
click at [1349, 99] on input "Space" at bounding box center [1347, 106] width 179 height 37
click at [1327, 102] on input "Space" at bounding box center [1347, 106] width 179 height 37
drag, startPoint x: 1317, startPoint y: 152, endPoint x: 1318, endPoint y: 107, distance: 45.0
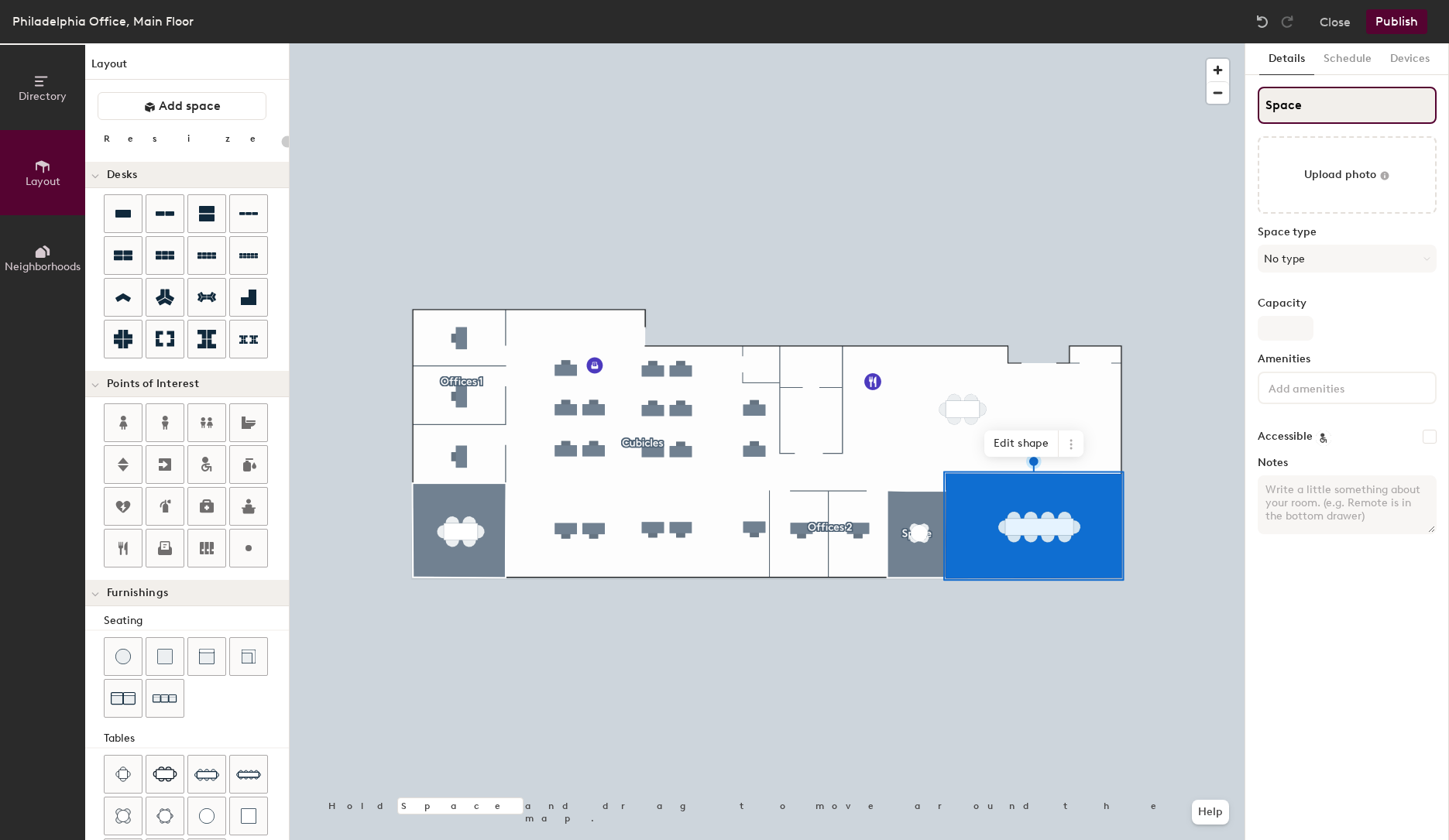
click at [1307, 103] on input "Space" at bounding box center [1347, 106] width 179 height 37
type input "T"
type input "20"
type input "T"
type input "20"
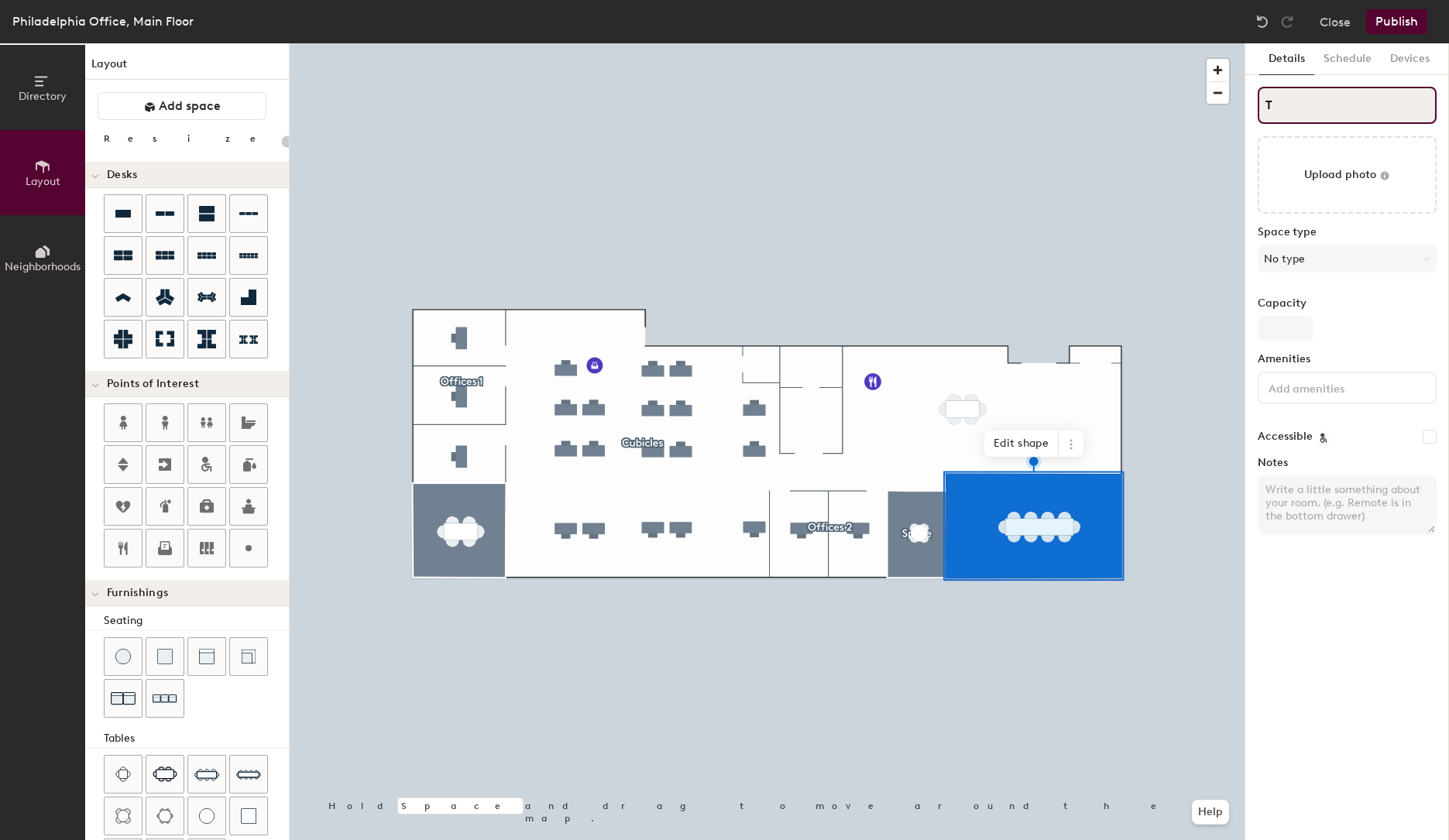
click at [1289, 100] on input "T" at bounding box center [1347, 106] width 179 height 37
type input "P"
type input "20"
type input "Ph"
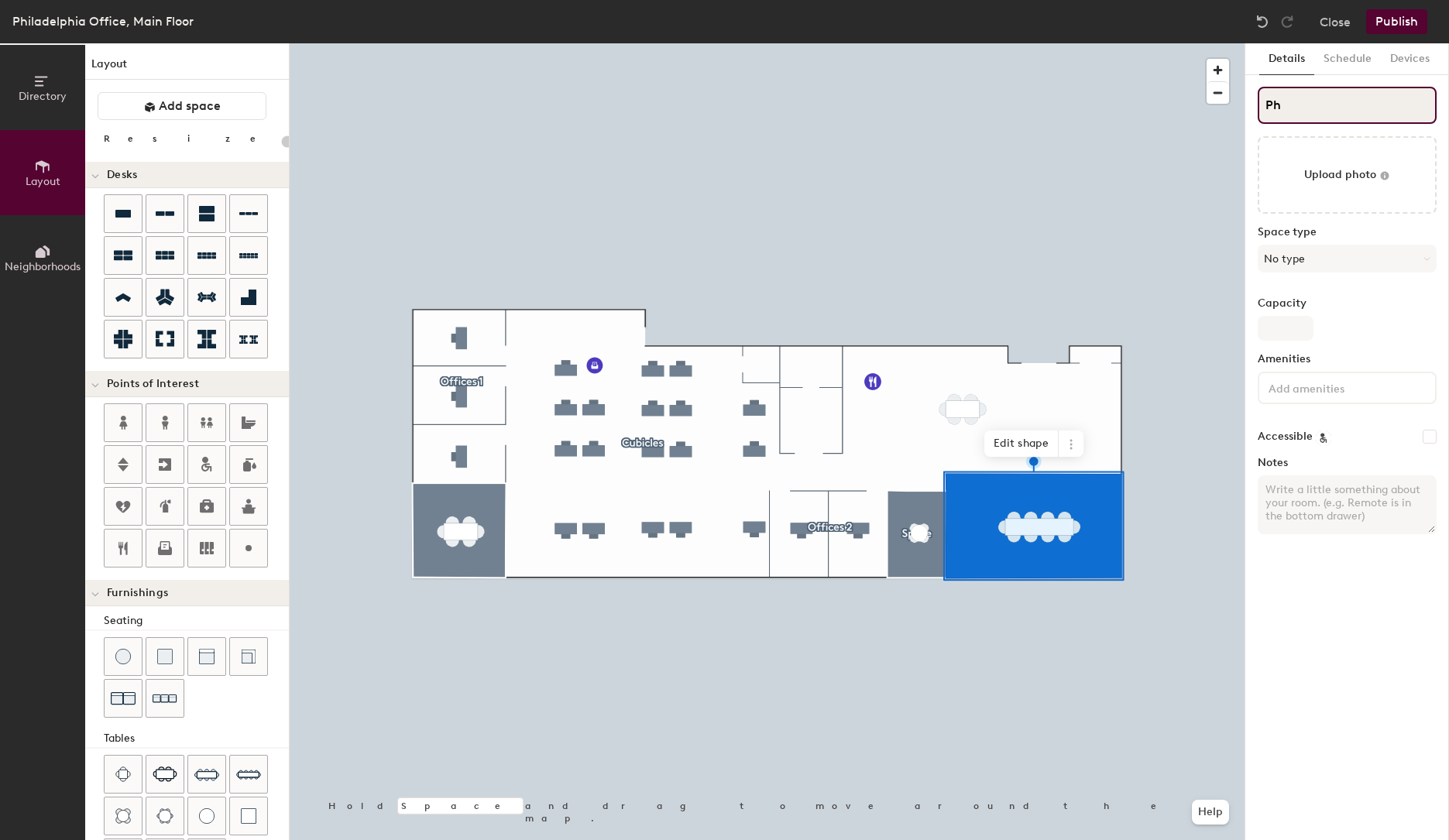
type input "20"
type input "Phi"
type input "20"
type input "Phila"
type input "20"
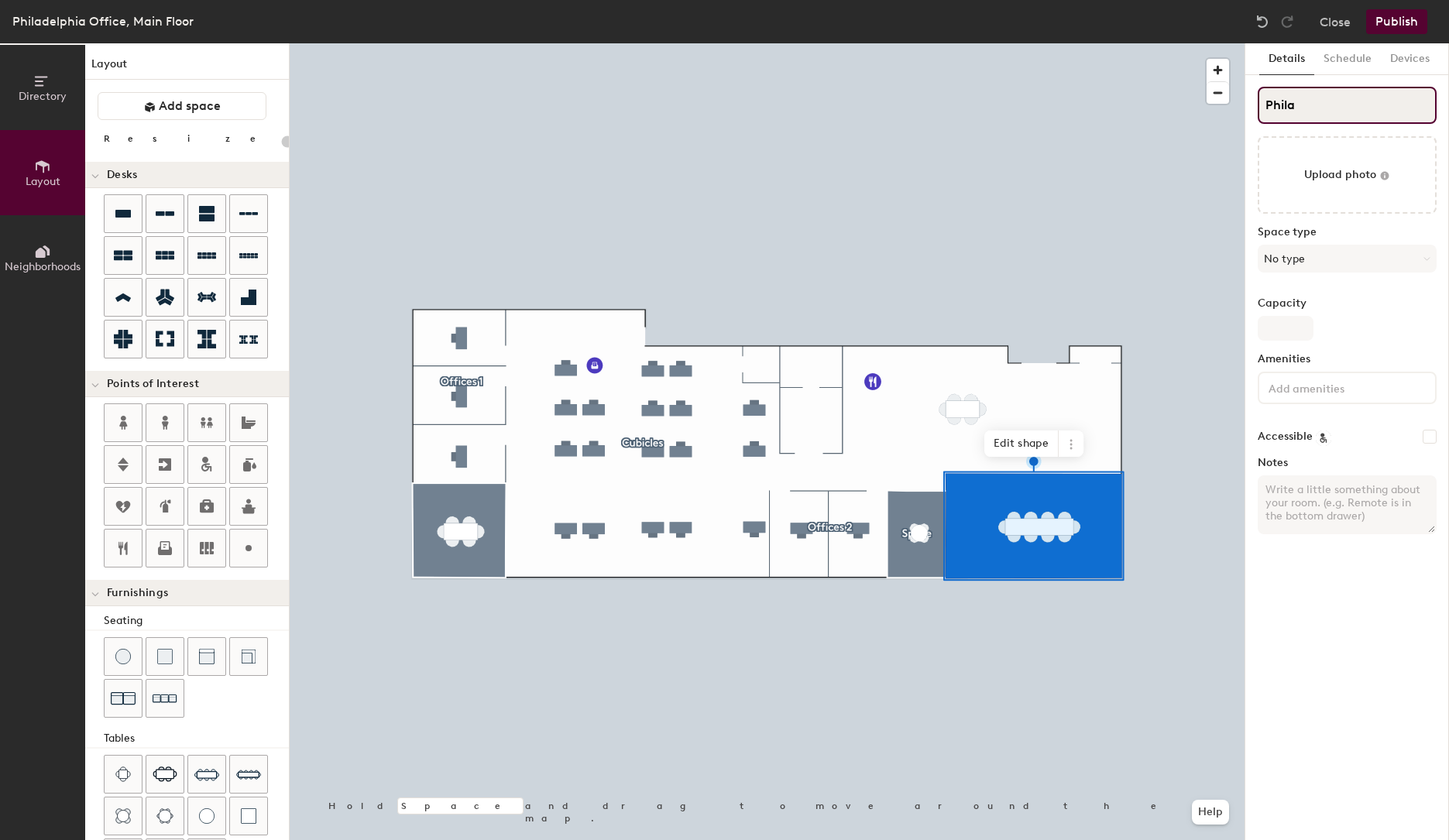
type input "Philad"
type input "20"
type input "Philadel"
type input "20"
type input "Philadelp"
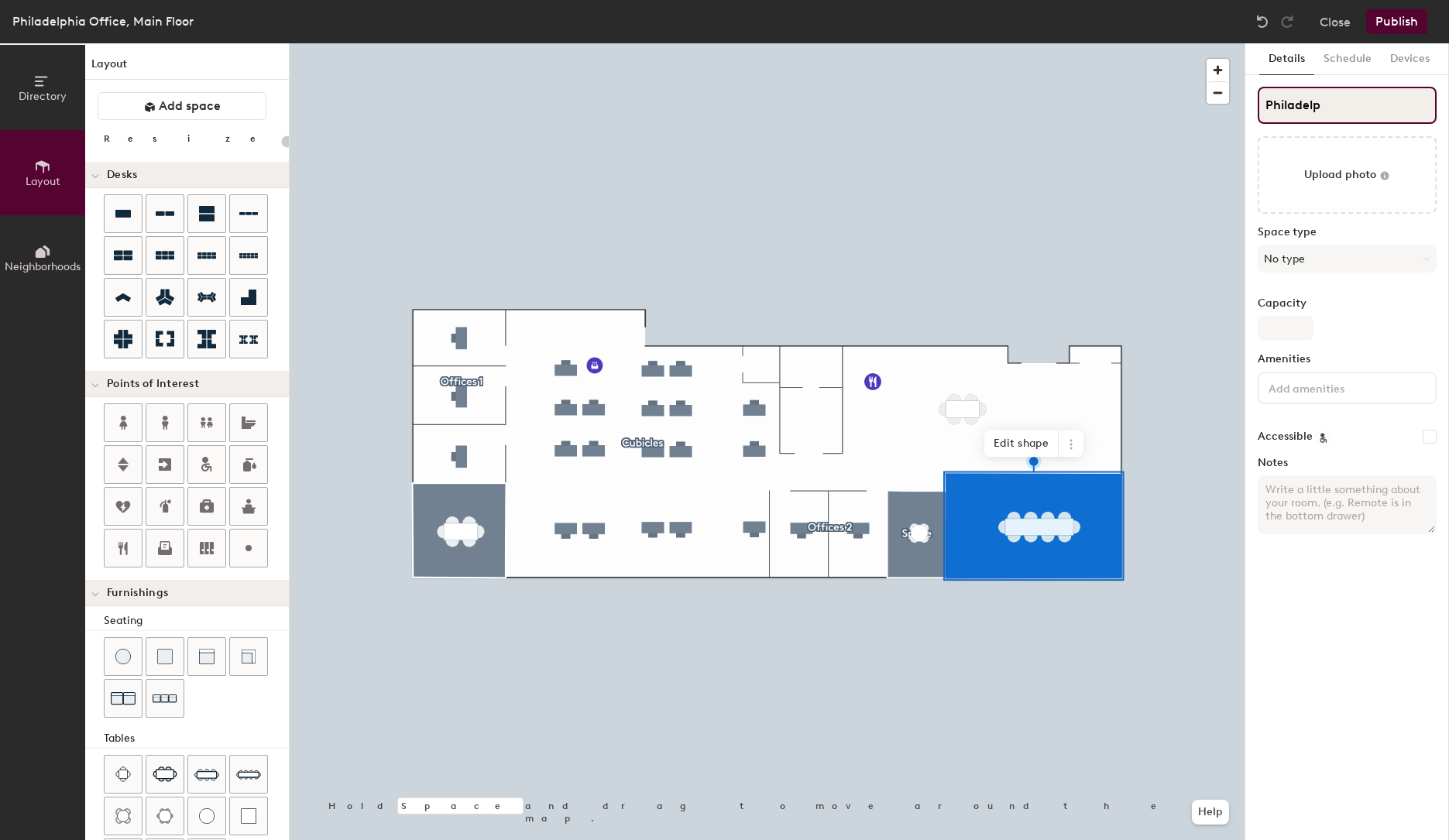
type input "20"
type input "Philadelph"
type input "20"
type input "[GEOGRAPHIC_DATA]"
type input "20"
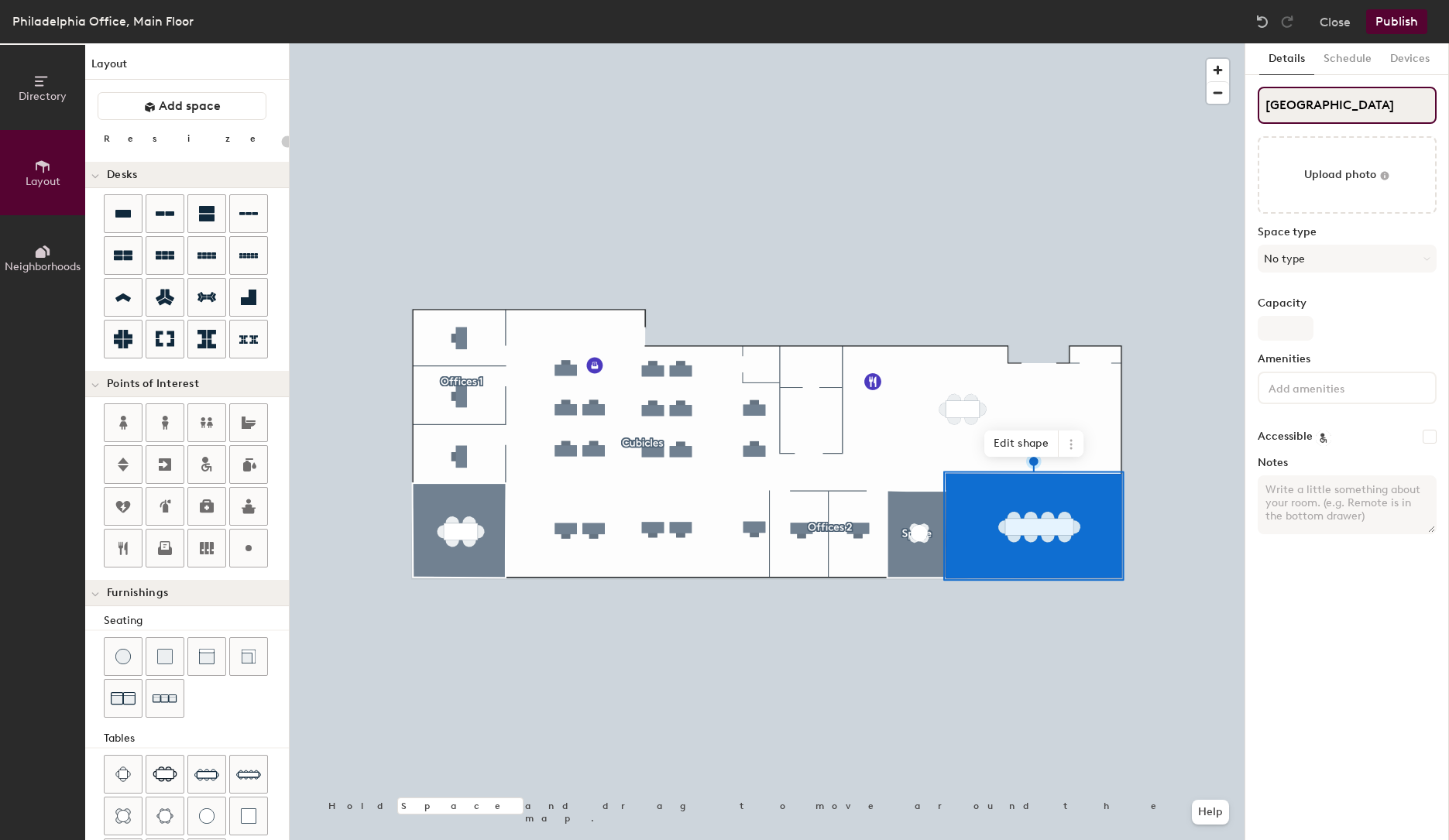
type input "[GEOGRAPHIC_DATA]"
type input "20"
type input "Philadelphia Te"
type input "20"
type input "Philadelphia Tea"
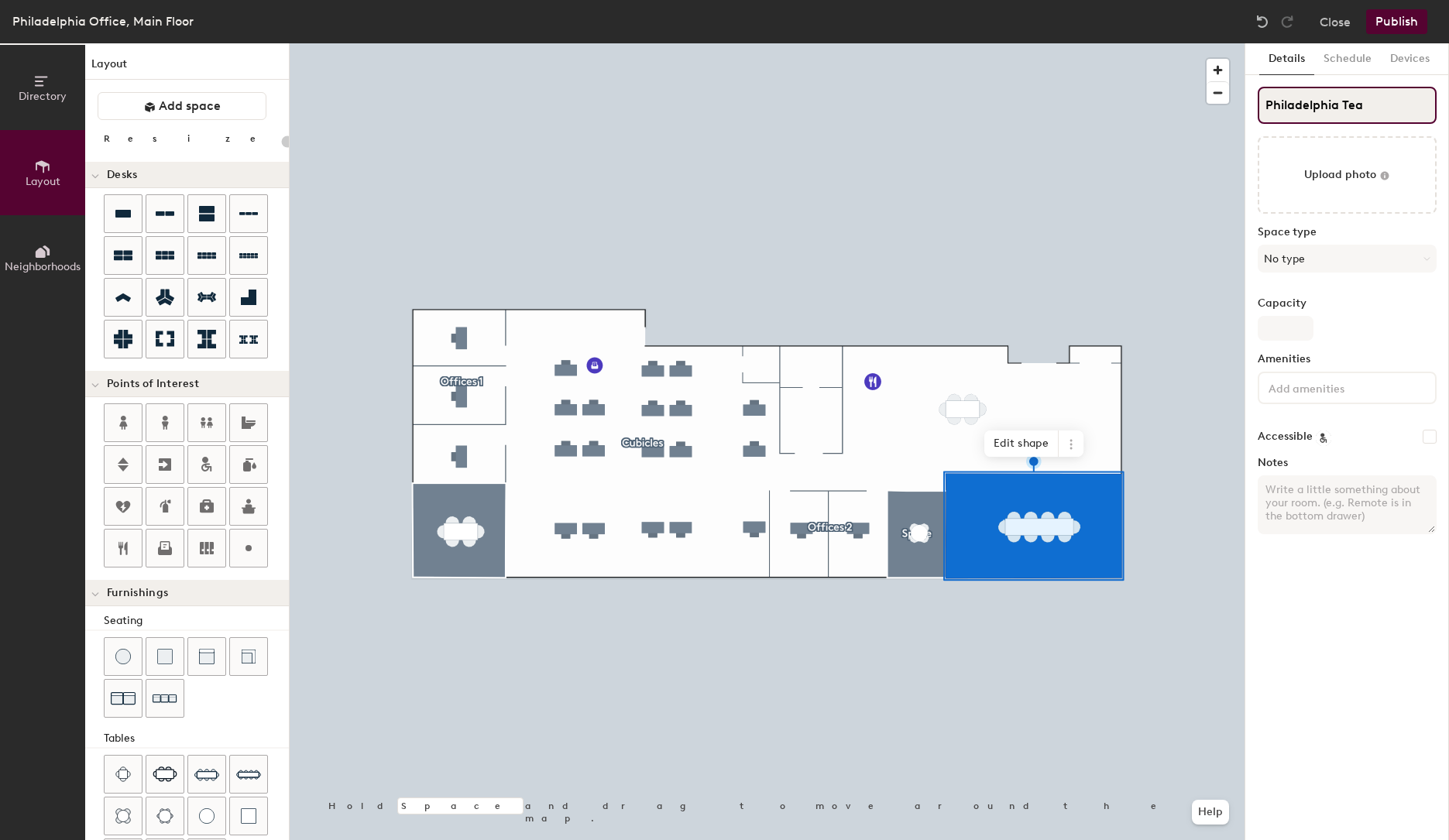
type input "20"
type input "Philadelphia Te"
type input "20"
type input "[GEOGRAPHIC_DATA]"
type input "20"
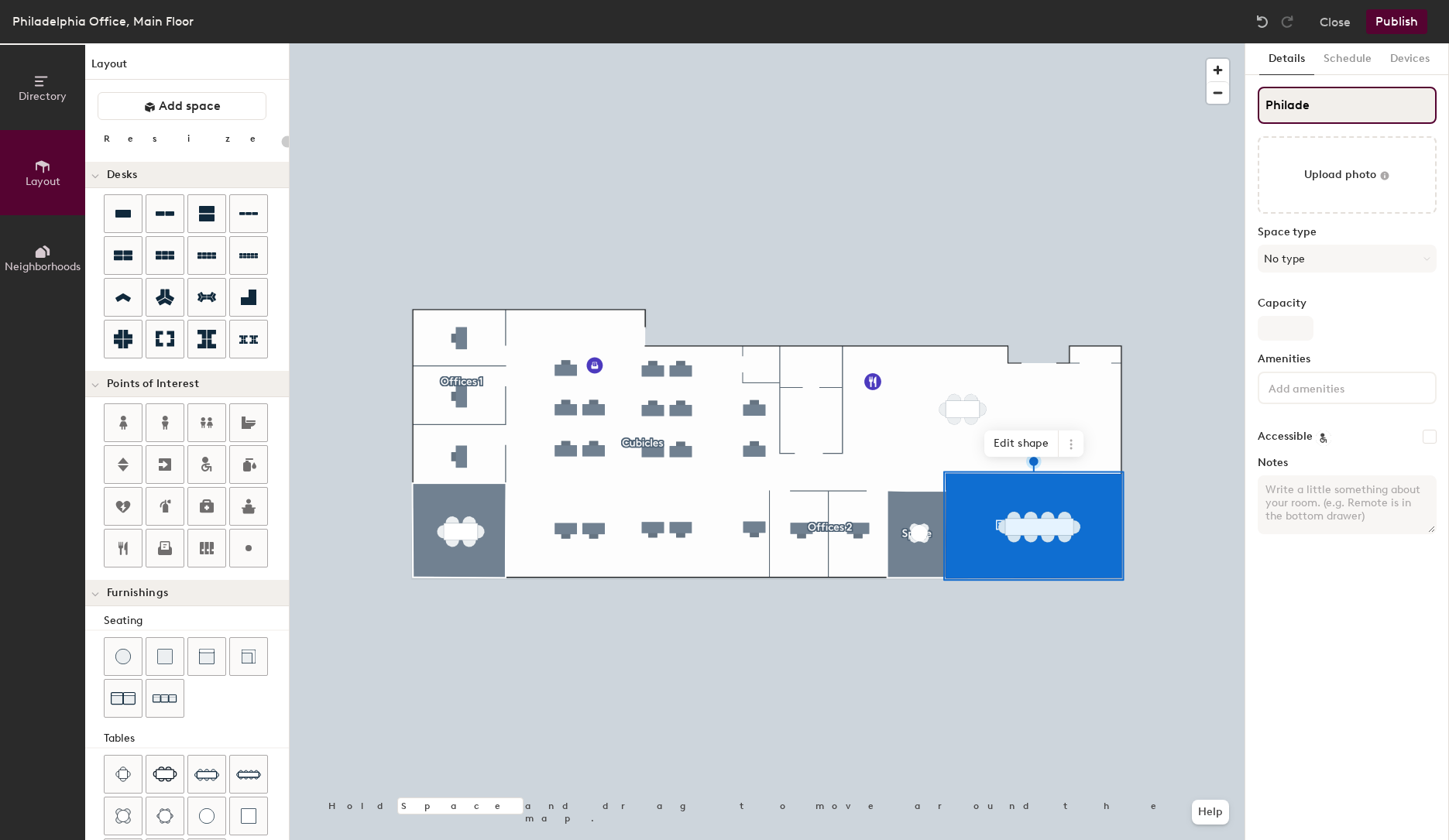
type input "Philad"
type input "20"
type input "P"
type input "20"
type input "PT"
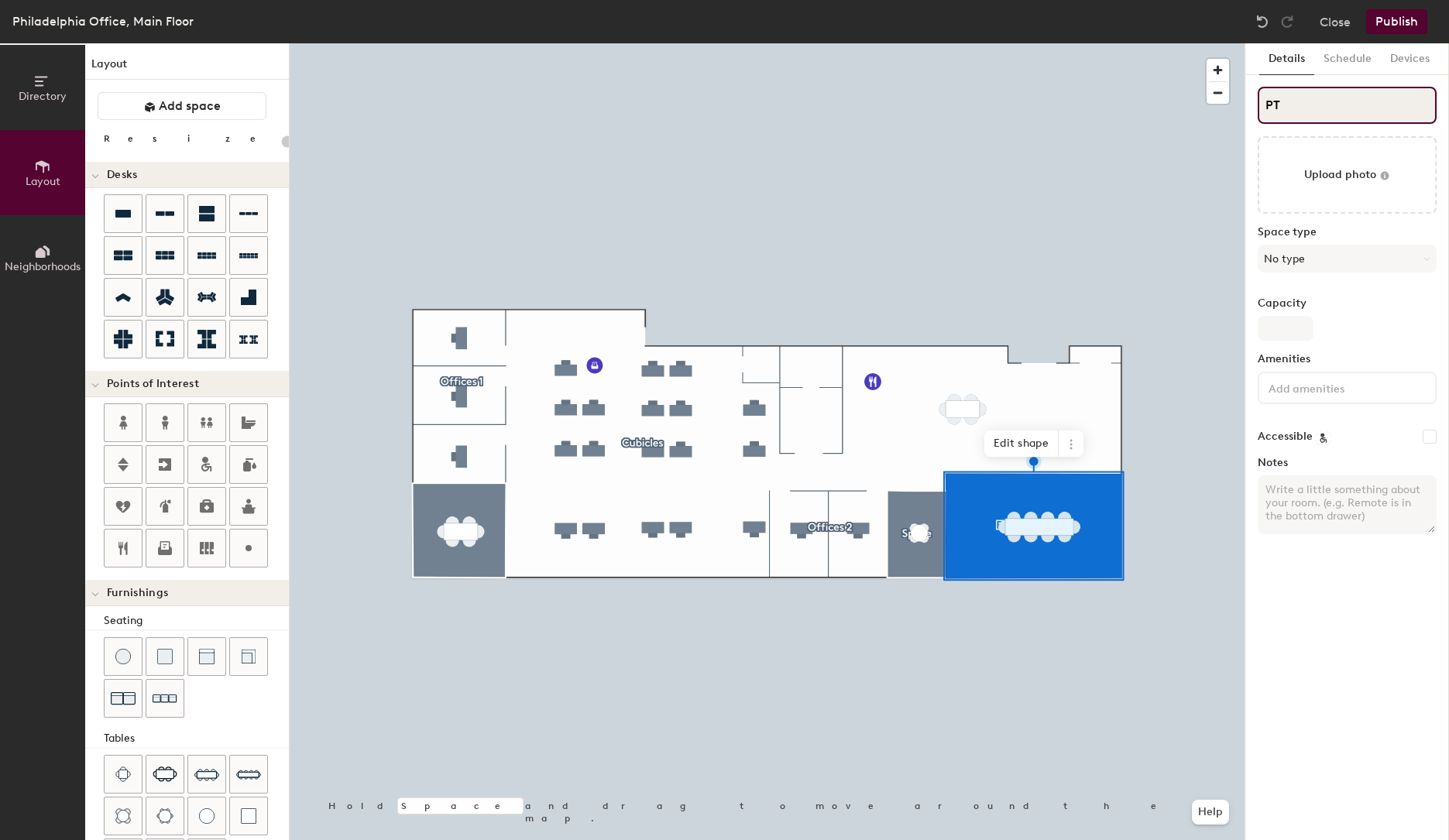
type input "20"
type input "P"
type input "20"
type input "P"
type input "20"
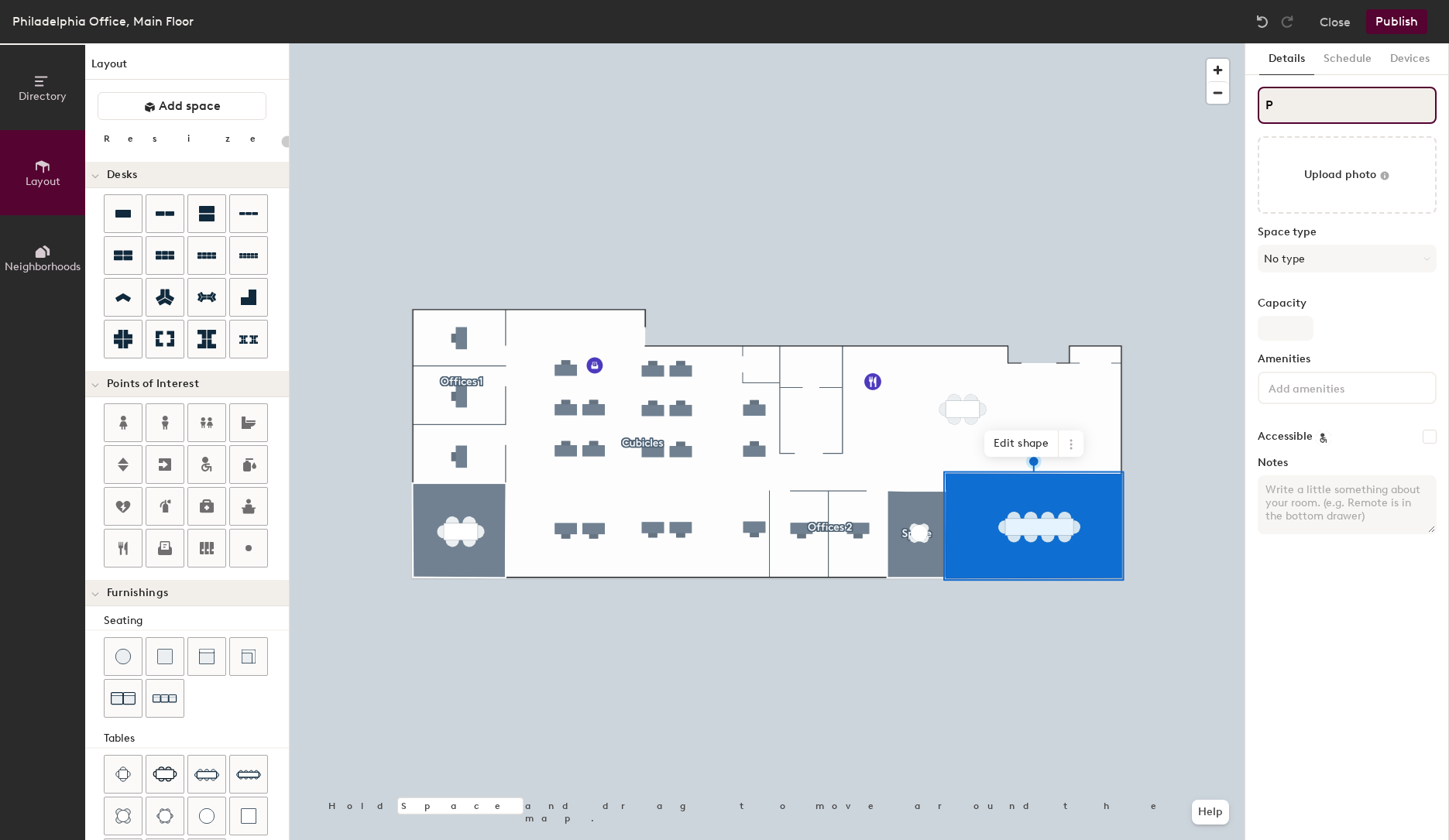
type input "P"
type input "20"
type input "PTeam"
type input "20"
type input "PTe"
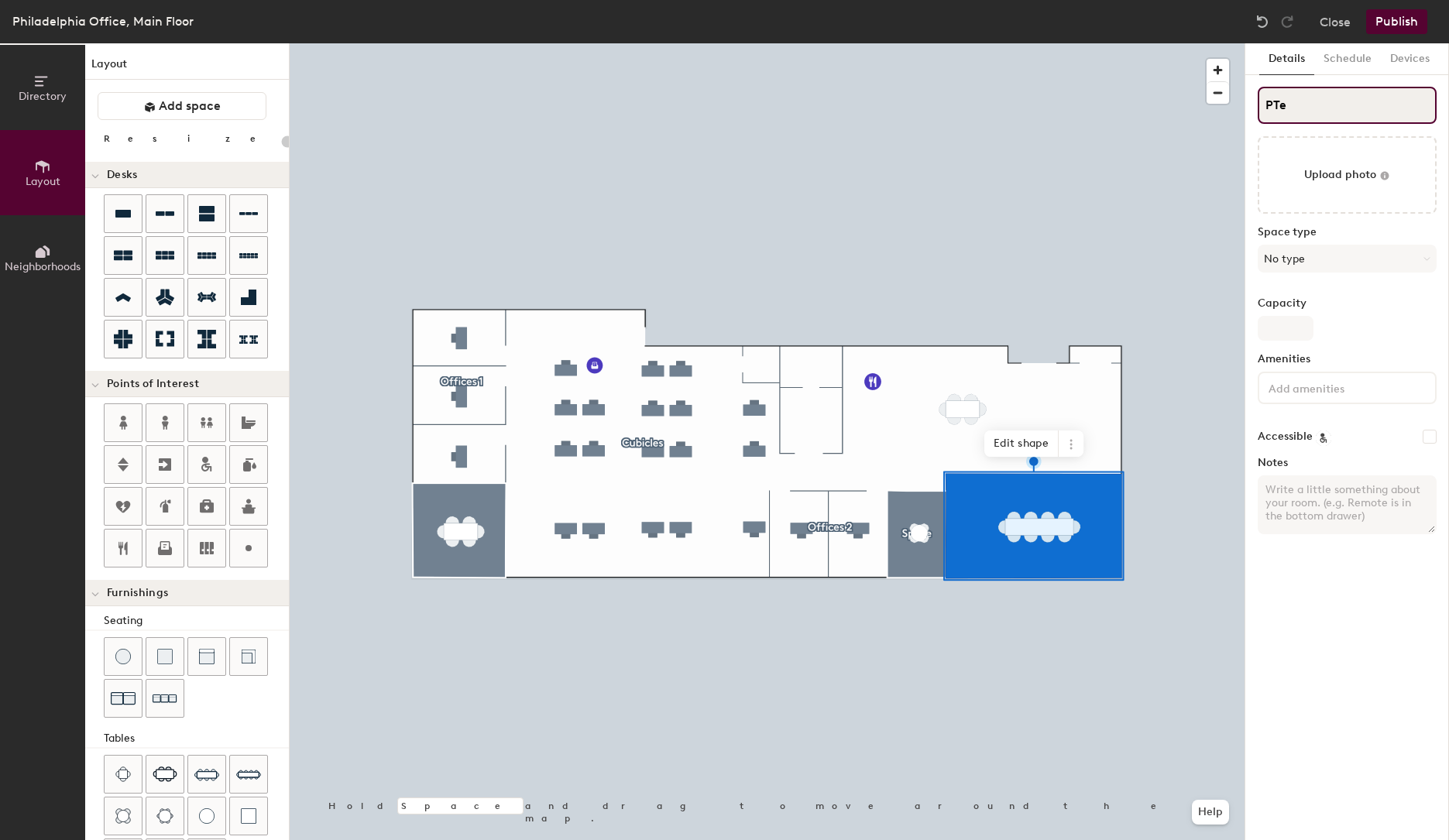
type input "20"
type input "PTe"
type input "20"
click at [1289, 102] on input "PTe" at bounding box center [1347, 106] width 179 height 37
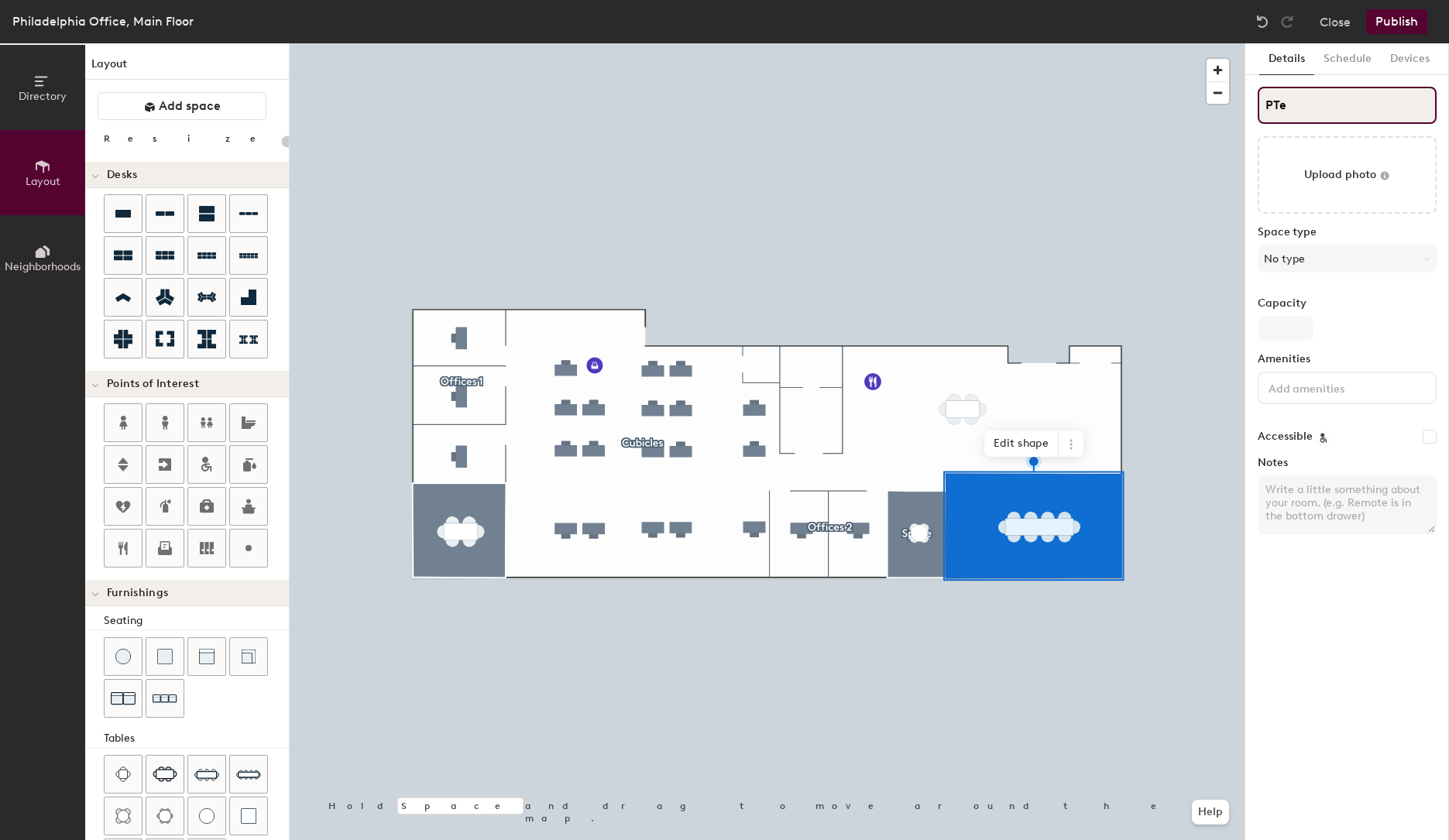
click at [1289, 102] on input "PTe" at bounding box center [1347, 106] width 179 height 37
type input "Team"
type input "20"
type input "Teams"
type input "20"
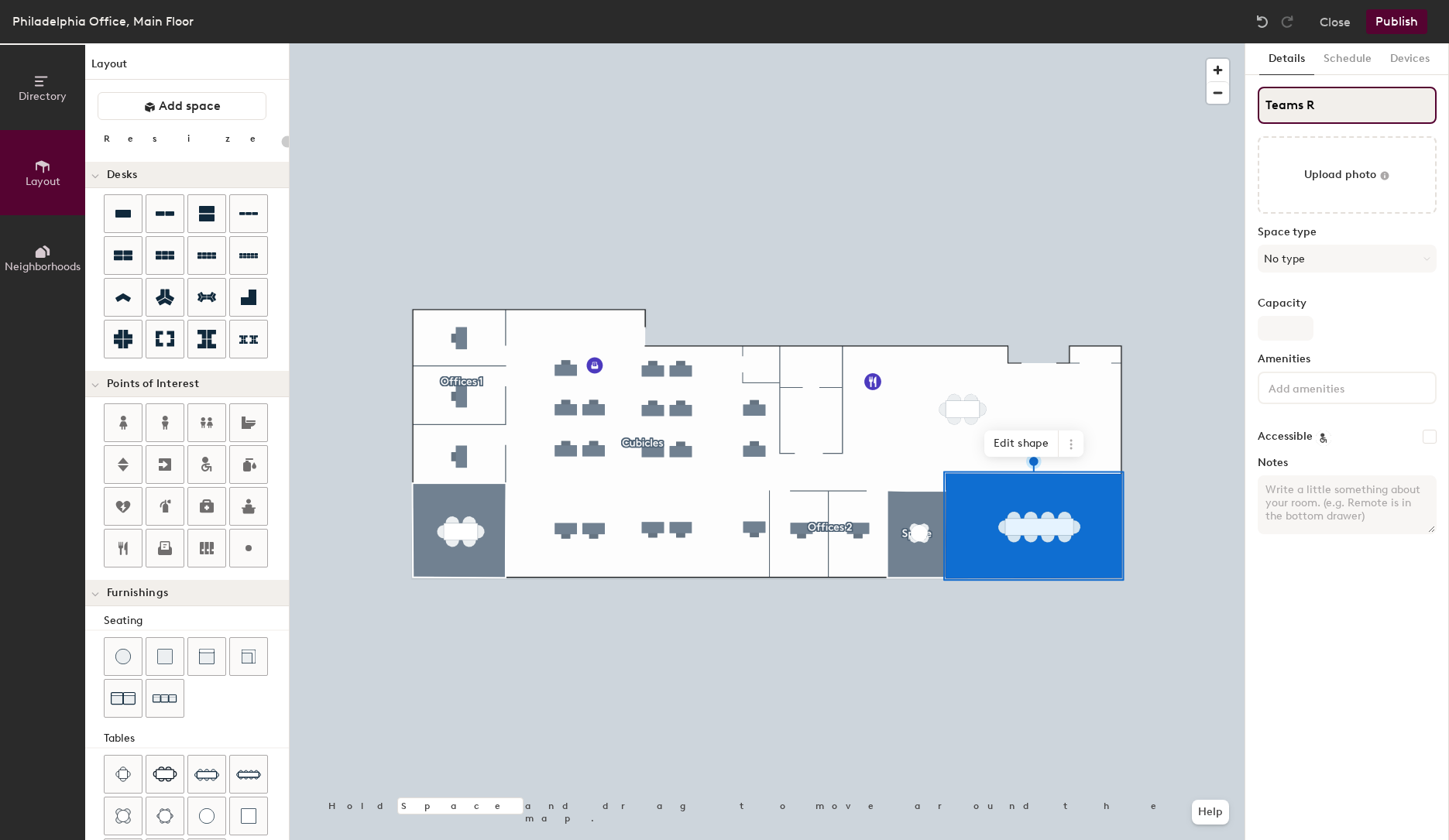
type input "Teams Ro"
type input "20"
type input "Teams Roo"
type input "20"
type input "Teams Room"
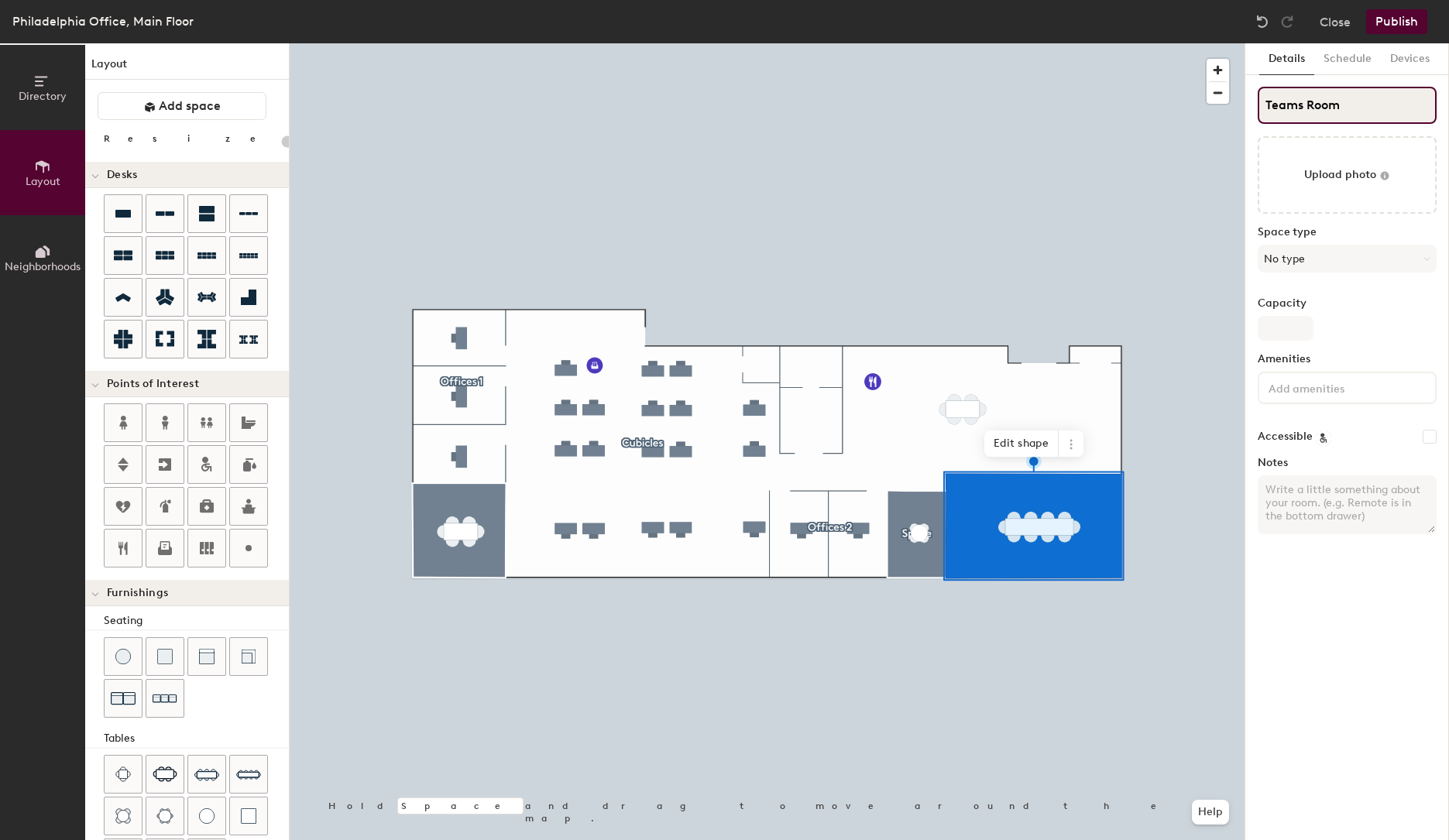
type input "20"
type input "Teams Room"
type input "20"
type input "Teams Room A"
type input "20"
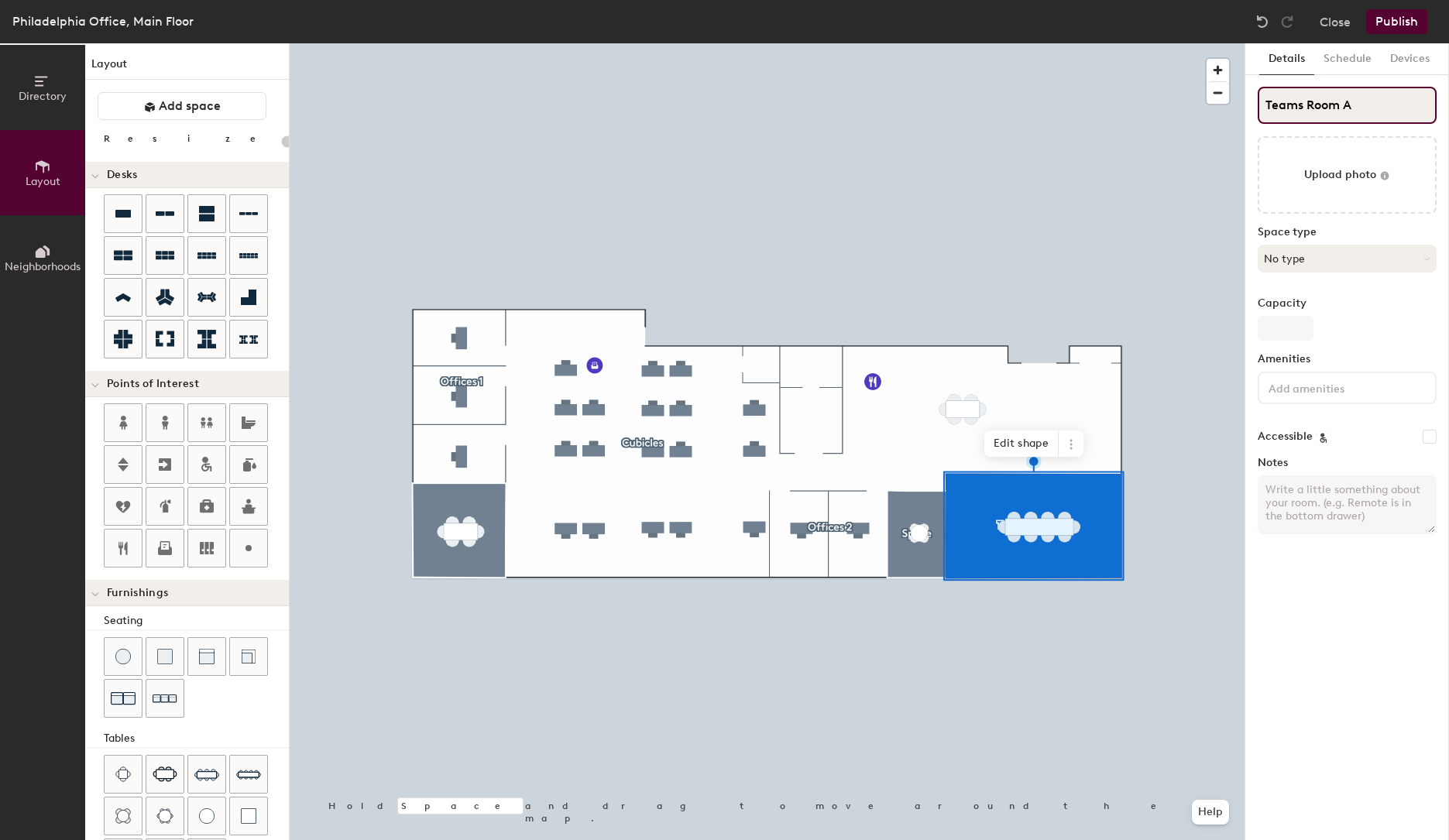
type input "Teams Room A"
click at [1427, 261] on icon at bounding box center [1428, 260] width 7 height 7
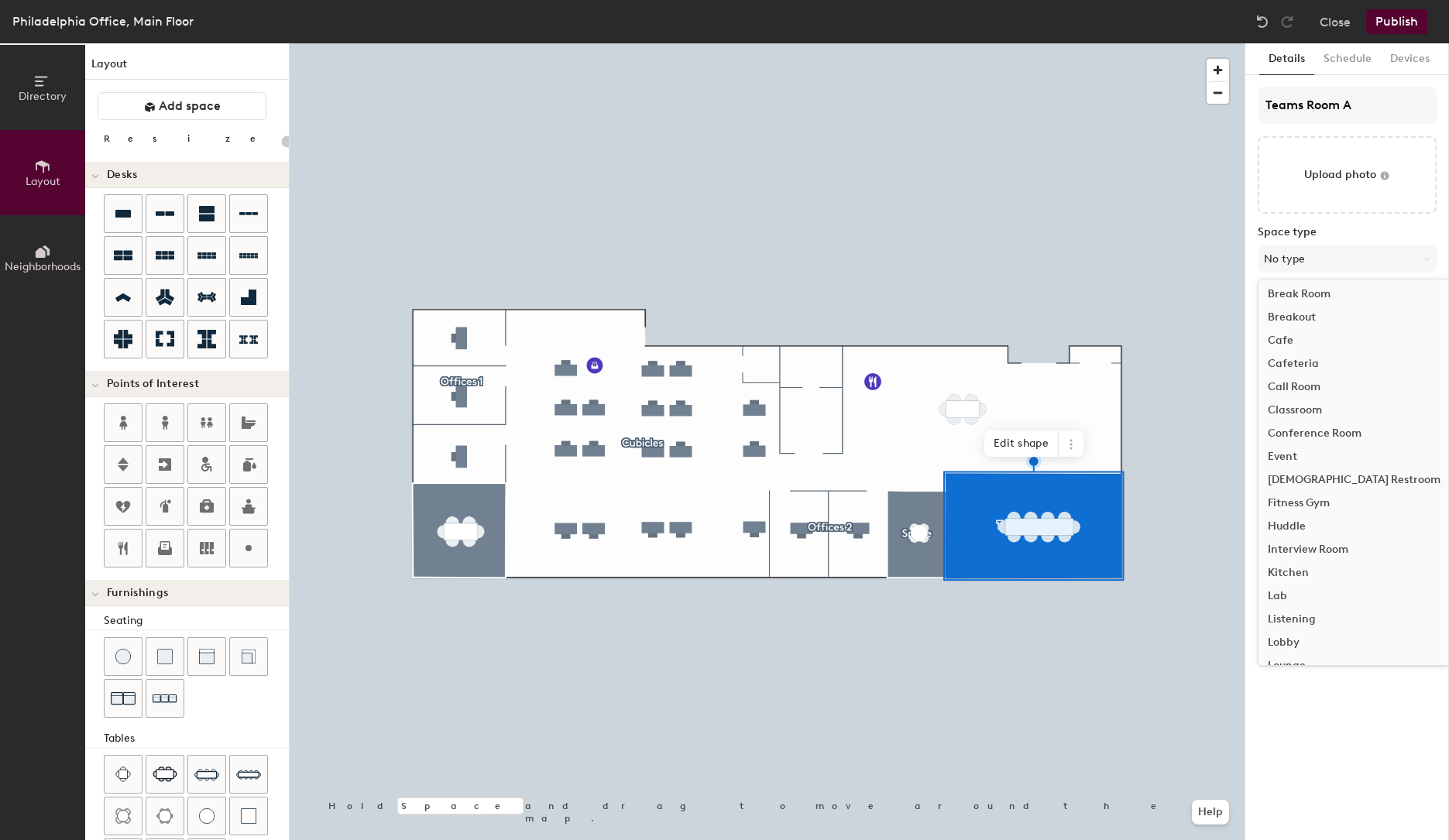
scroll to position [6, 0]
click at [1337, 432] on div "Conference Room" at bounding box center [1354, 430] width 191 height 23
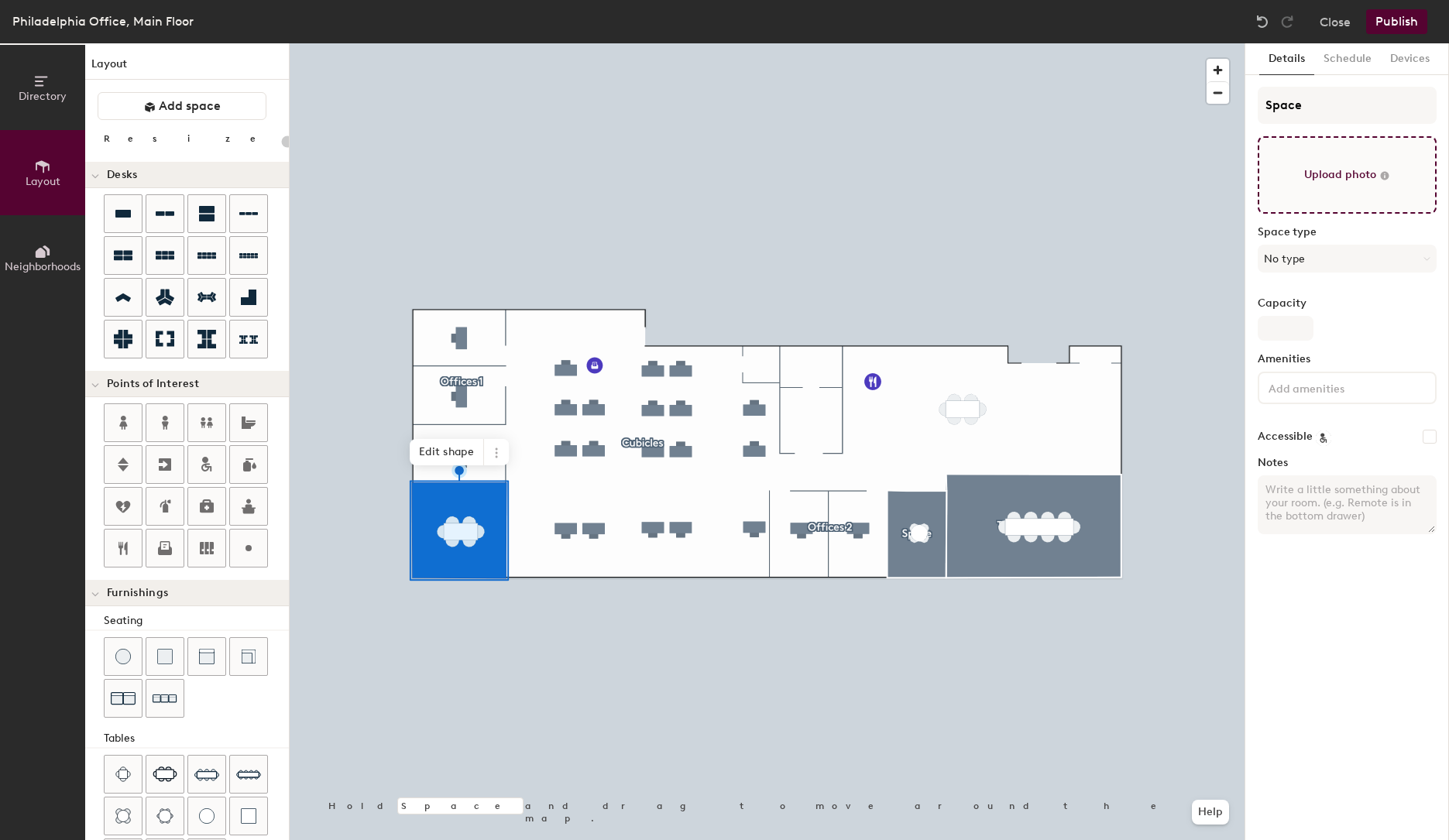
type input "20"
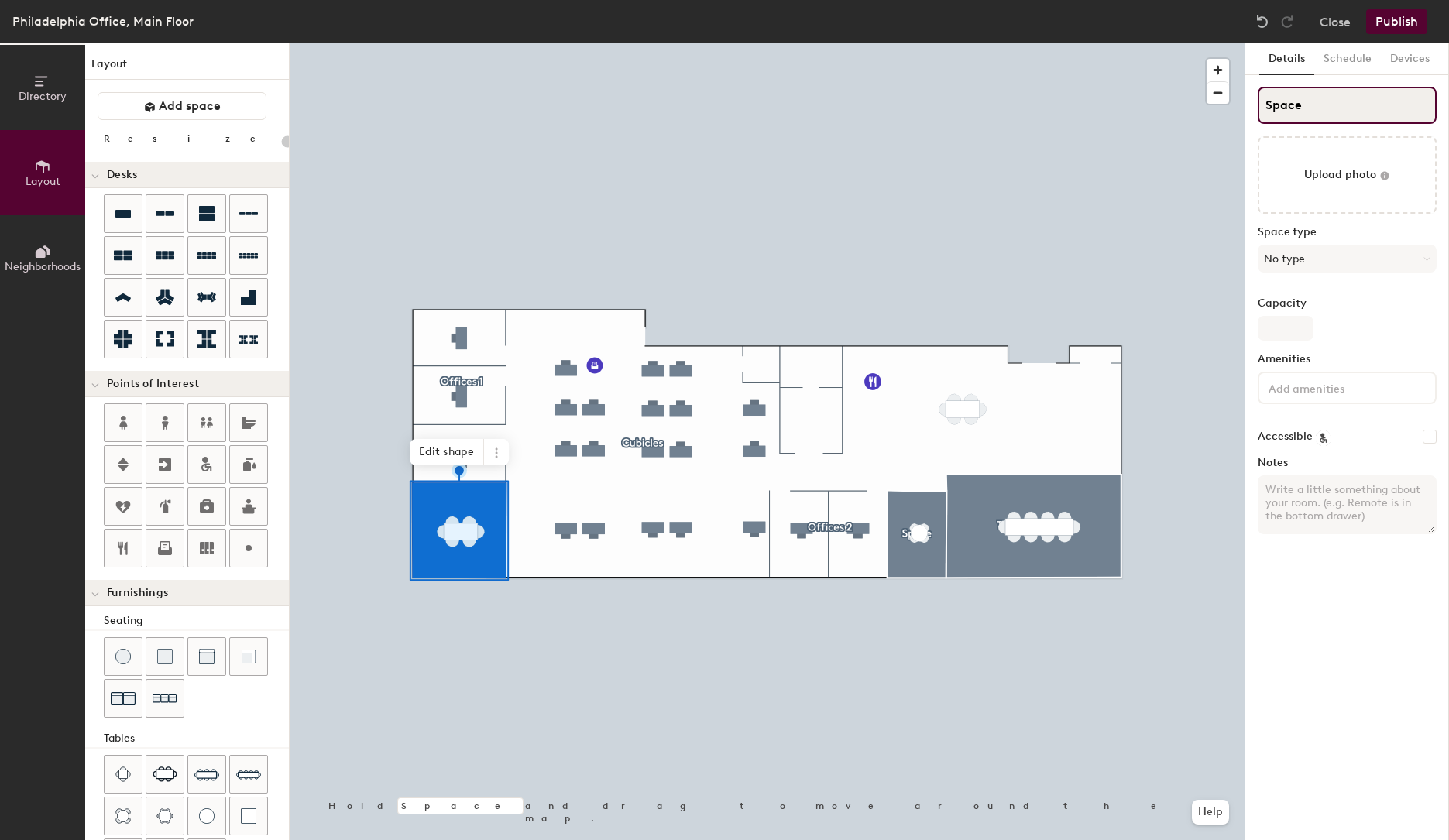
click at [1355, 115] on input "Space" at bounding box center [1347, 106] width 179 height 37
click at [1154, 101] on div "Directory Layout Neighborhoods Layout Add space Resize Desks Points of Interest…" at bounding box center [724, 441] width 1449 height 796
type input "Con"
type input "20"
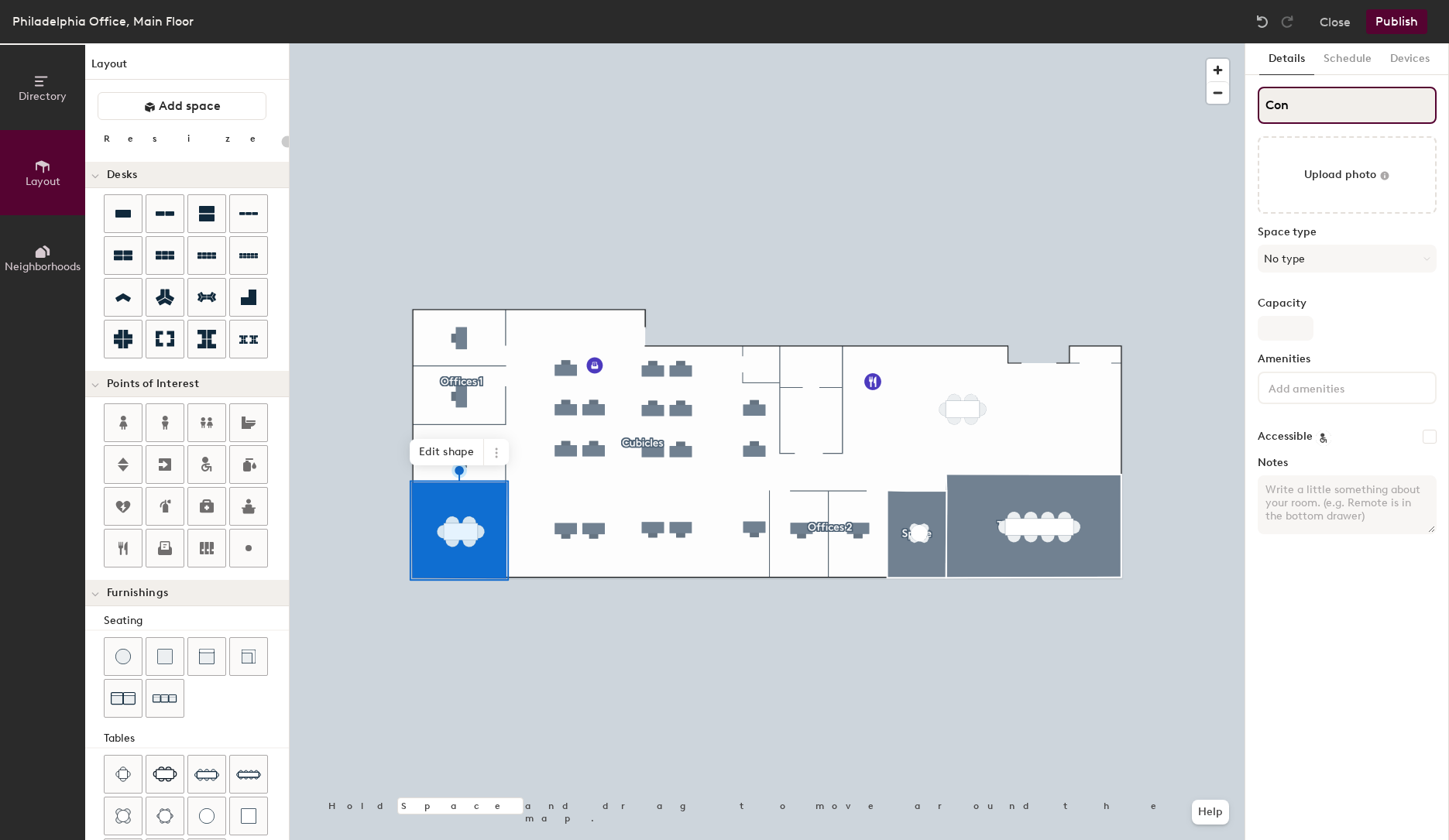
type input "Conf"
type input "20"
type input "Confe"
type input "20"
type input "Conference"
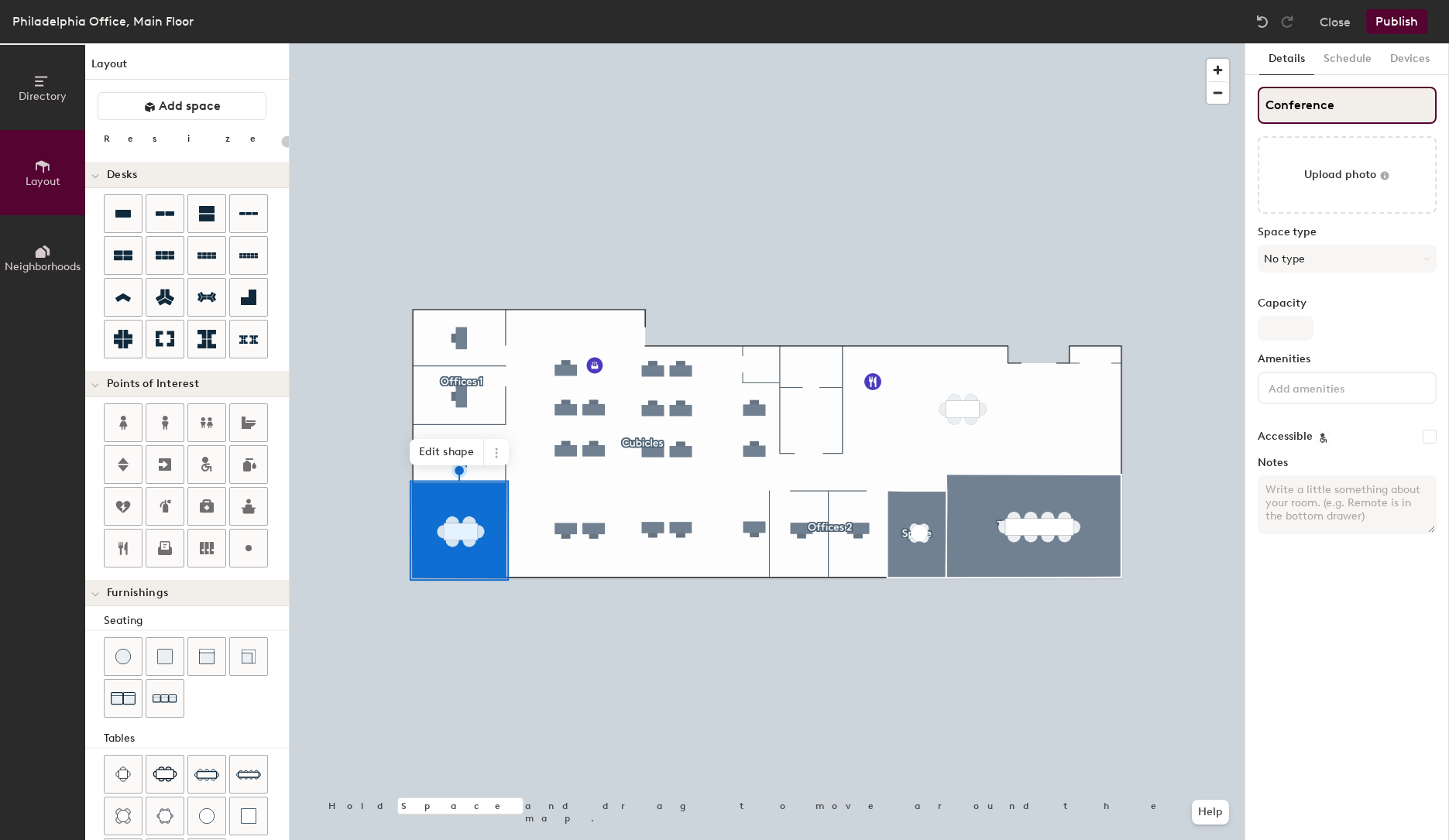
type input "20"
type input "Conference"
type input "20"
type input "Conference Roo"
type input "20"
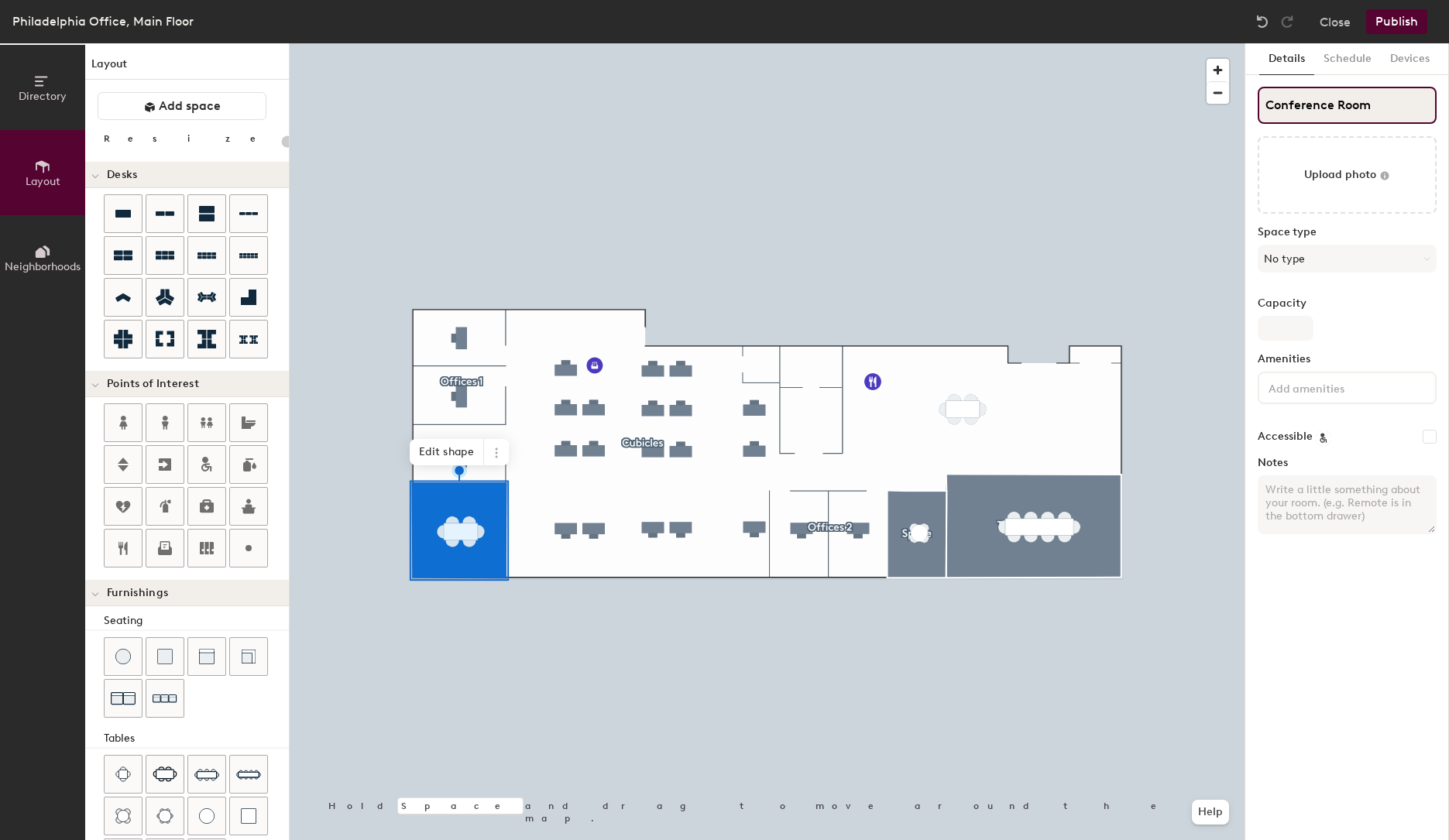
type input "Conference Room"
type input "20"
type input "Conference Room B"
type input "20"
type input "Conference Room B"
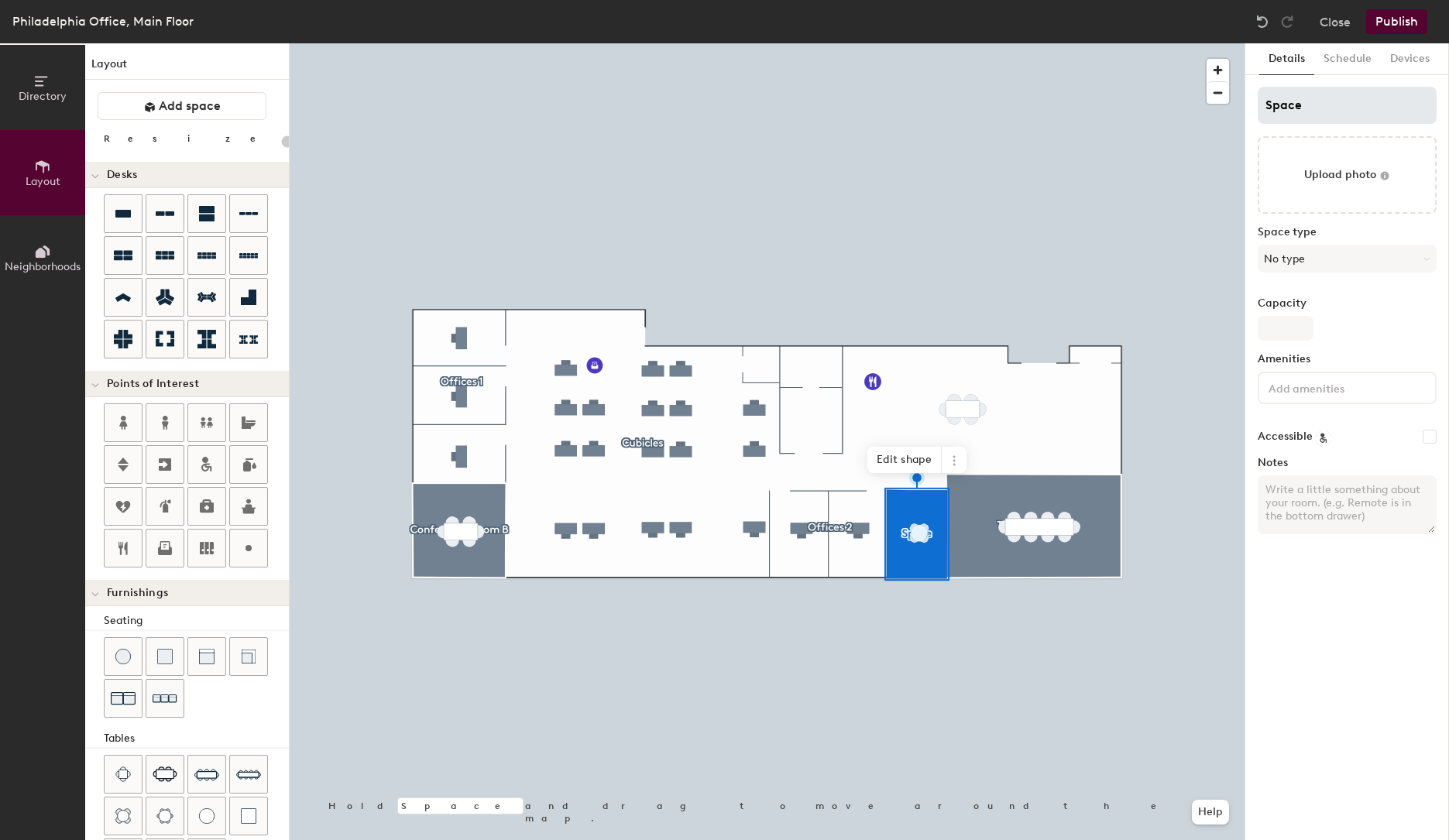
type input "20"
click at [1299, 106] on input "Space" at bounding box center [1347, 106] width 179 height 37
type input "C"
type input "20"
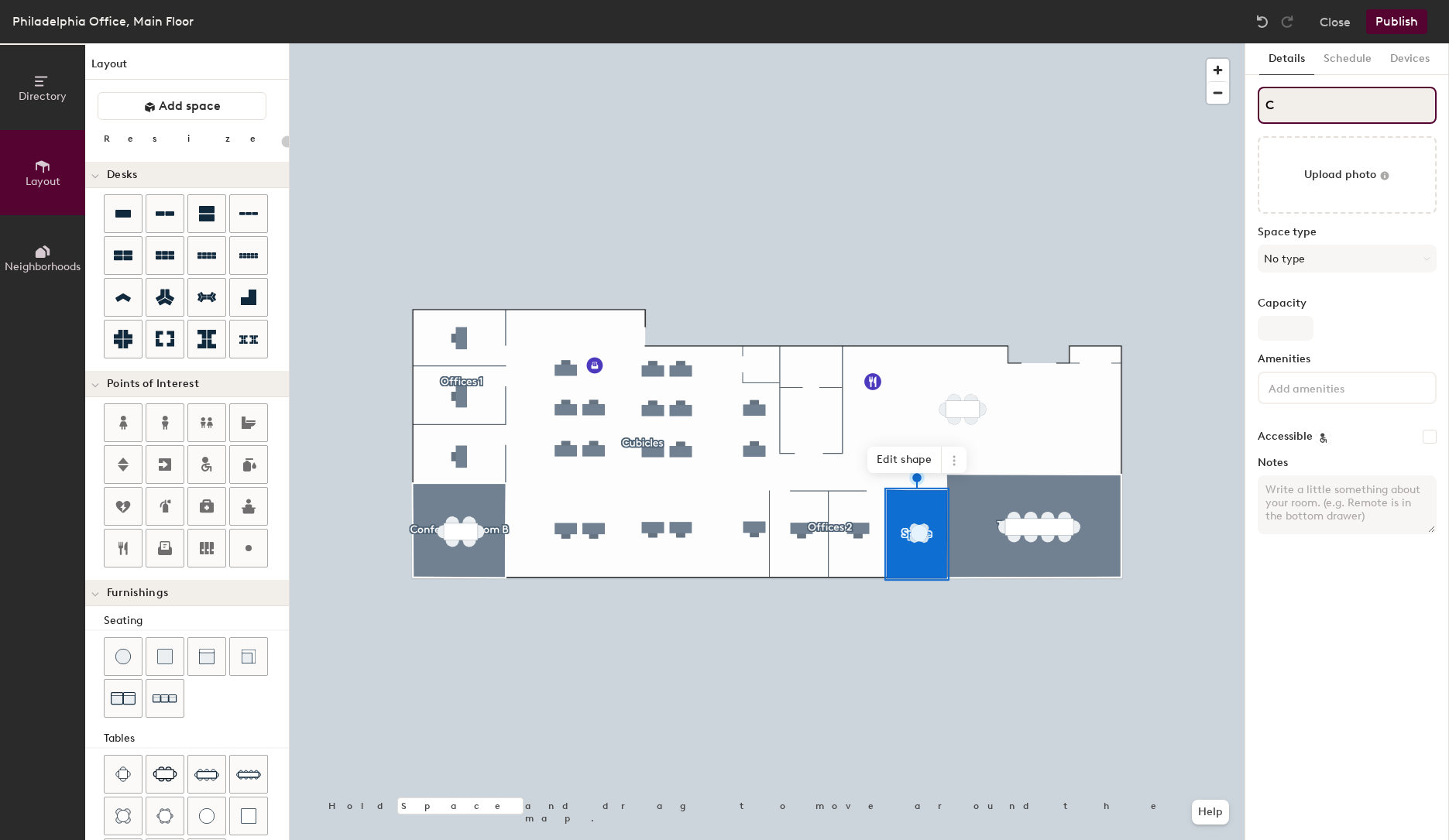
type input "Co"
type input "20"
type input "Coll"
type input "20"
type input "Colla"
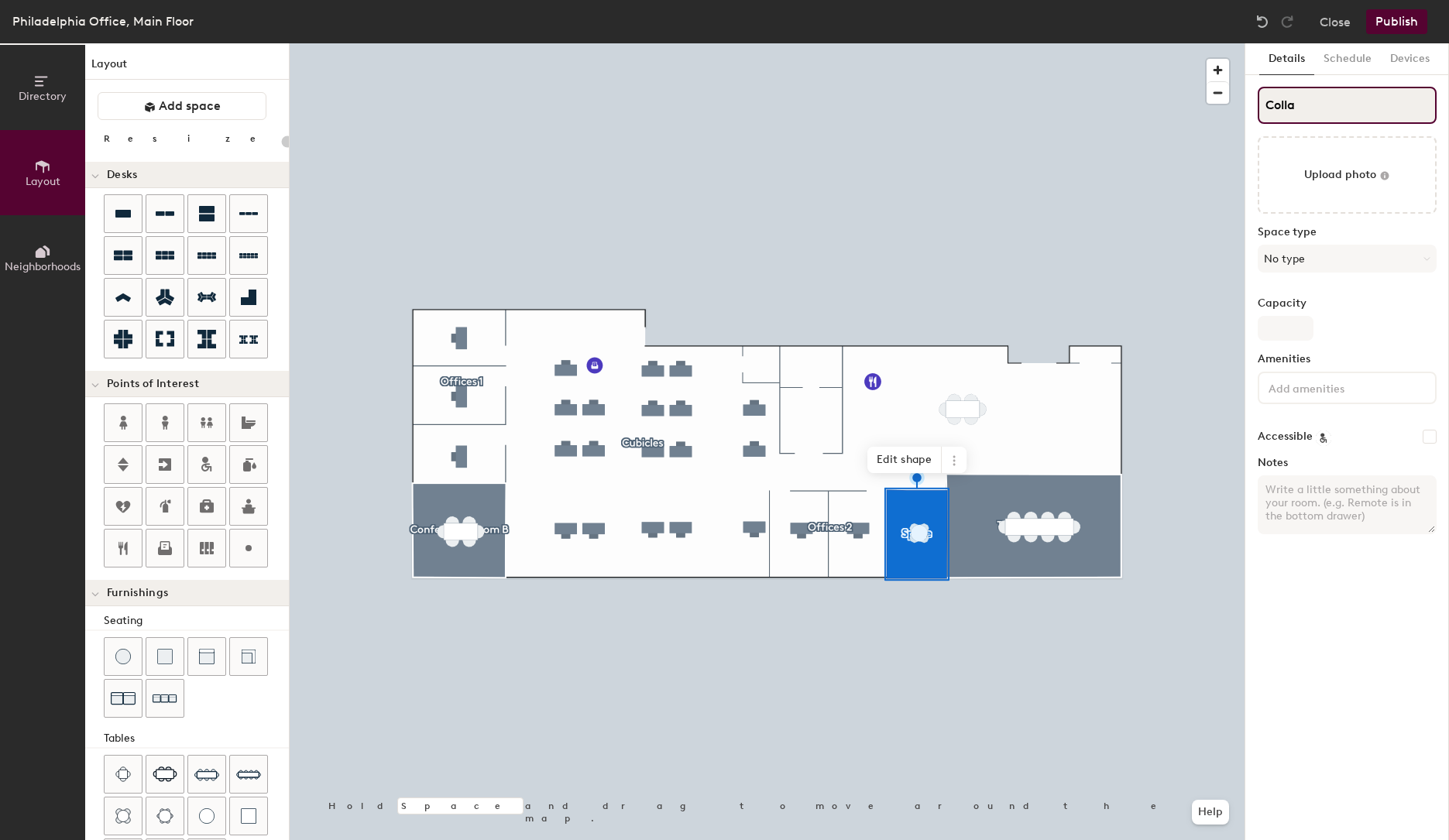
type input "20"
type input "Collab"
type input "20"
type input "Collabo"
type input "20"
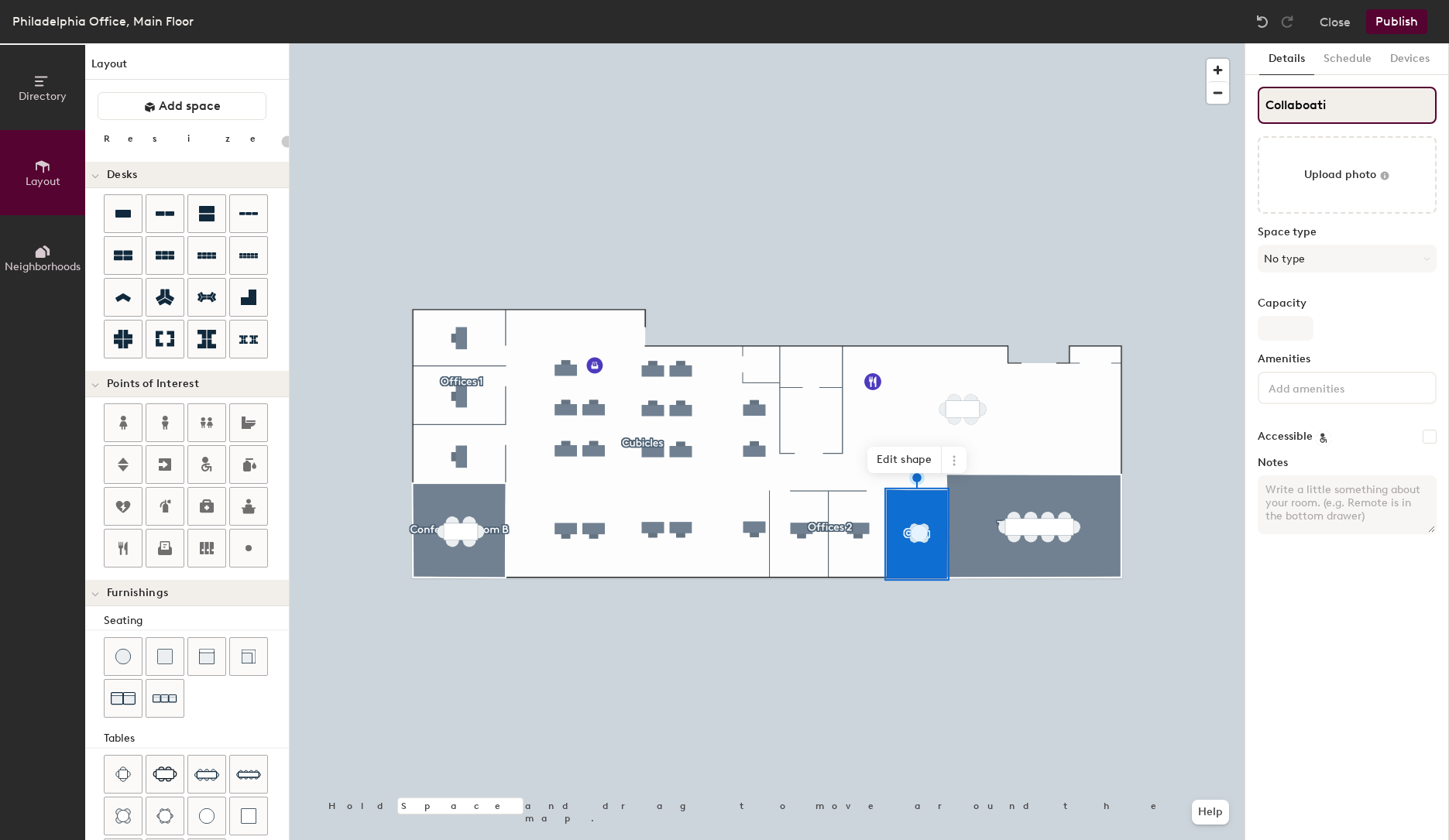
type input "Collaboatio"
type input "20"
type input "Collaboati"
type input "20"
type input "Collaboa"
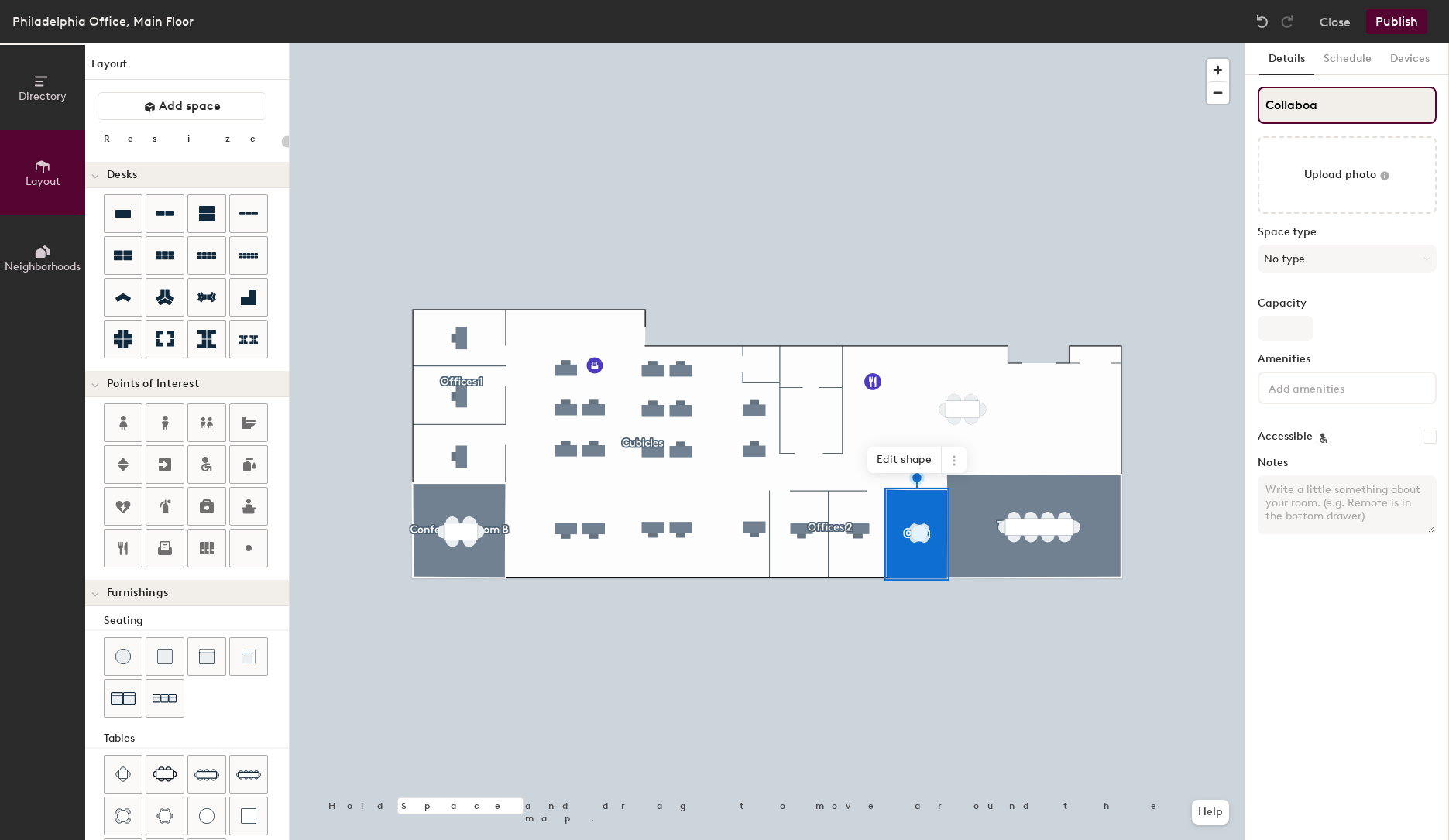
type input "20"
type input "Collabo"
type input "20"
type input "Collabor"
type input "20"
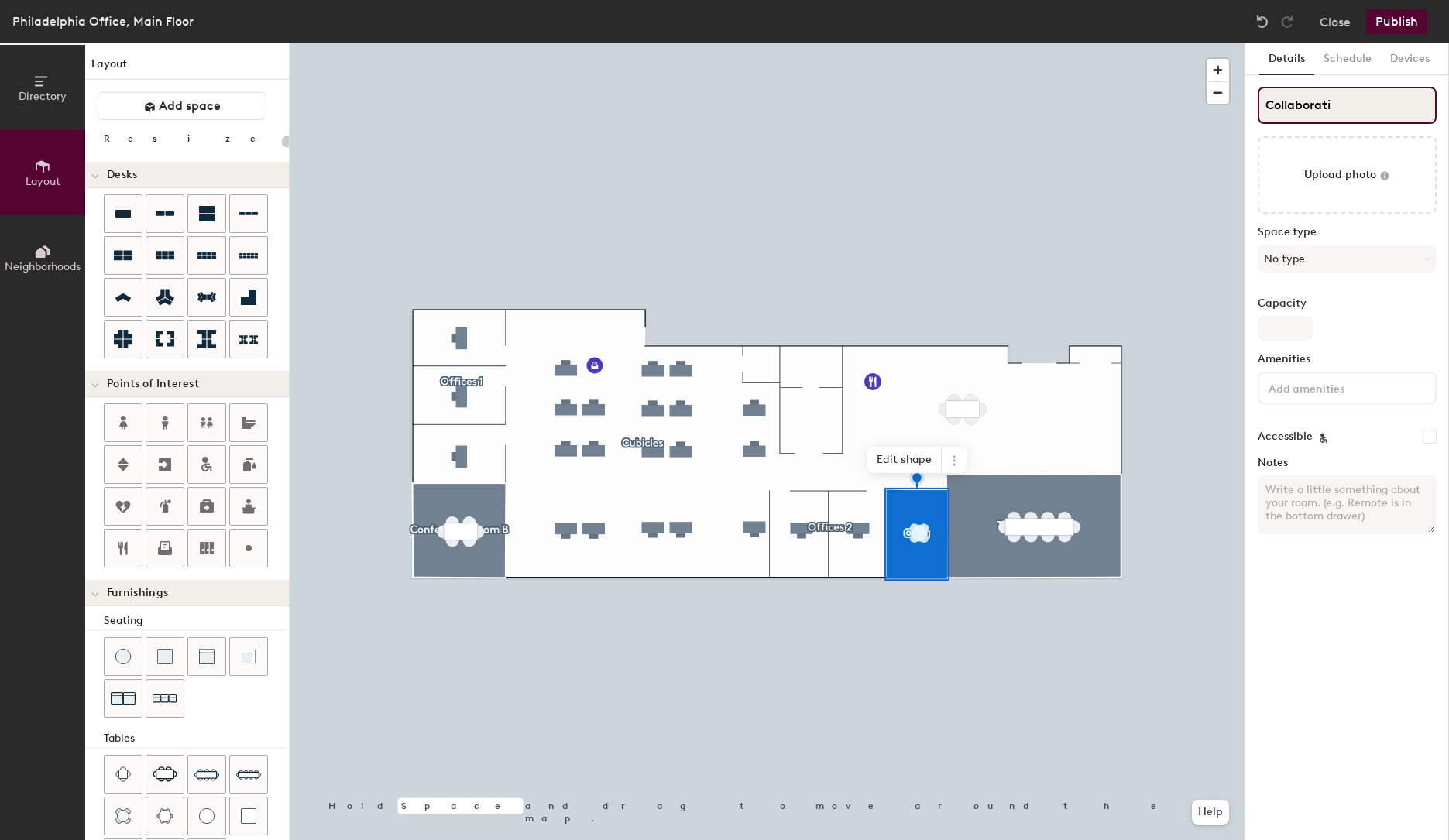
type input "Collaboratio"
type input "20"
type input "Collaboration"
type input "20"
type input "Collaboration Space"
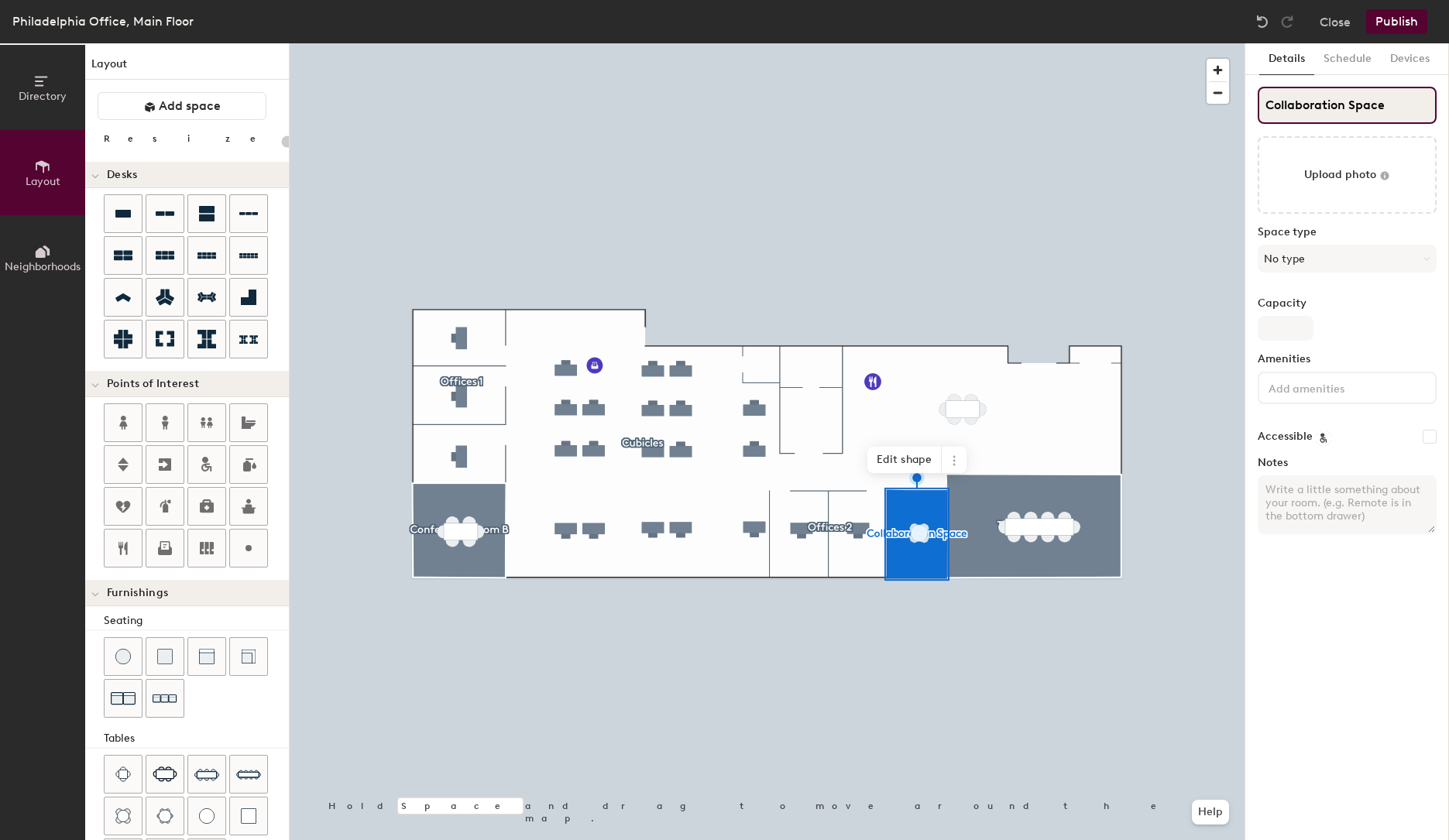
type input "20"
type input "Collaboration Space"
click at [1428, 262] on button "No type" at bounding box center [1347, 259] width 179 height 28
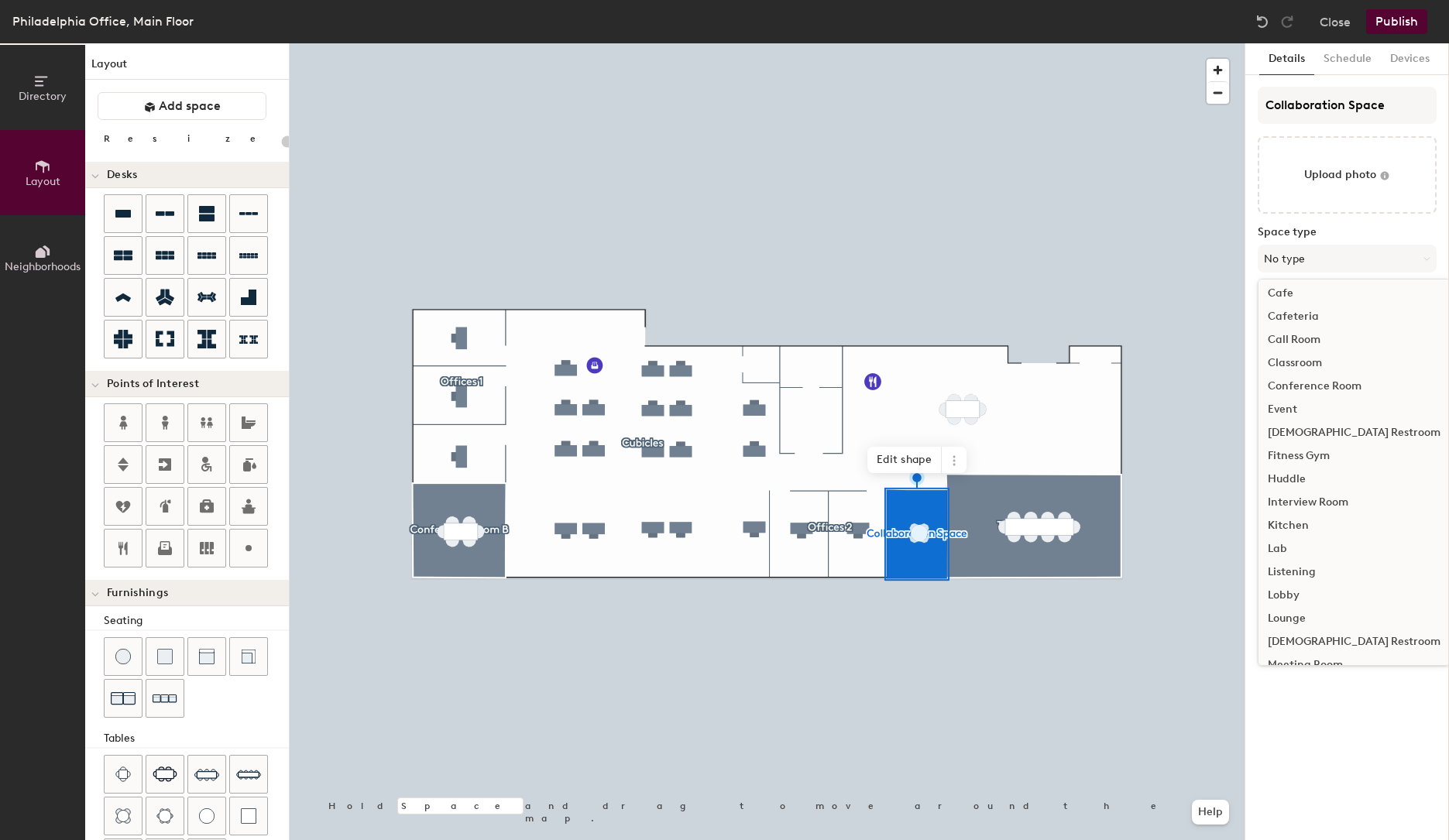
scroll to position [43, 0]
click at [1289, 484] on div "Huddle" at bounding box center [1354, 487] width 191 height 23
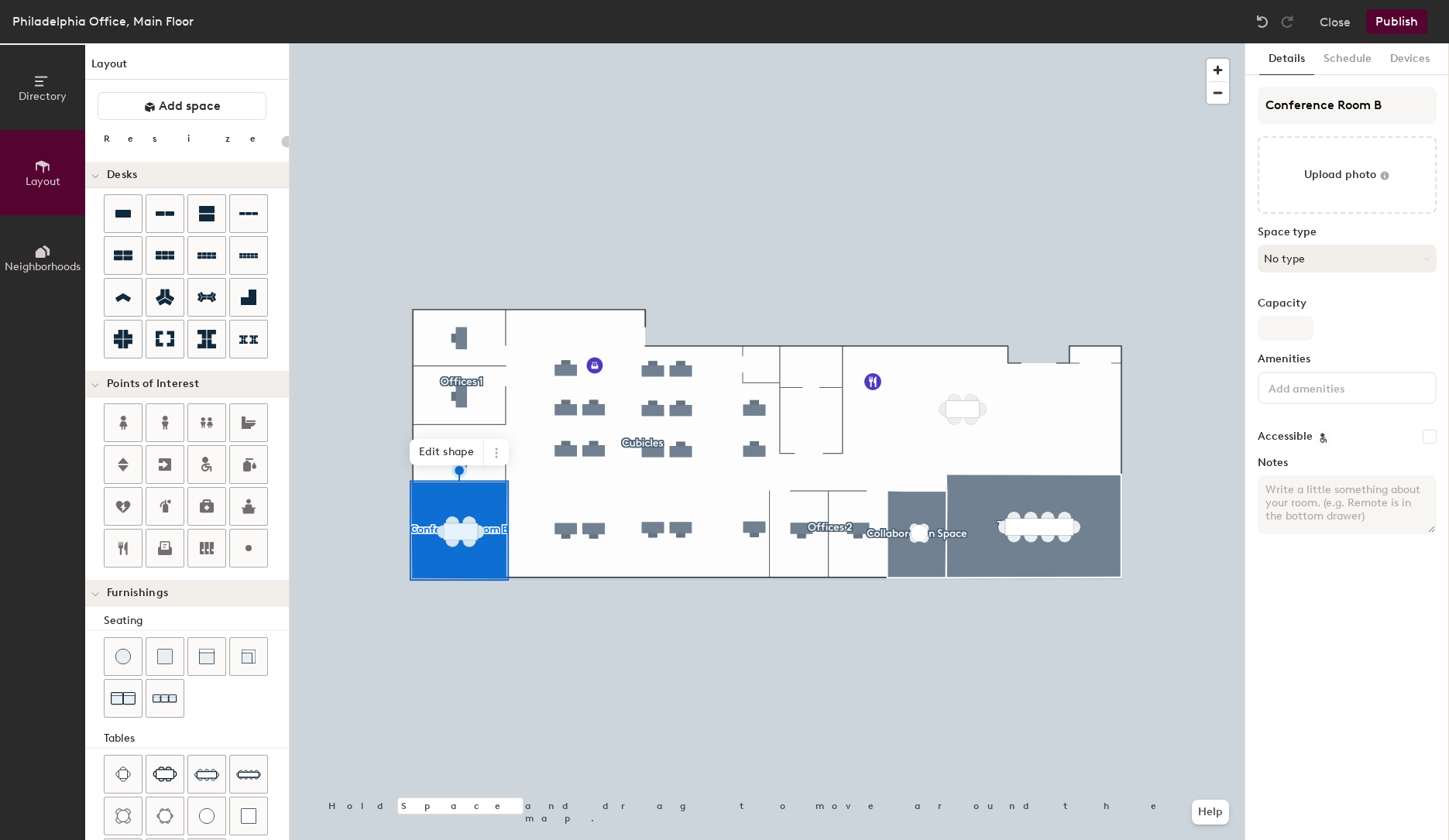
click at [1421, 256] on button "No type" at bounding box center [1347, 259] width 179 height 28
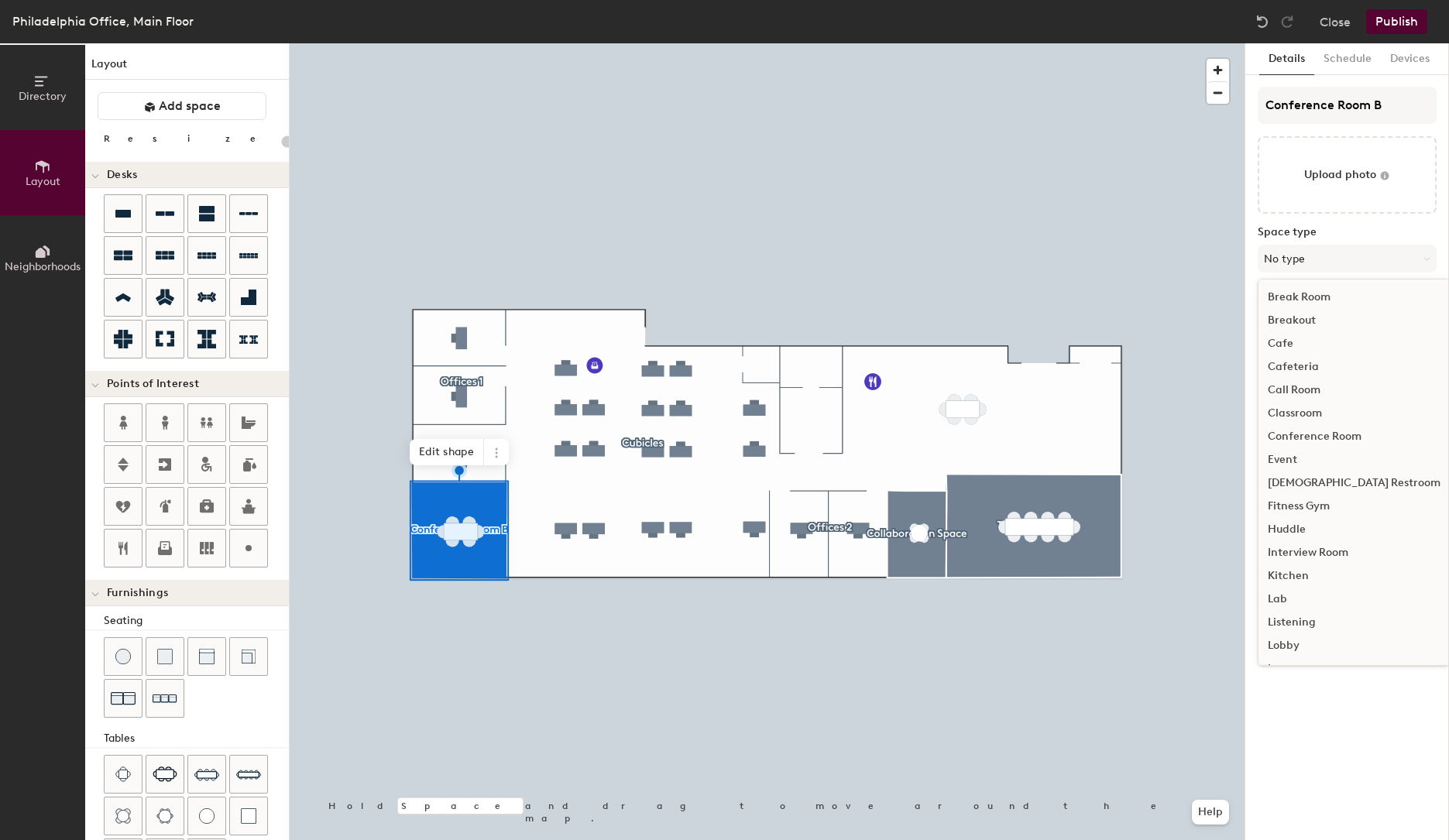
click at [1331, 437] on div "Conference Room" at bounding box center [1354, 436] width 191 height 23
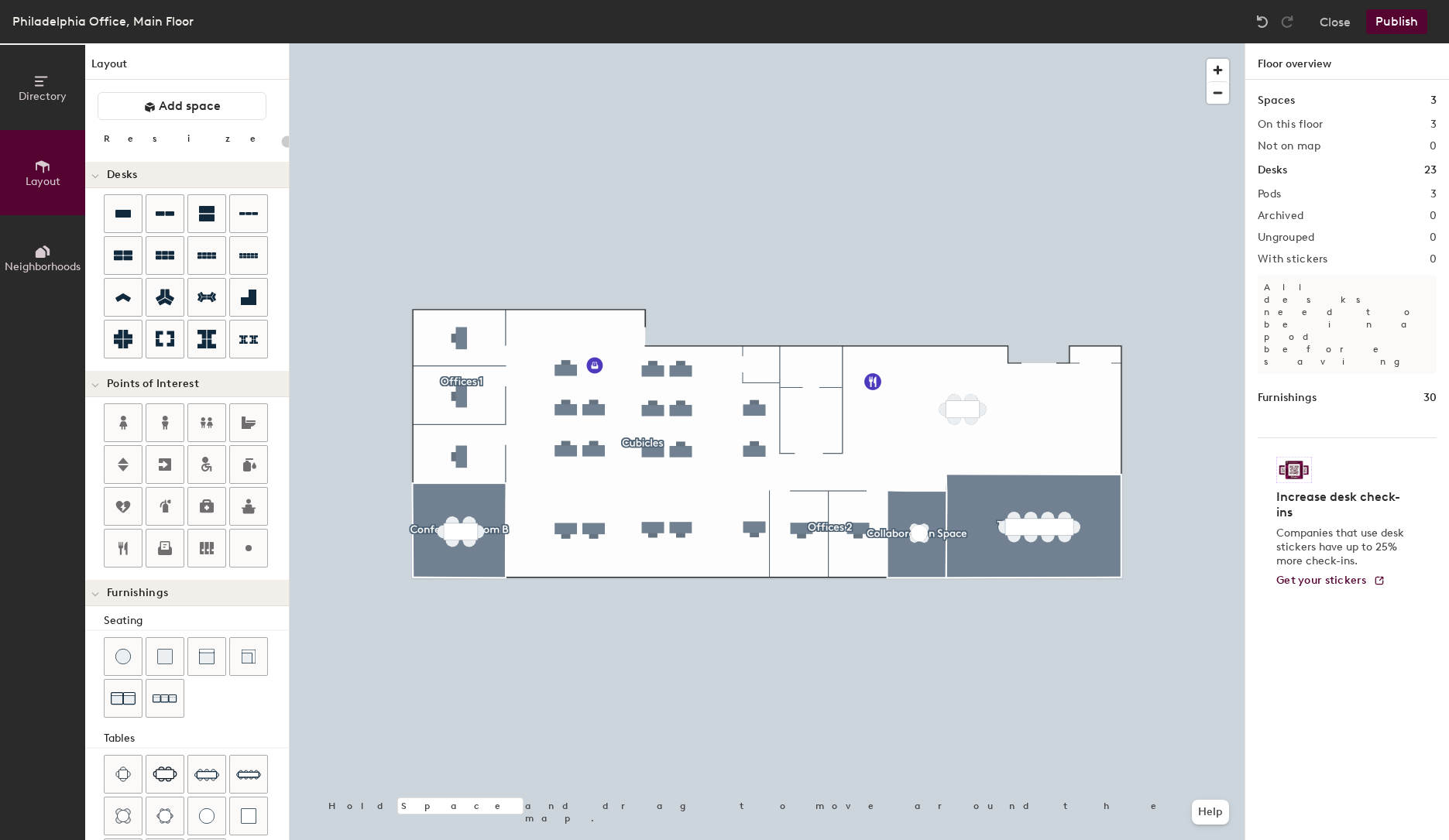
click at [1410, 31] on button "Publish" at bounding box center [1397, 21] width 61 height 25
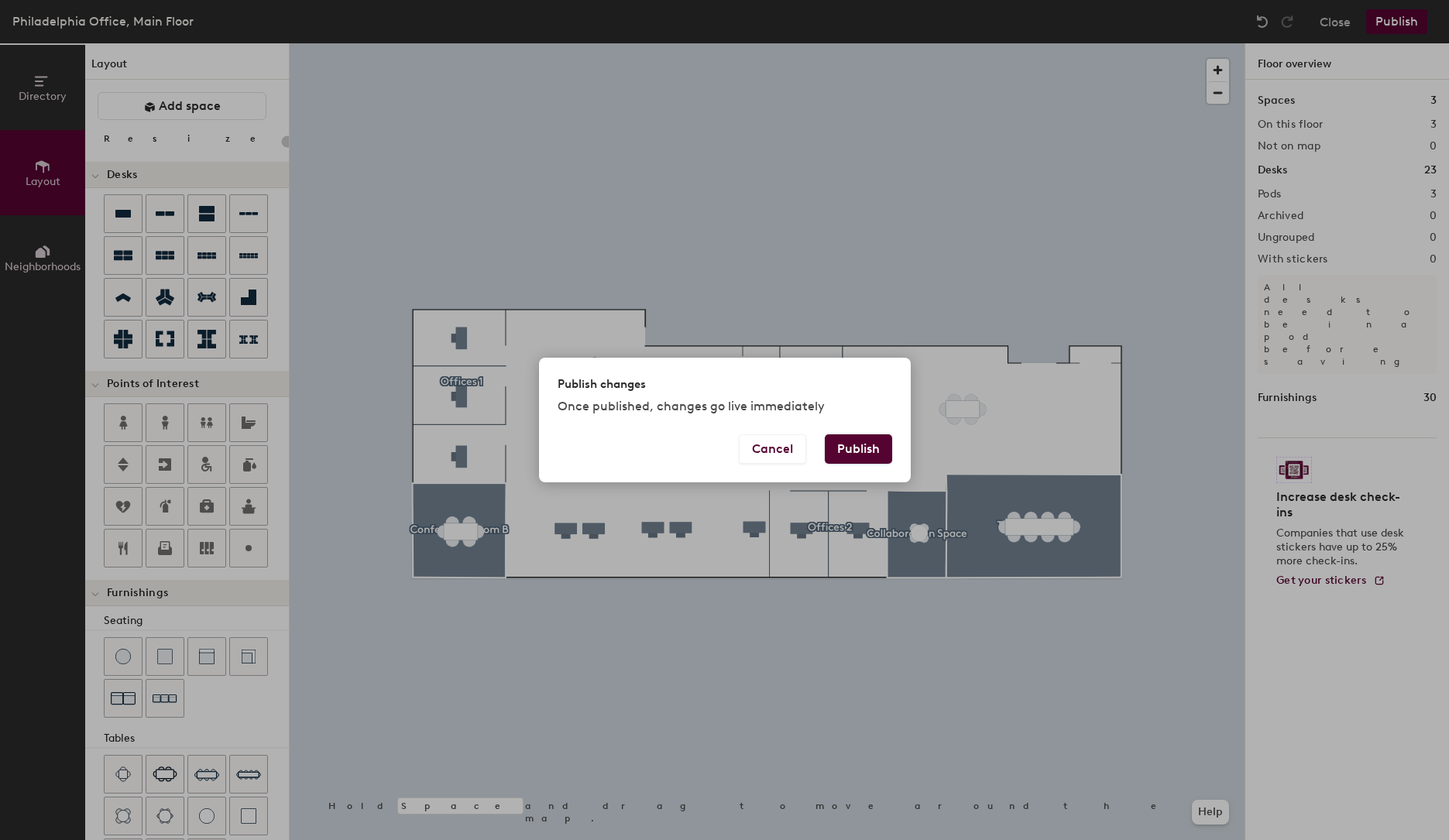
click at [857, 454] on button "Publish" at bounding box center [858, 449] width 68 height 30
type input "20"
